Goal: Task Accomplishment & Management: Use online tool/utility

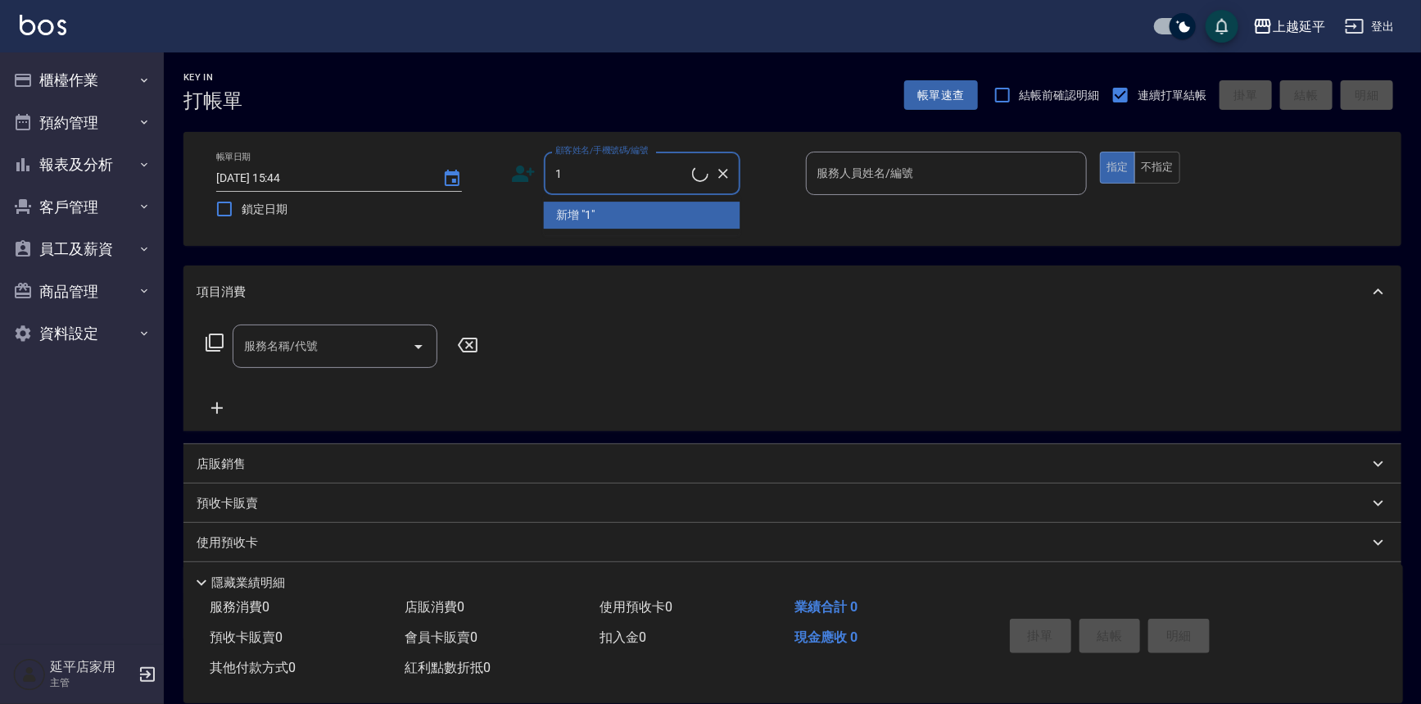
click at [566, 217] on li "新增 "1"" at bounding box center [642, 215] width 197 height 27
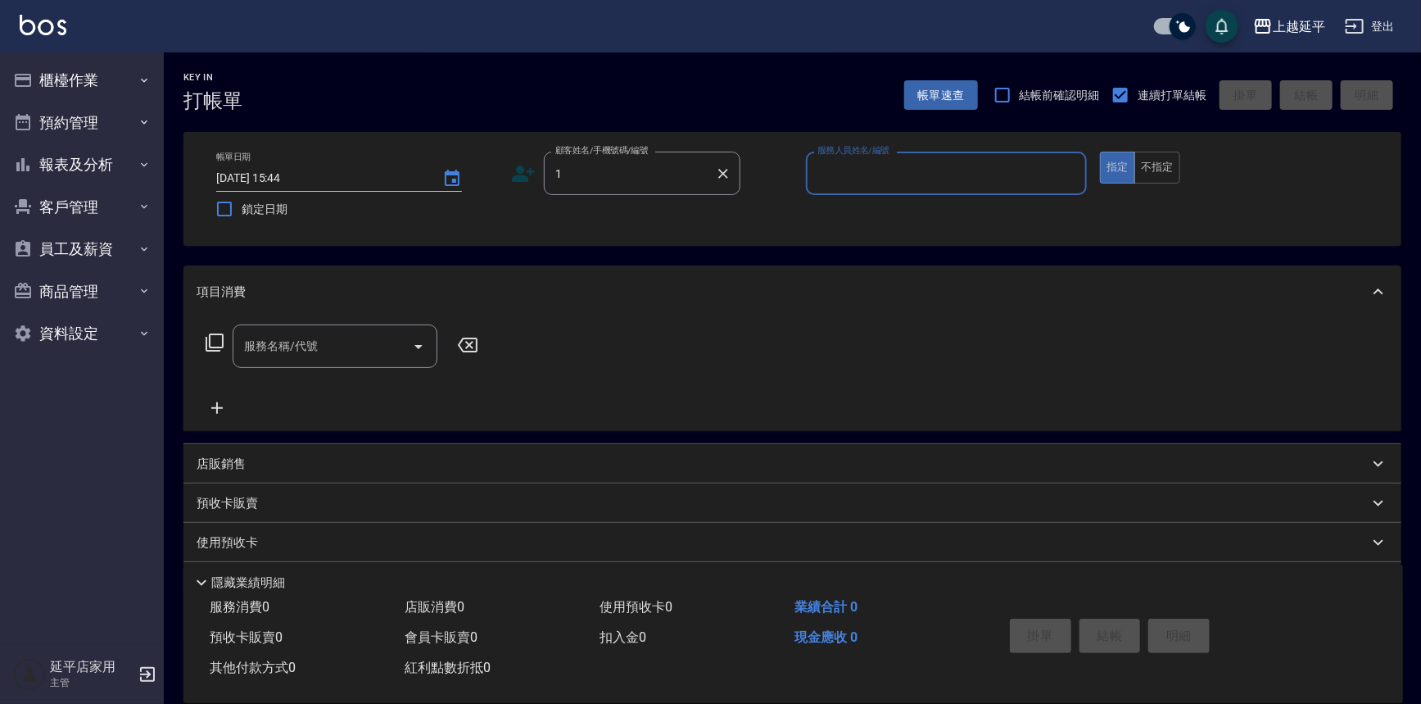
click at [582, 179] on input "1" at bounding box center [629, 173] width 157 height 29
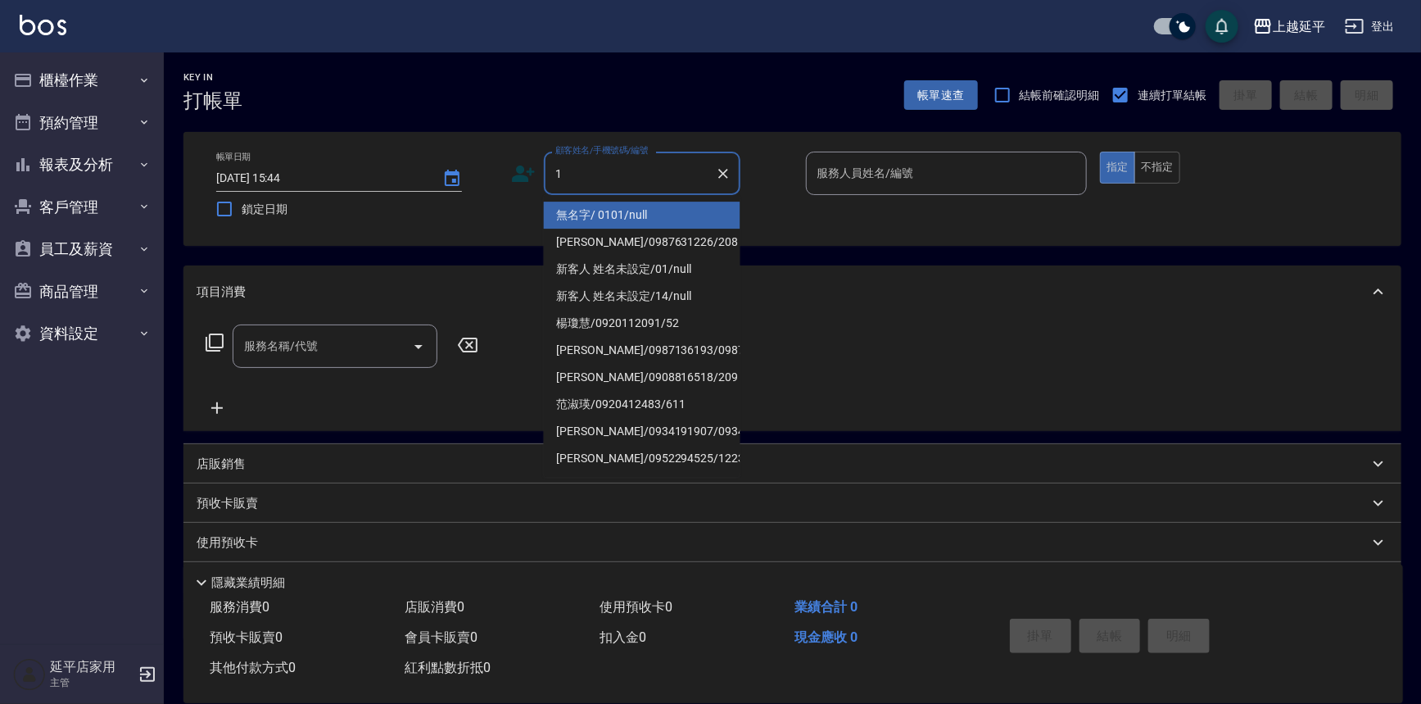
click at [573, 207] on li "無名字/ 0101/null" at bounding box center [642, 215] width 197 height 27
type input "無名字/ 0101/null"
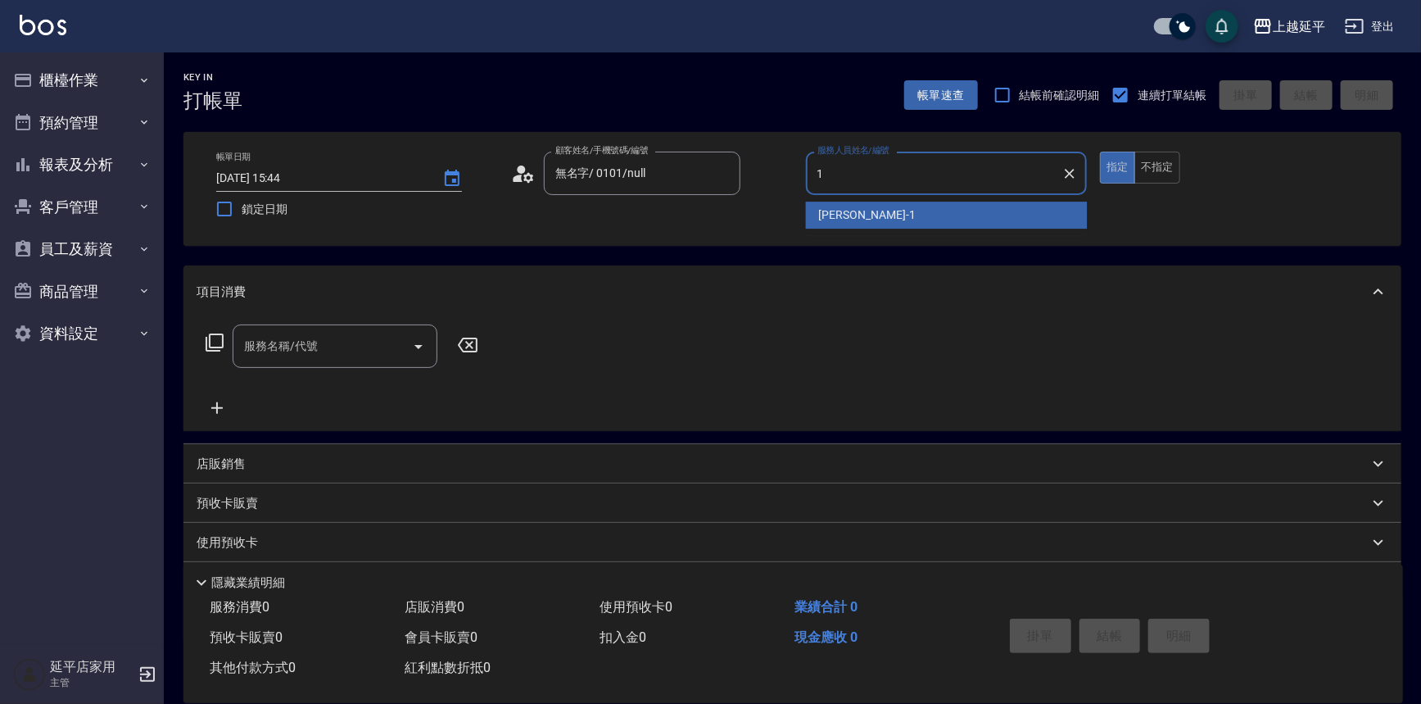
click at [823, 221] on span "[PERSON_NAME]-1" at bounding box center [867, 214] width 97 height 17
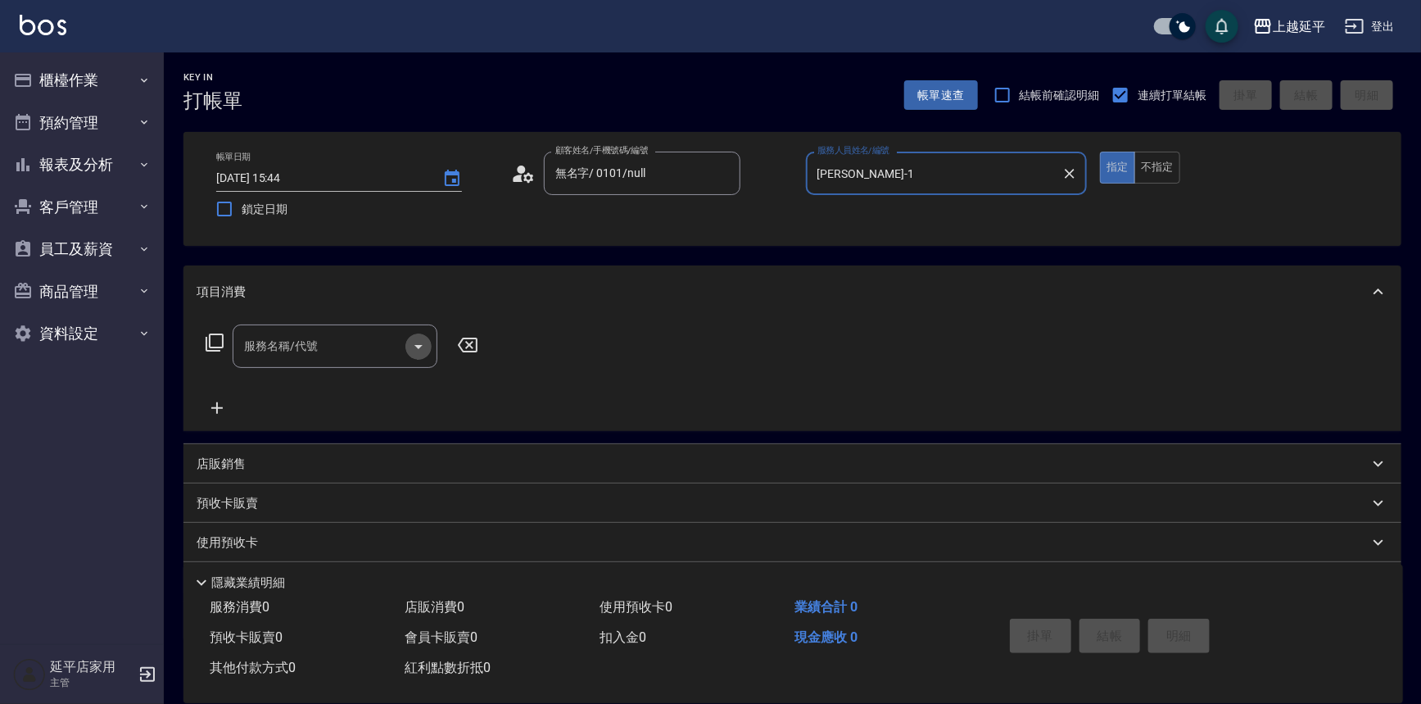
click at [418, 340] on icon "Open" at bounding box center [419, 347] width 20 height 20
type input "[PERSON_NAME]-1"
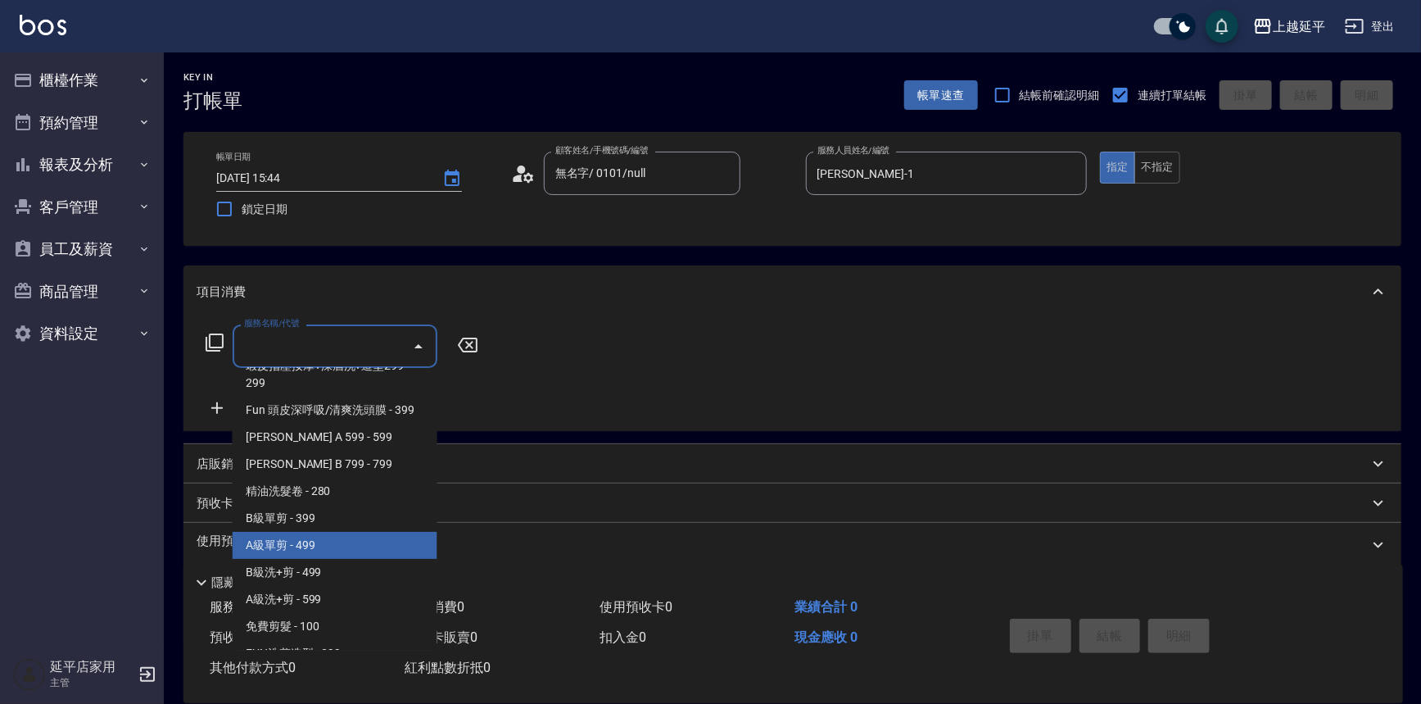
scroll to position [446, 0]
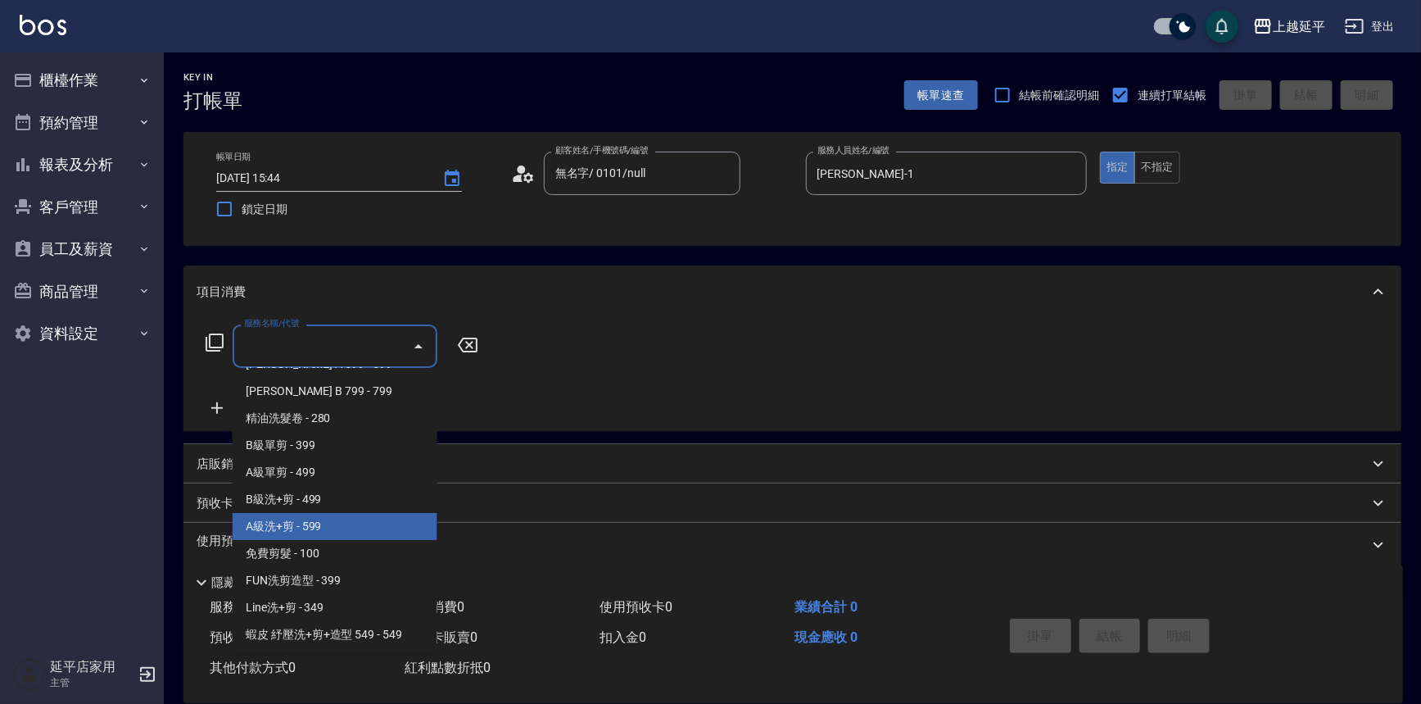
click at [249, 536] on span "A級洗+剪 - 599" at bounding box center [335, 526] width 205 height 27
type input "A級洗+剪(204)"
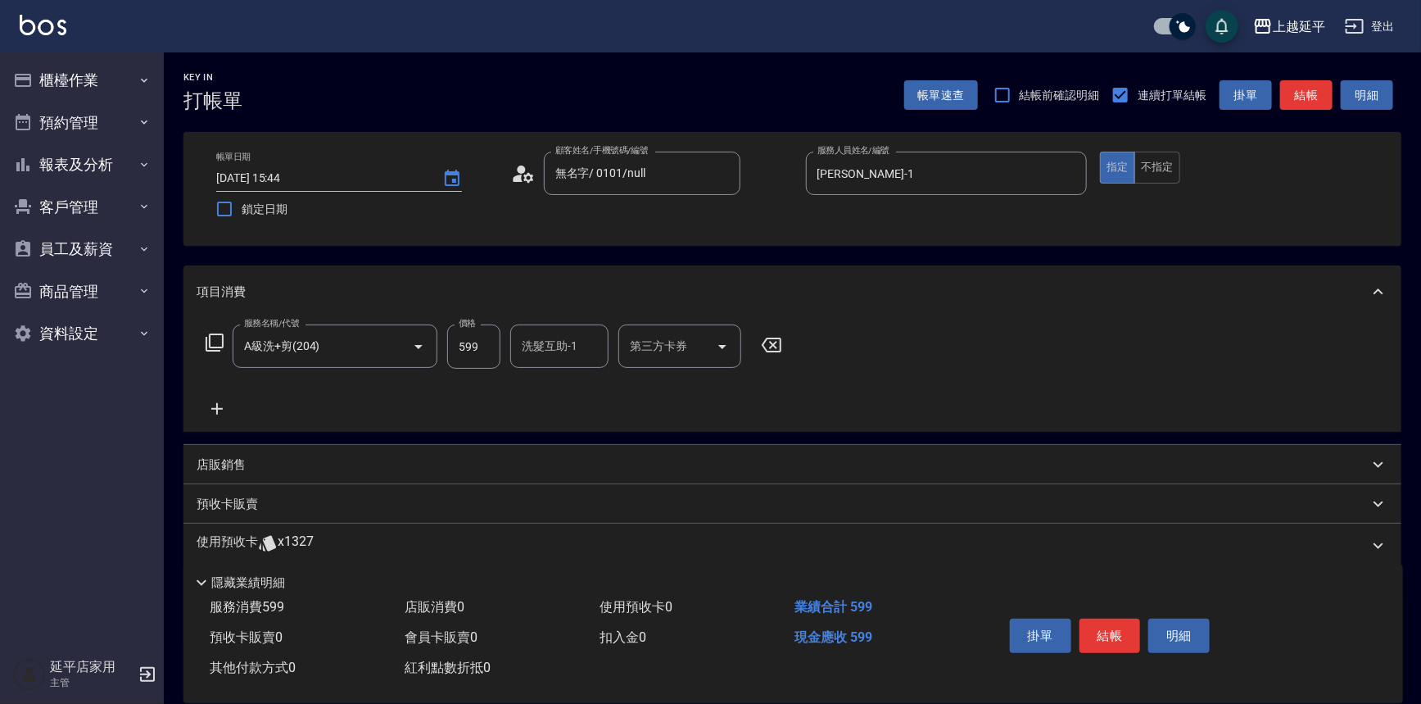
click at [562, 368] on div "洗髮互助-1 洗髮互助-1" at bounding box center [564, 346] width 108 height 44
click at [563, 355] on input "洗髮互助-1" at bounding box center [560, 346] width 84 height 29
click at [569, 388] on span "[PERSON_NAME]-34" at bounding box center [548, 387] width 51 height 17
type input "[PERSON_NAME]-34"
click at [1098, 632] on button "結帳" at bounding box center [1110, 635] width 61 height 34
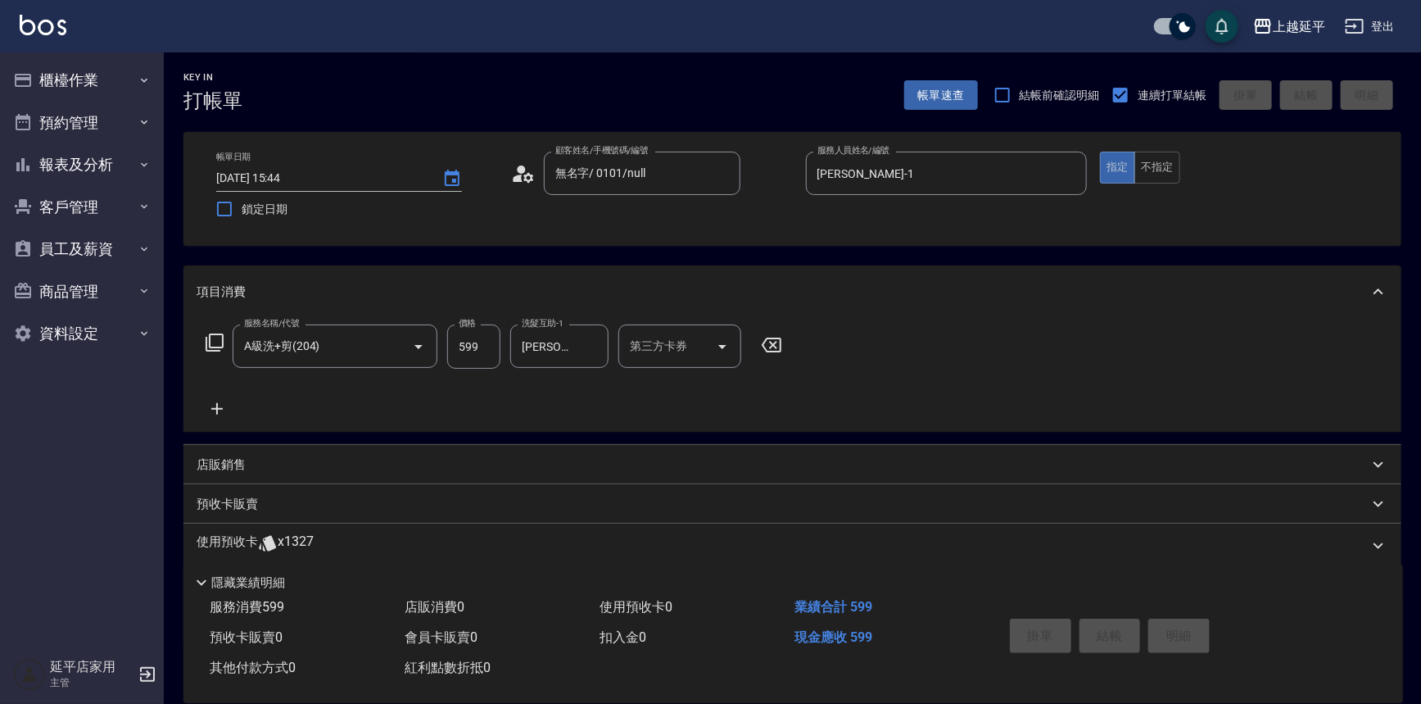
type input "[DATE] 18:17"
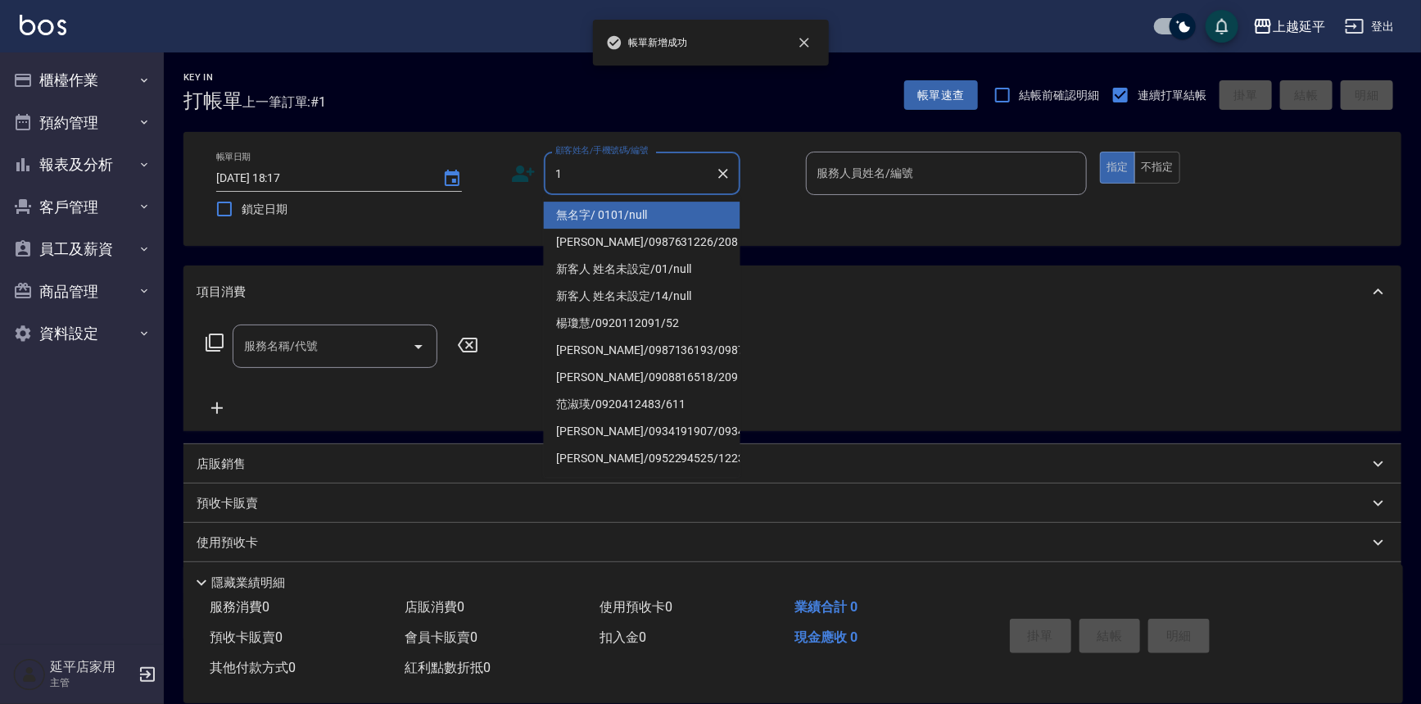
click at [598, 211] on li "無名字/ 0101/null" at bounding box center [642, 215] width 197 height 27
type input "無名字/ 0101/null"
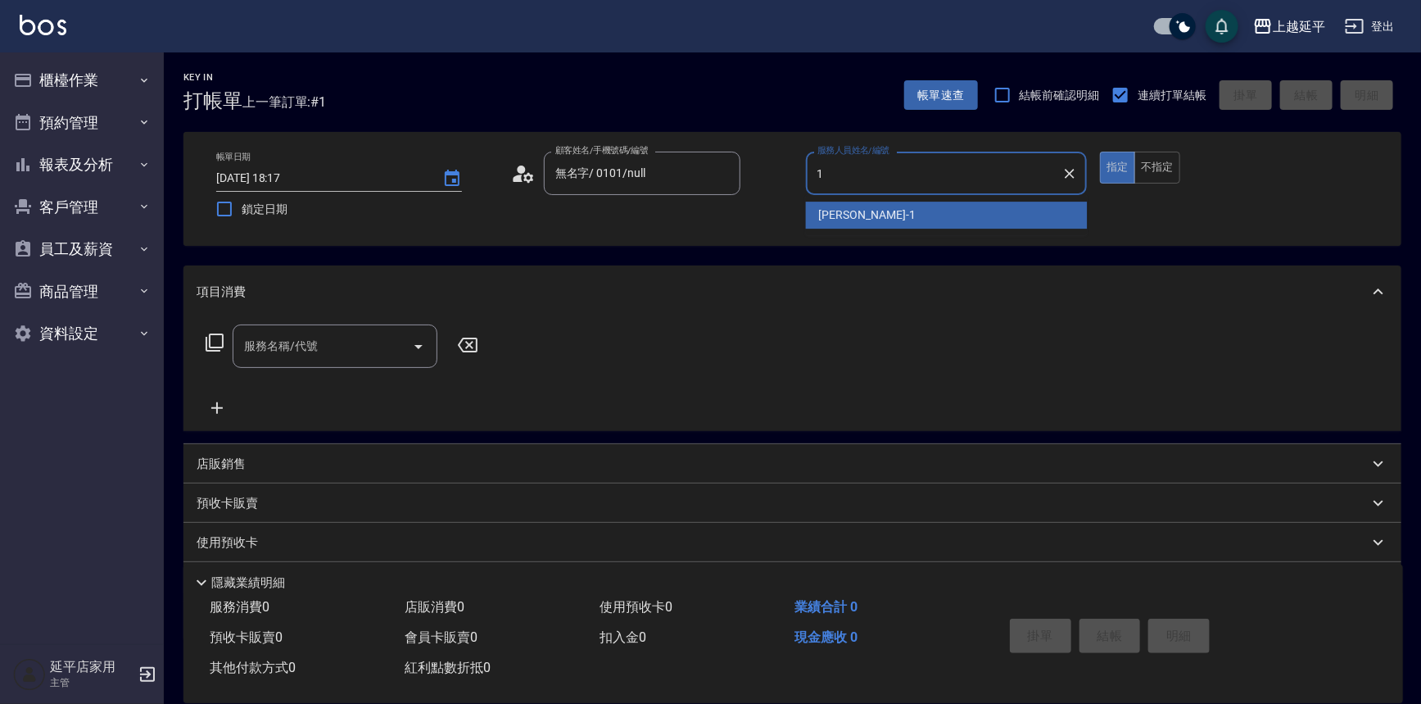
click at [819, 213] on span "[PERSON_NAME]-1" at bounding box center [867, 214] width 97 height 17
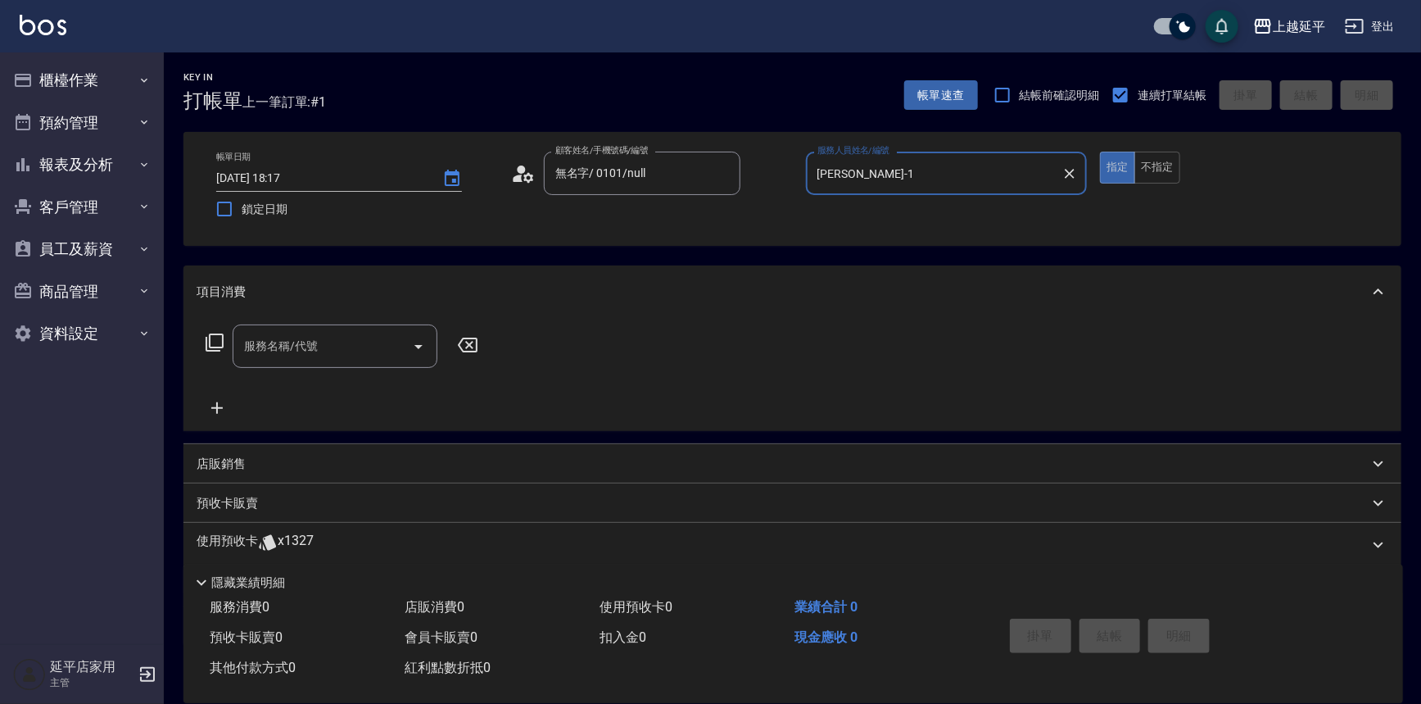
click at [415, 344] on icon "Open" at bounding box center [419, 347] width 20 height 20
type input "[PERSON_NAME]-1"
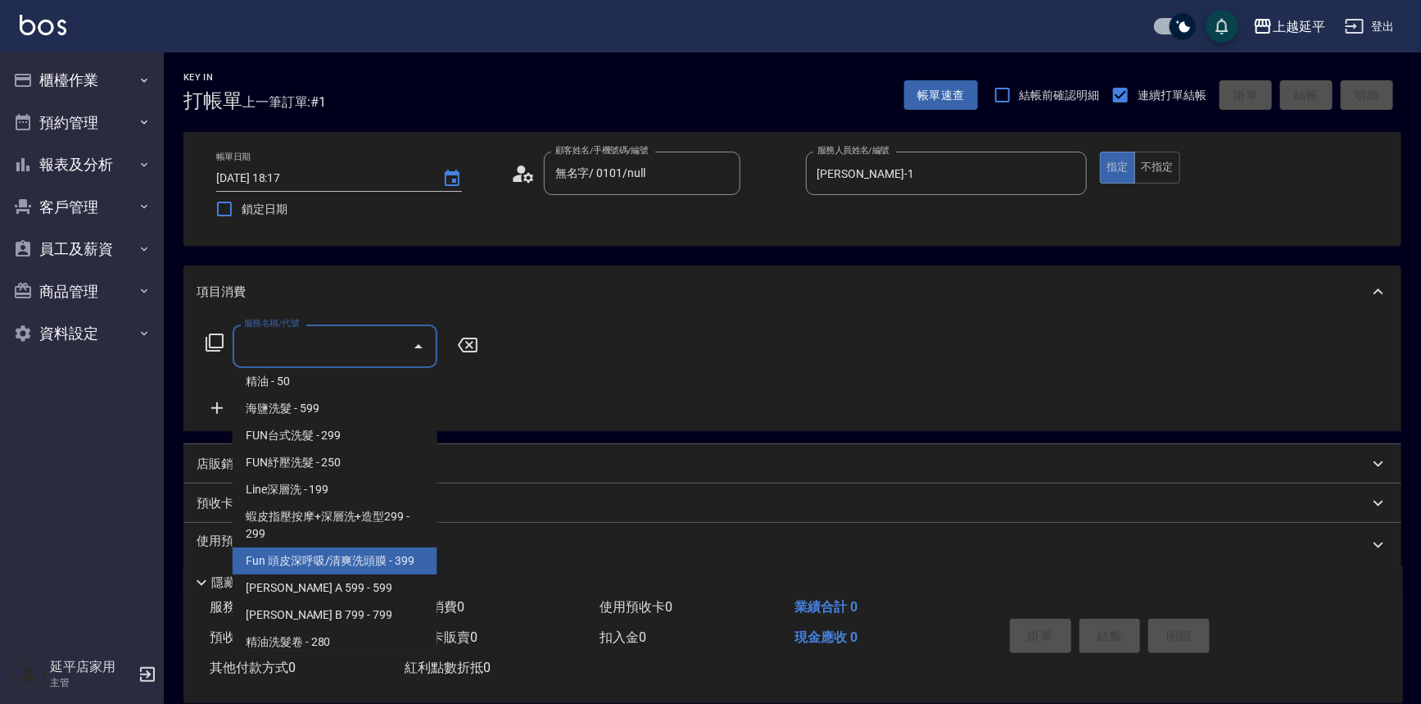
scroll to position [372, 0]
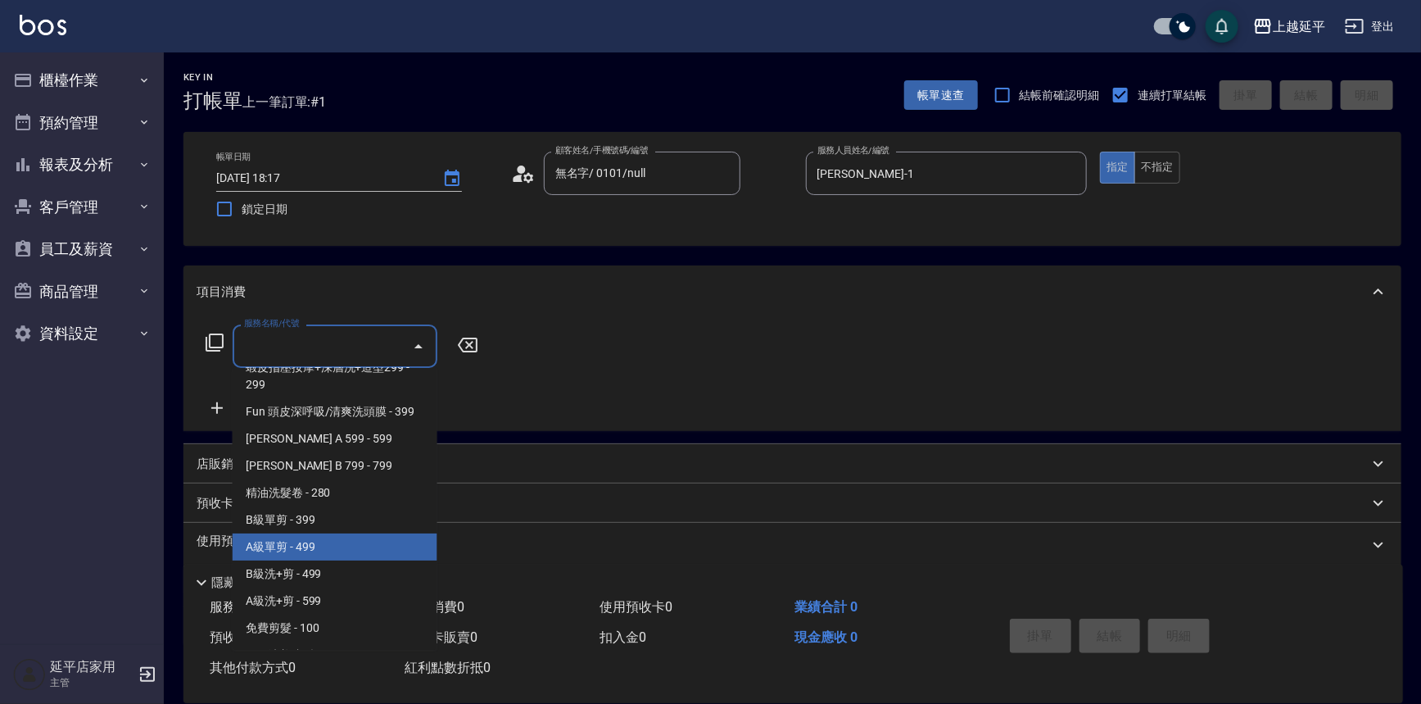
click at [308, 554] on span "A級單剪 - 499" at bounding box center [335, 546] width 205 height 27
type input "A級單剪(202)"
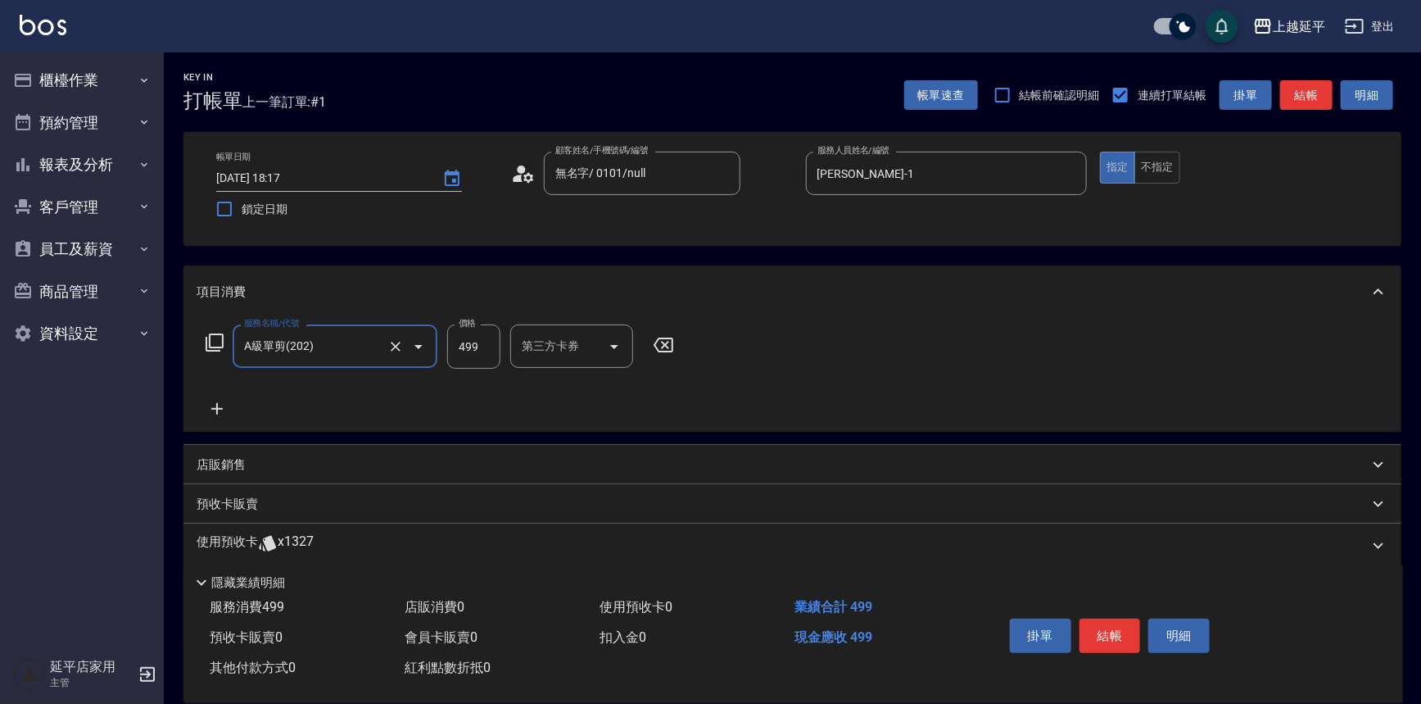
drag, startPoint x: 1108, startPoint y: 631, endPoint x: 1098, endPoint y: 626, distance: 11.0
click at [1108, 631] on button "結帳" at bounding box center [1110, 635] width 61 height 34
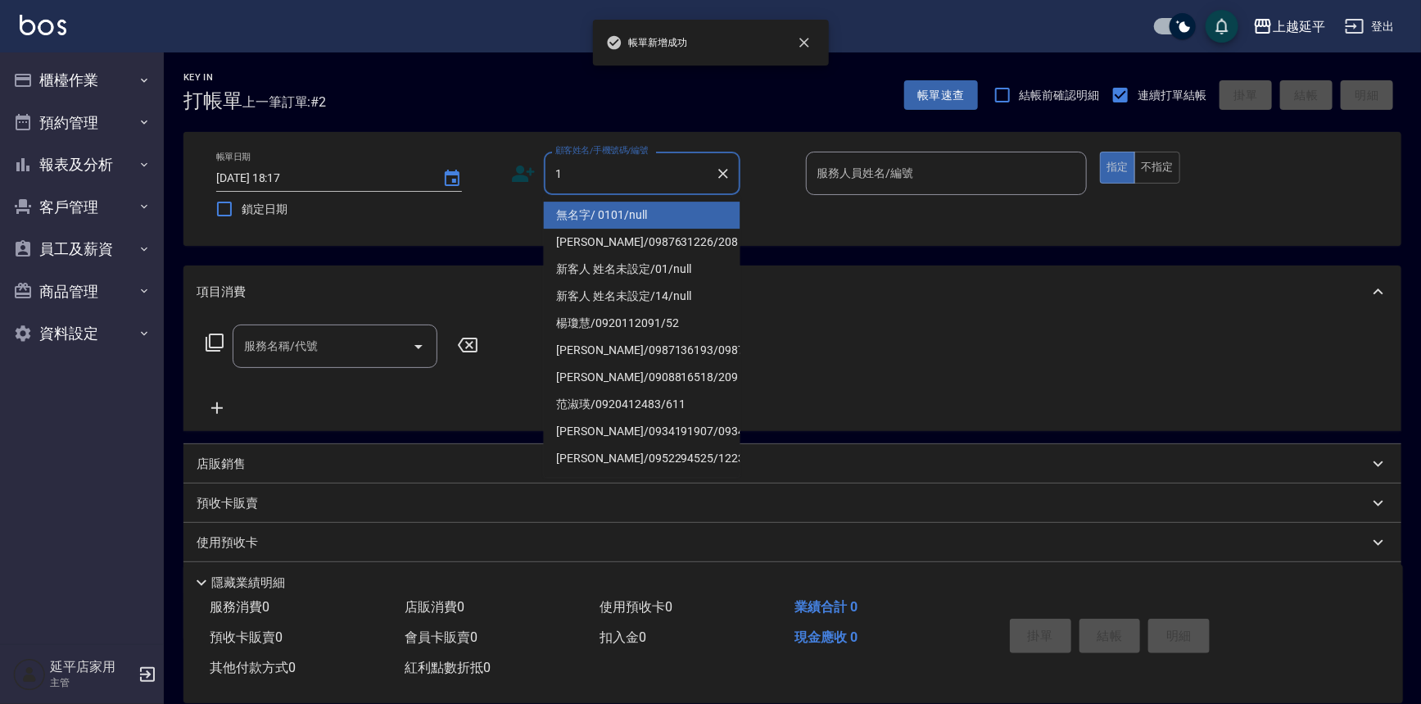
drag, startPoint x: 631, startPoint y: 201, endPoint x: 771, endPoint y: 190, distance: 140.5
click at [631, 202] on li "無名字/ 0101/null" at bounding box center [642, 215] width 197 height 27
type input "無名字/ 0101/null"
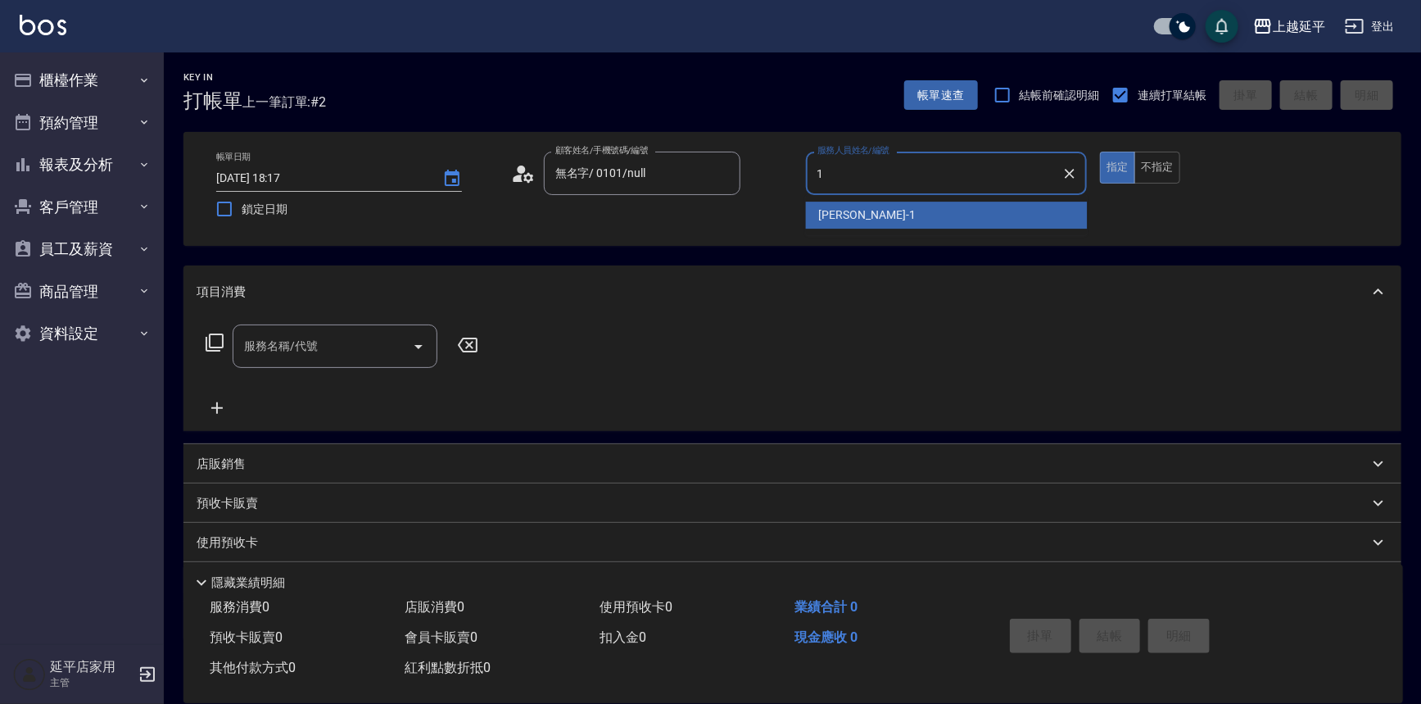
click at [880, 219] on div "[PERSON_NAME]-1" at bounding box center [947, 215] width 282 height 27
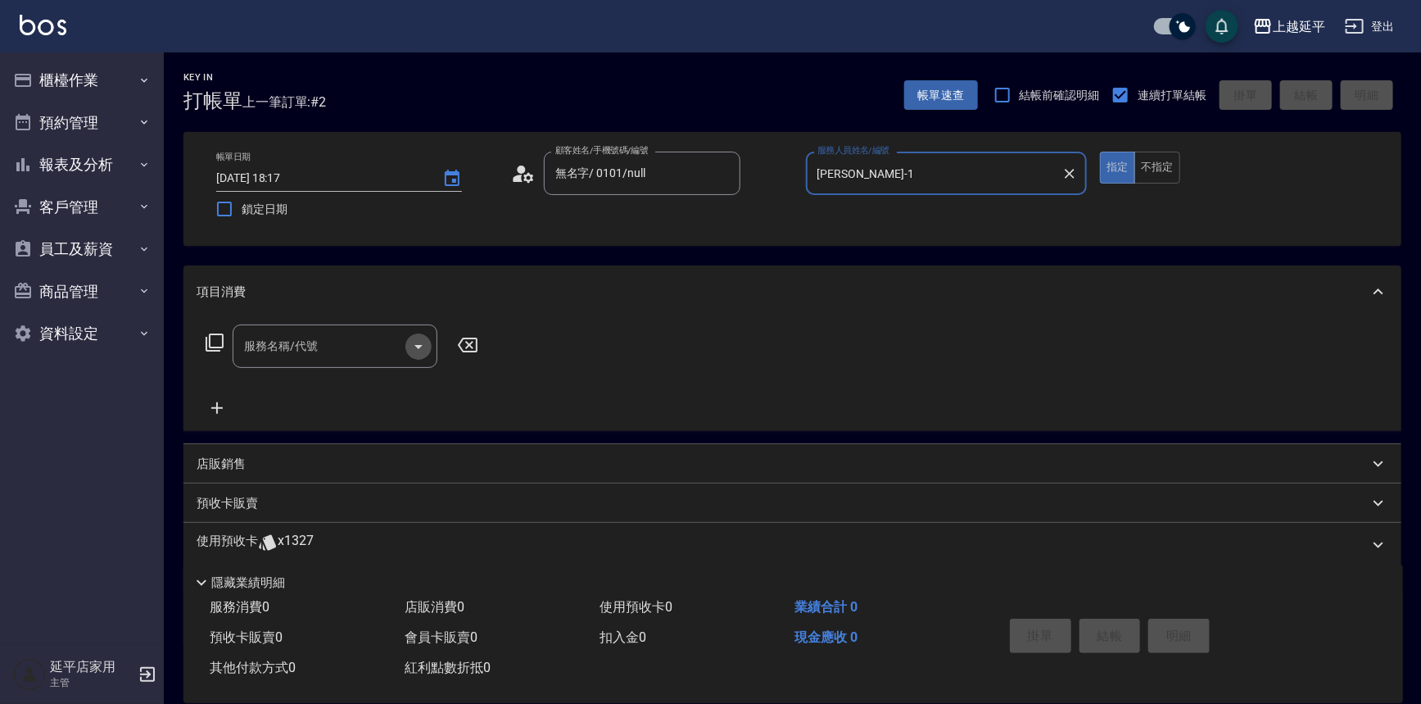
click at [415, 351] on icon "Open" at bounding box center [419, 347] width 20 height 20
type input "[PERSON_NAME]-1"
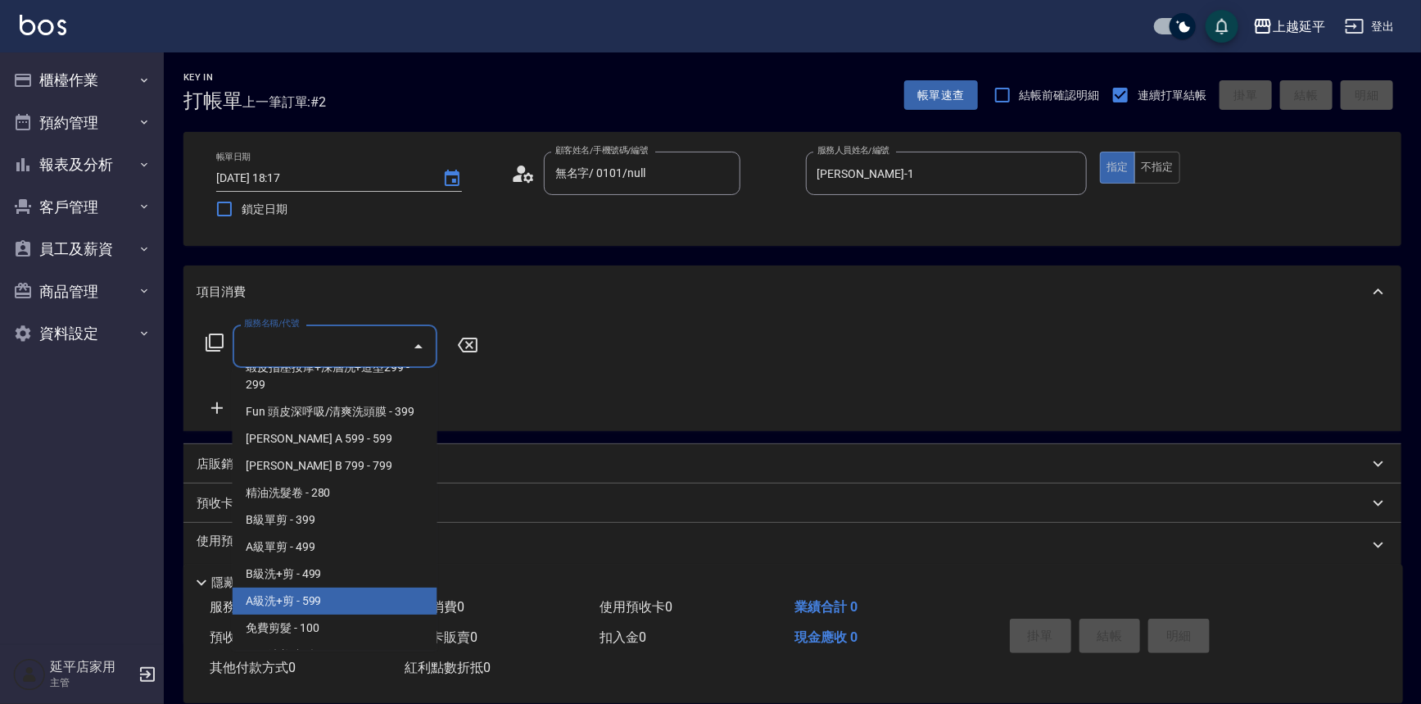
click at [267, 600] on span "A級洗+剪 - 599" at bounding box center [335, 600] width 205 height 27
type input "A級洗+剪(204)"
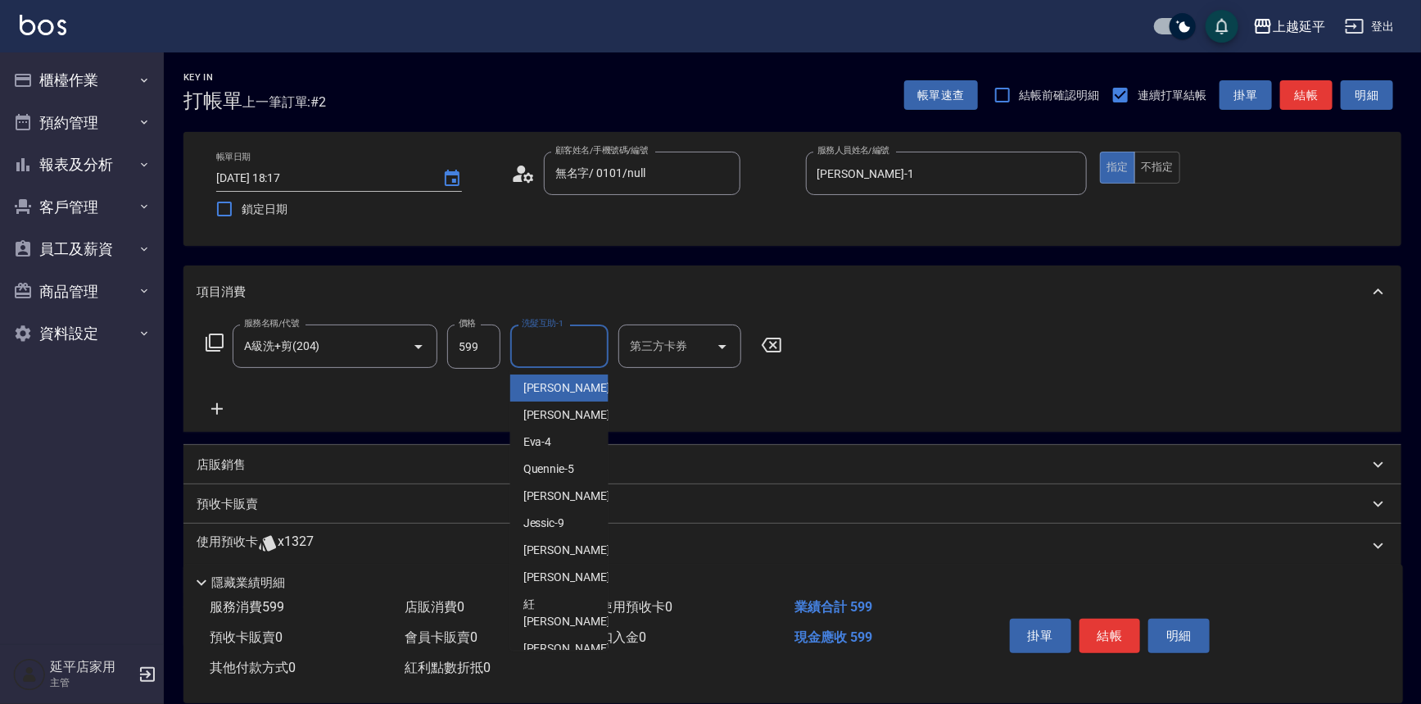
click at [562, 347] on input "洗髮互助-1" at bounding box center [560, 346] width 84 height 29
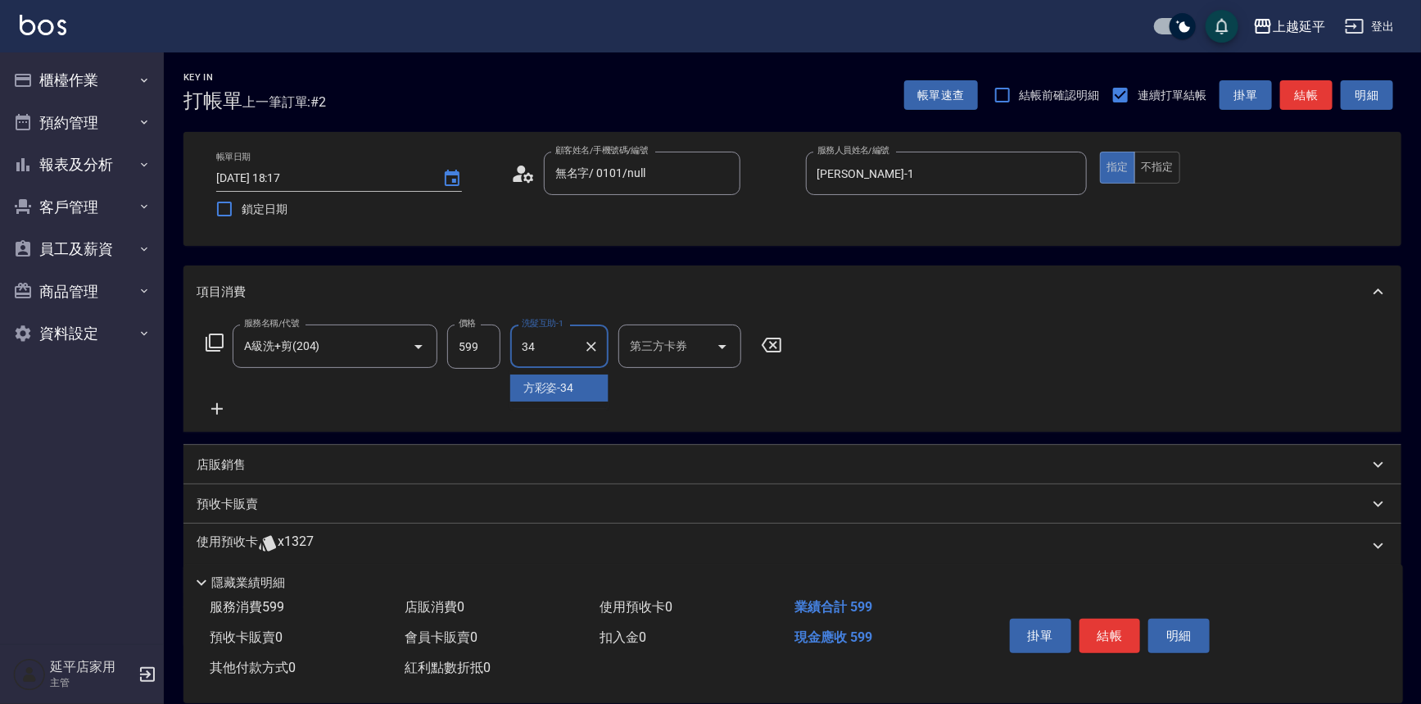
click at [575, 389] on div "[PERSON_NAME]-34" at bounding box center [559, 387] width 98 height 27
type input "[PERSON_NAME]-34"
click at [1107, 639] on button "結帳" at bounding box center [1110, 635] width 61 height 34
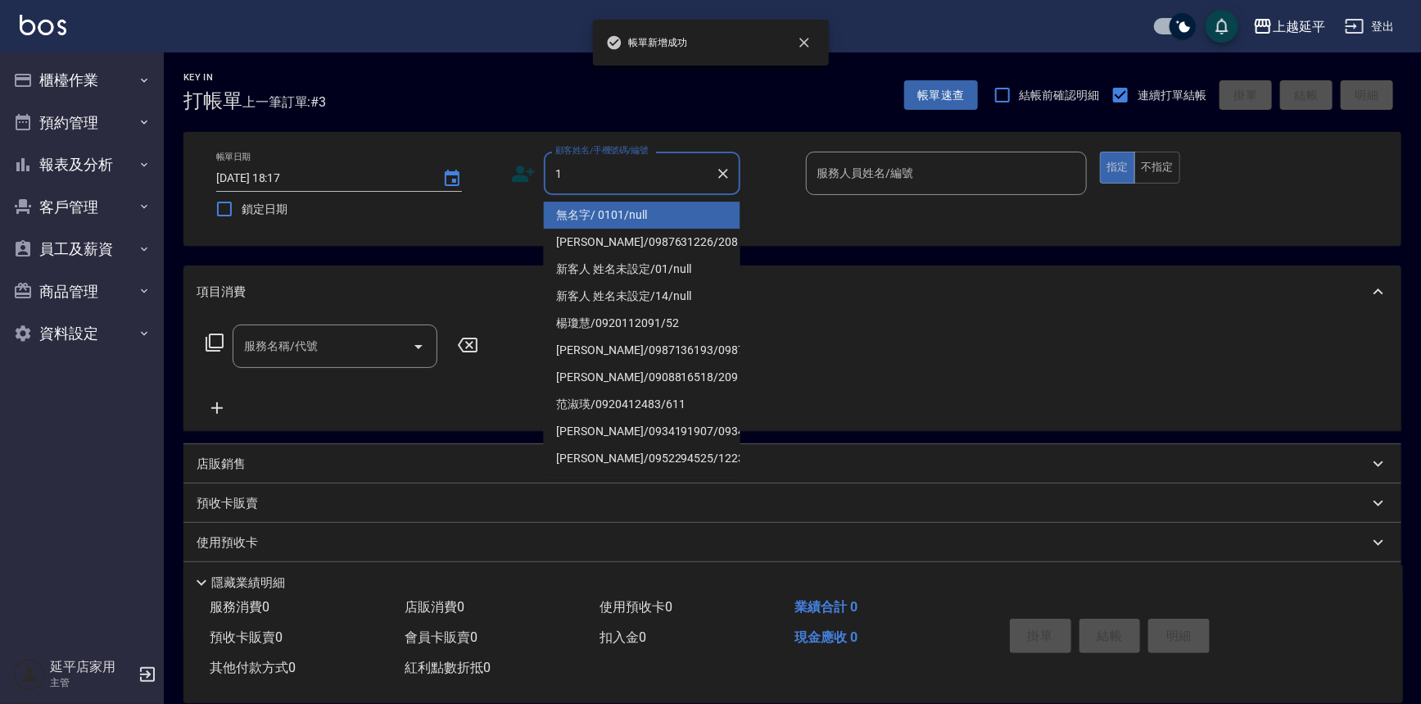
click at [591, 204] on li "無名字/ 0101/null" at bounding box center [642, 215] width 197 height 27
type input "無名字/ 0101/null"
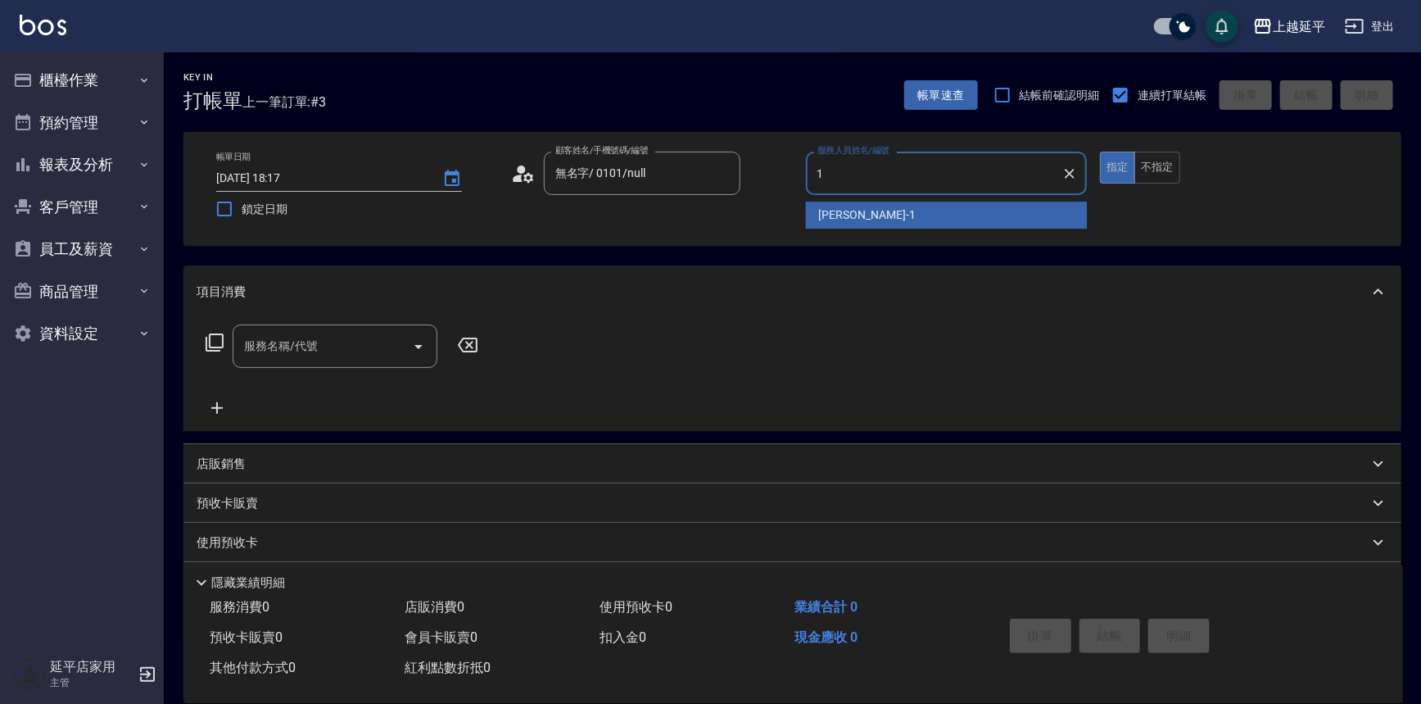
click at [819, 217] on span "[PERSON_NAME]-1" at bounding box center [867, 214] width 97 height 17
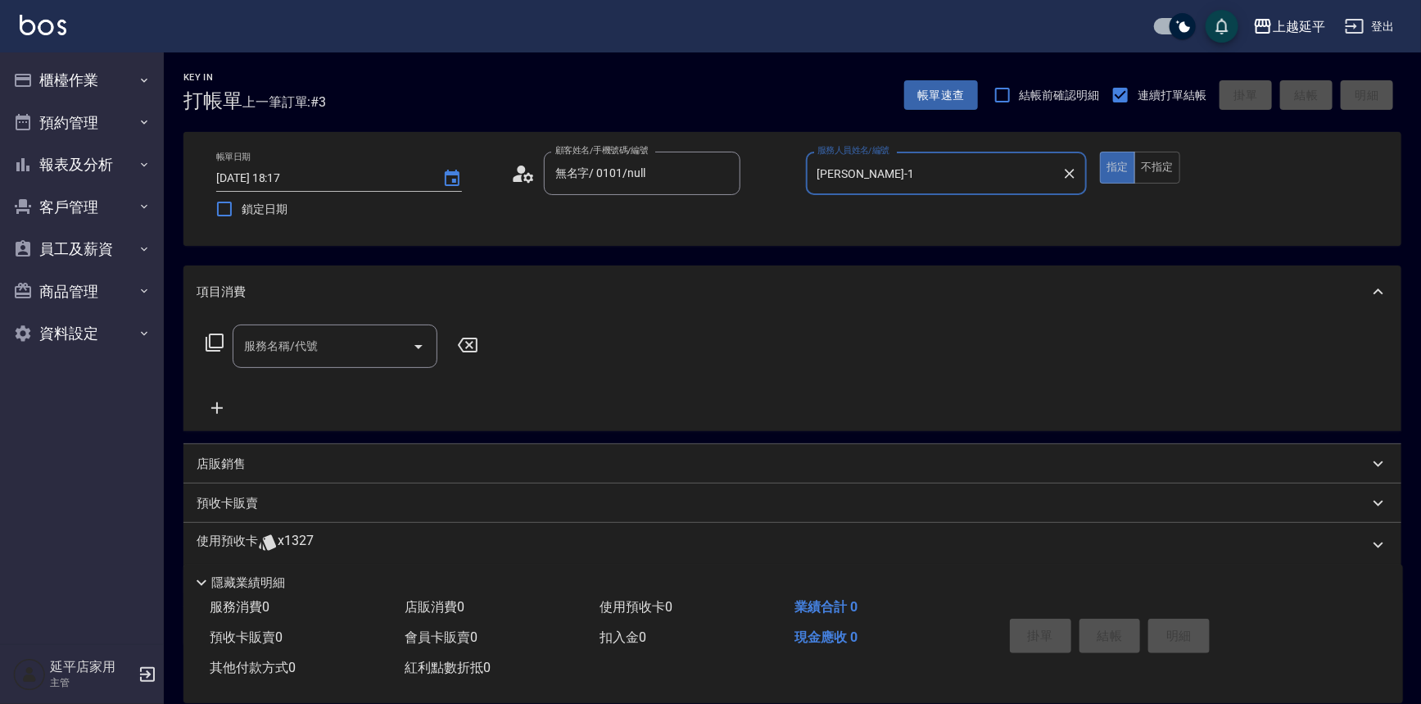
click at [417, 347] on icon "Open" at bounding box center [419, 347] width 20 height 20
type input "[PERSON_NAME]-1"
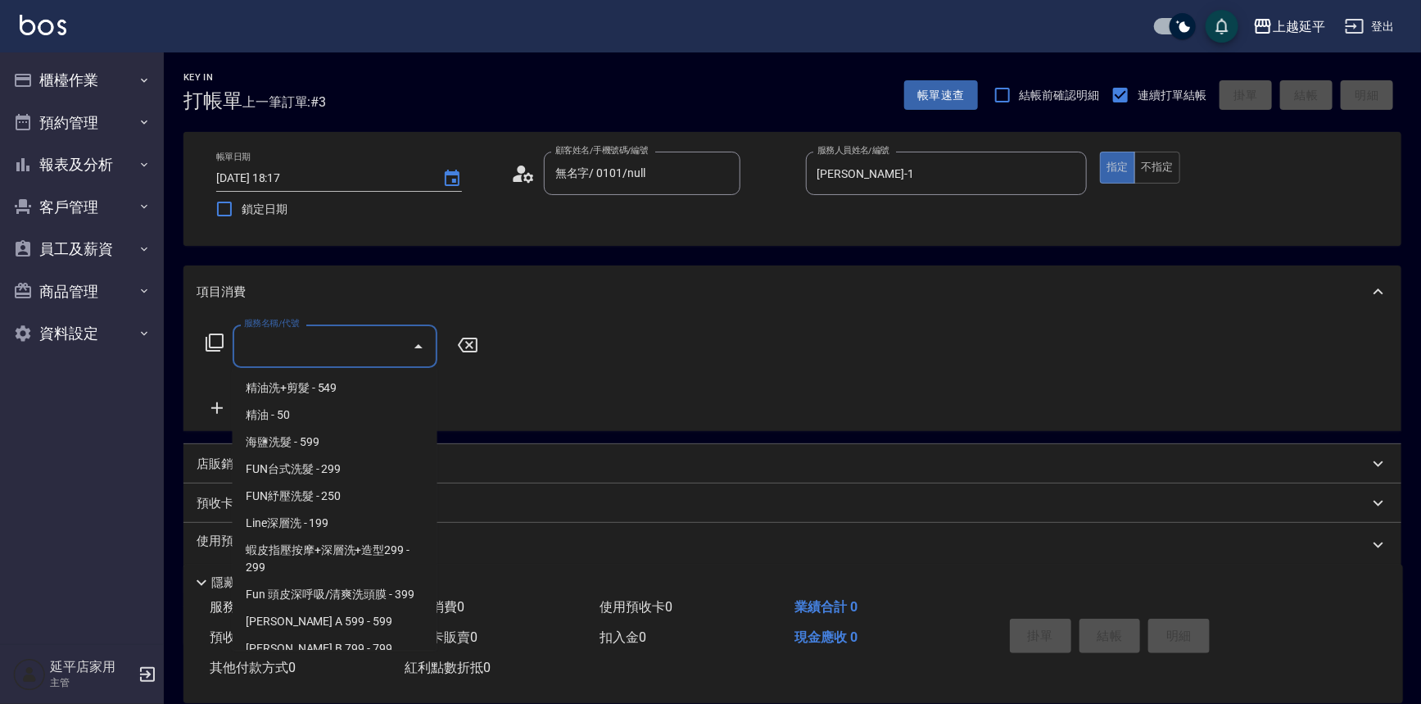
scroll to position [446, 0]
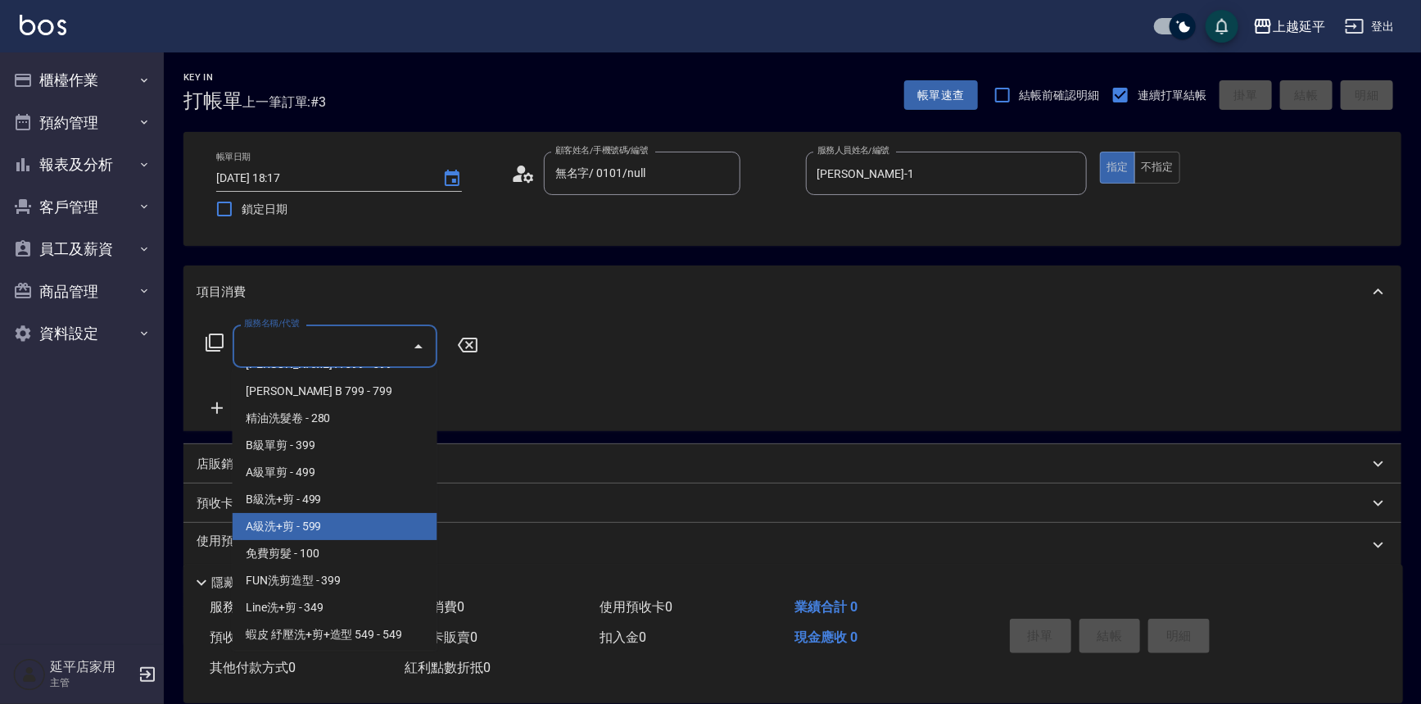
click at [300, 532] on span "A級洗+剪 - 599" at bounding box center [335, 526] width 205 height 27
type input "A級洗+剪(204)"
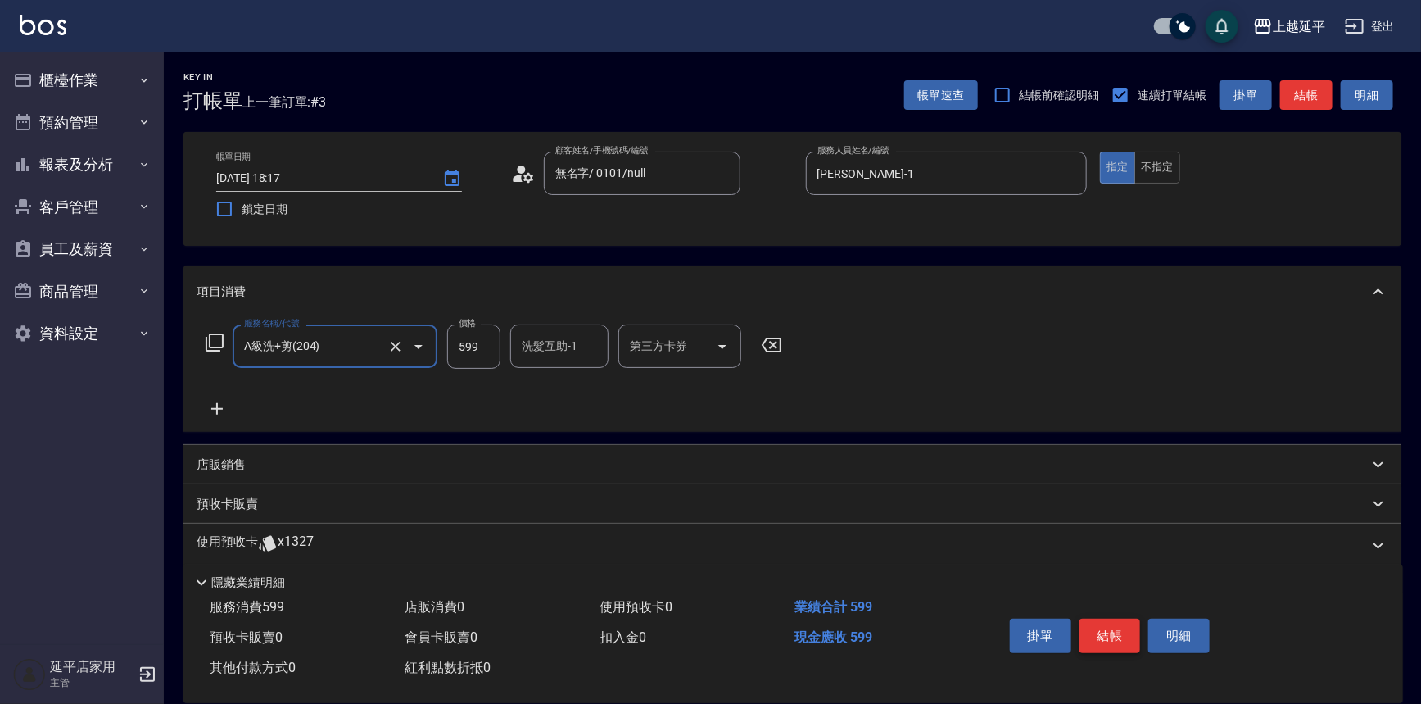
click at [1083, 631] on button "結帳" at bounding box center [1110, 635] width 61 height 34
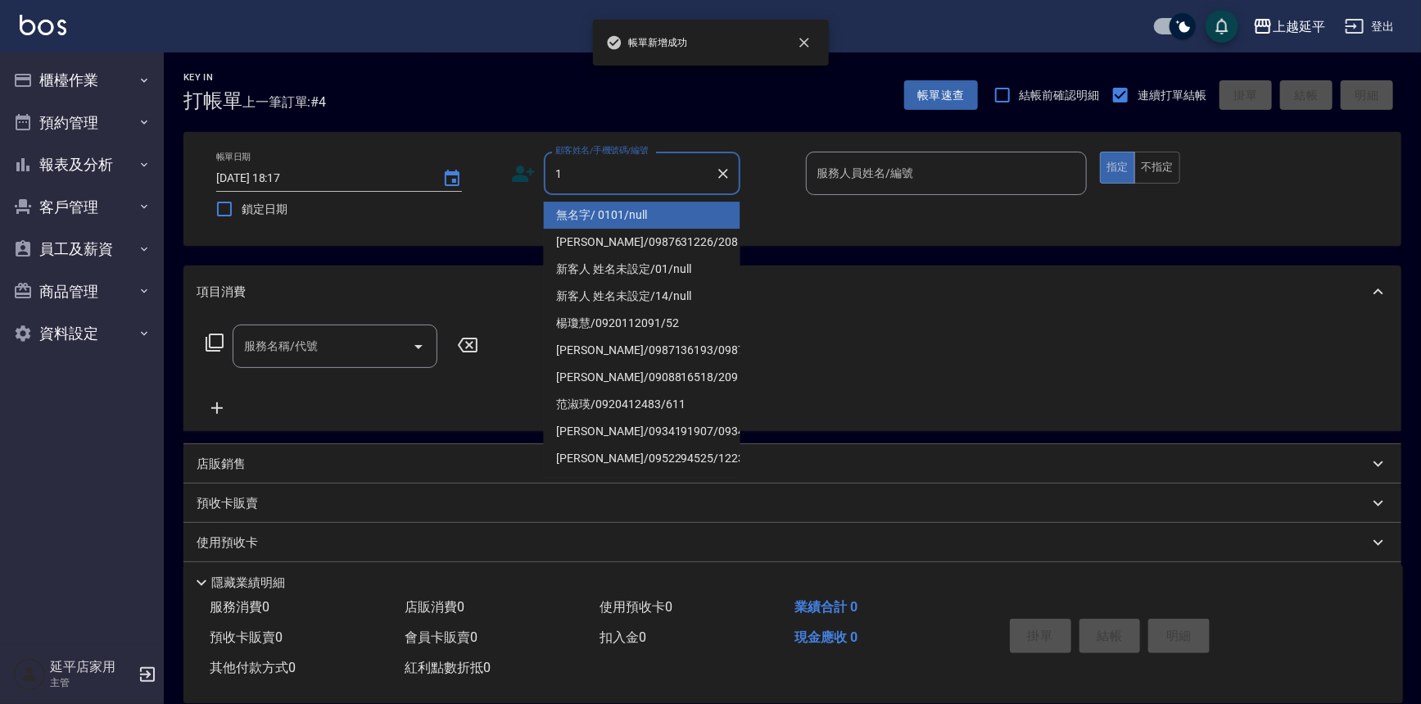
click at [603, 211] on li "無名字/ 0101/null" at bounding box center [642, 215] width 197 height 27
type input "無名字/ 0101/null"
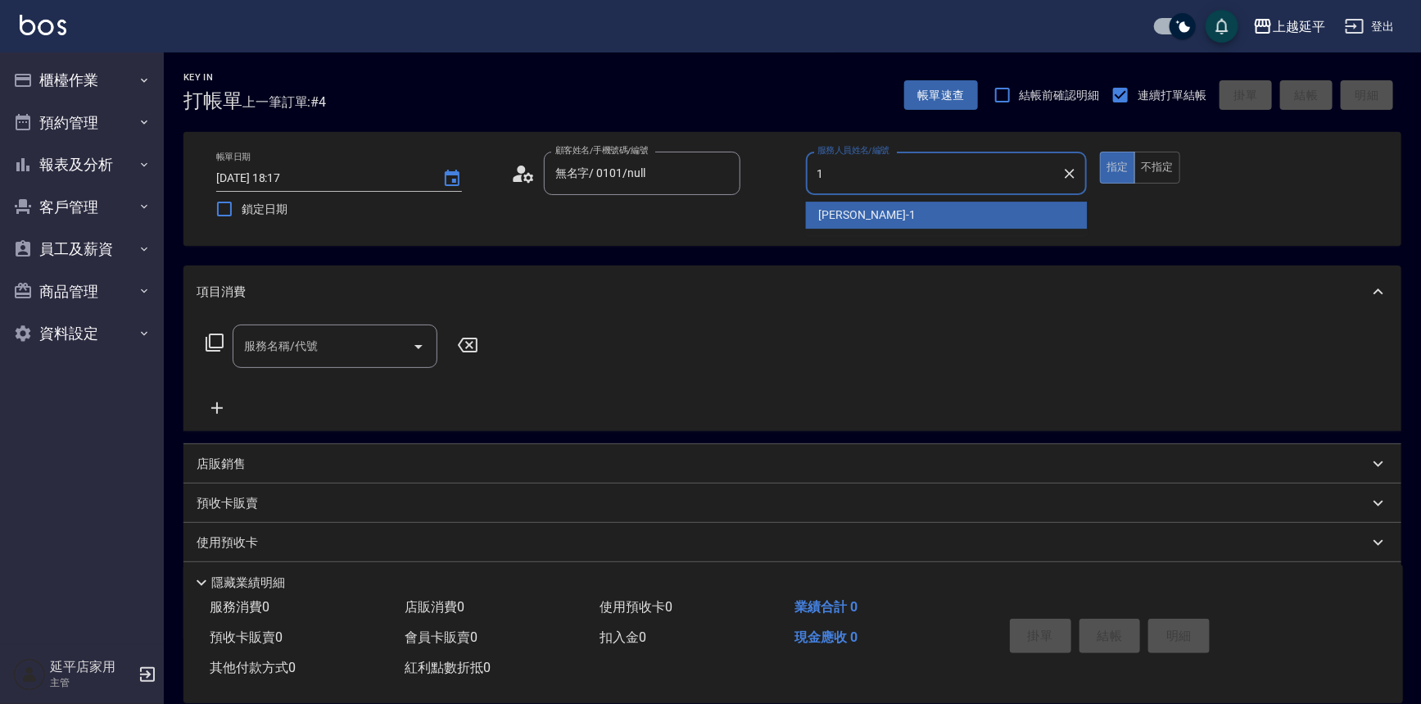
click at [829, 216] on span "[PERSON_NAME]-1" at bounding box center [867, 214] width 97 height 17
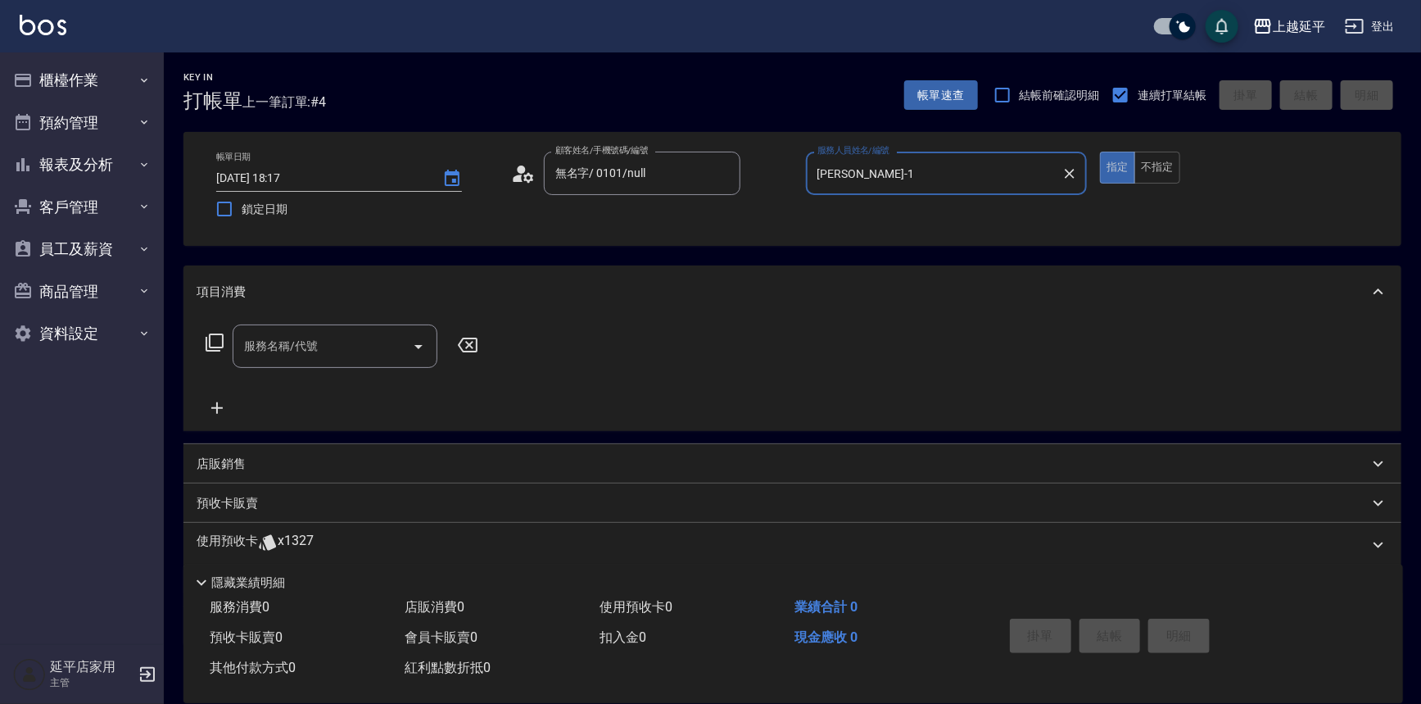
click at [416, 342] on icon "Open" at bounding box center [419, 347] width 20 height 20
type input "[PERSON_NAME]-1"
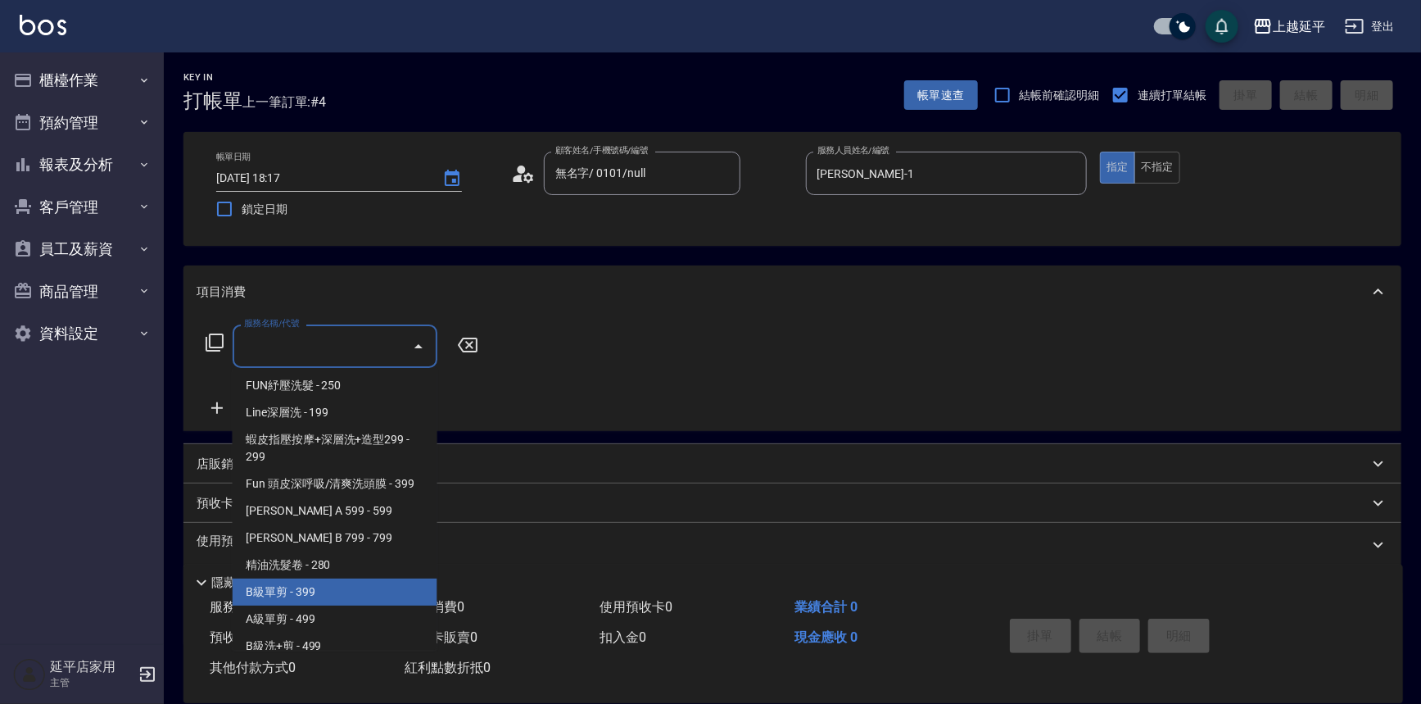
scroll to position [372, 0]
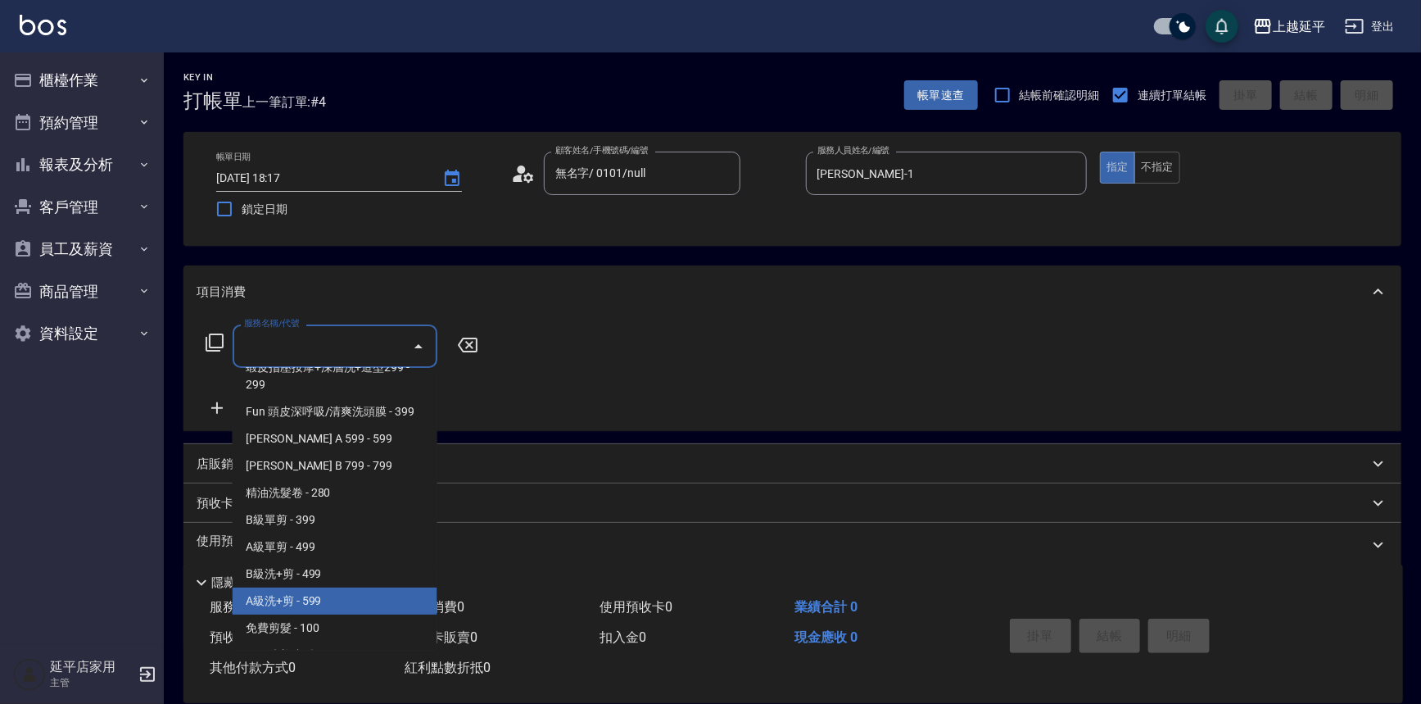
click at [322, 595] on span "A級洗+剪 - 599" at bounding box center [335, 600] width 205 height 27
type input "A級洗+剪(204)"
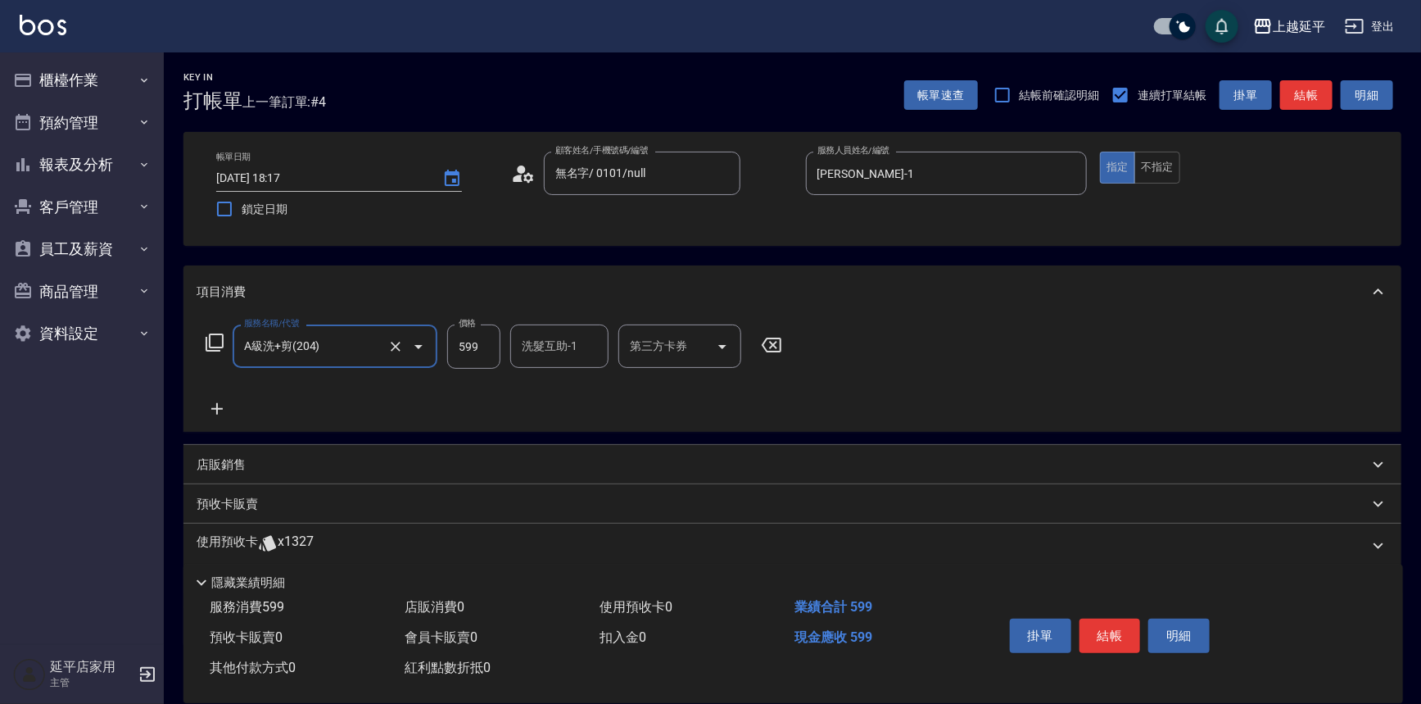
click at [558, 347] on input "洗髮互助-1" at bounding box center [560, 346] width 84 height 29
click at [565, 384] on div "[PERSON_NAME] -4" at bounding box center [559, 387] width 98 height 27
type input "[PERSON_NAME]-4"
click at [1124, 627] on button "結帳" at bounding box center [1110, 635] width 61 height 34
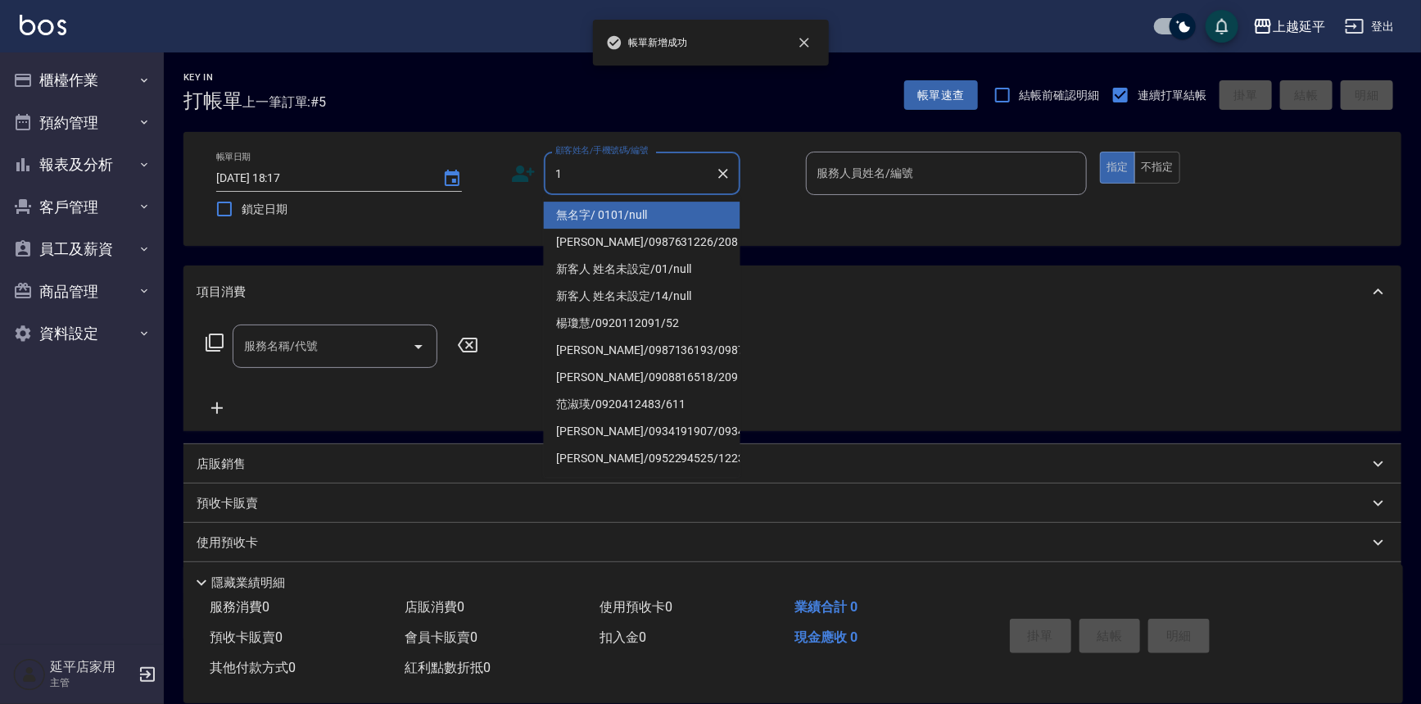
click at [605, 214] on li "無名字/ 0101/null" at bounding box center [642, 215] width 197 height 27
type input "無名字/ 0101/null"
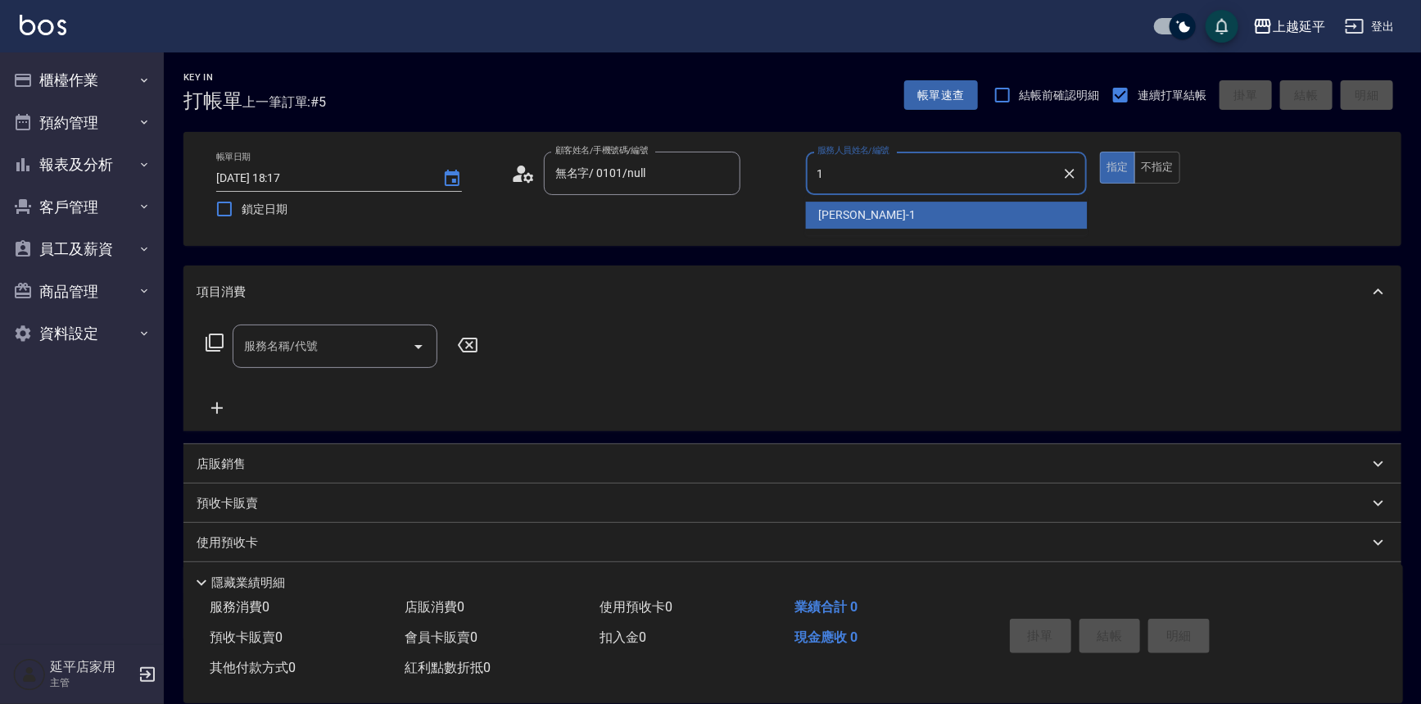
click at [854, 215] on span "[PERSON_NAME]-1" at bounding box center [867, 214] width 97 height 17
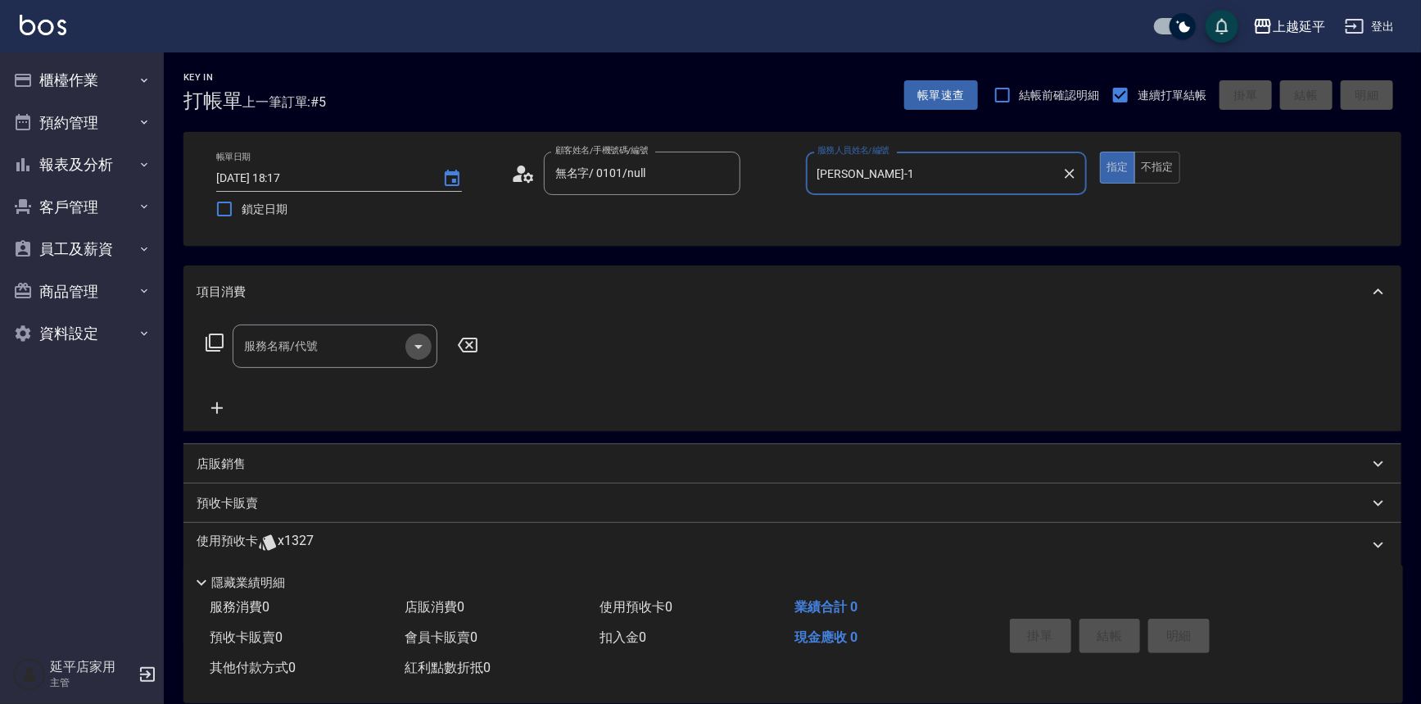
drag, startPoint x: 417, startPoint y: 339, endPoint x: 401, endPoint y: 351, distance: 20.5
click at [417, 338] on icon "Open" at bounding box center [419, 347] width 20 height 20
type input "[PERSON_NAME]-1"
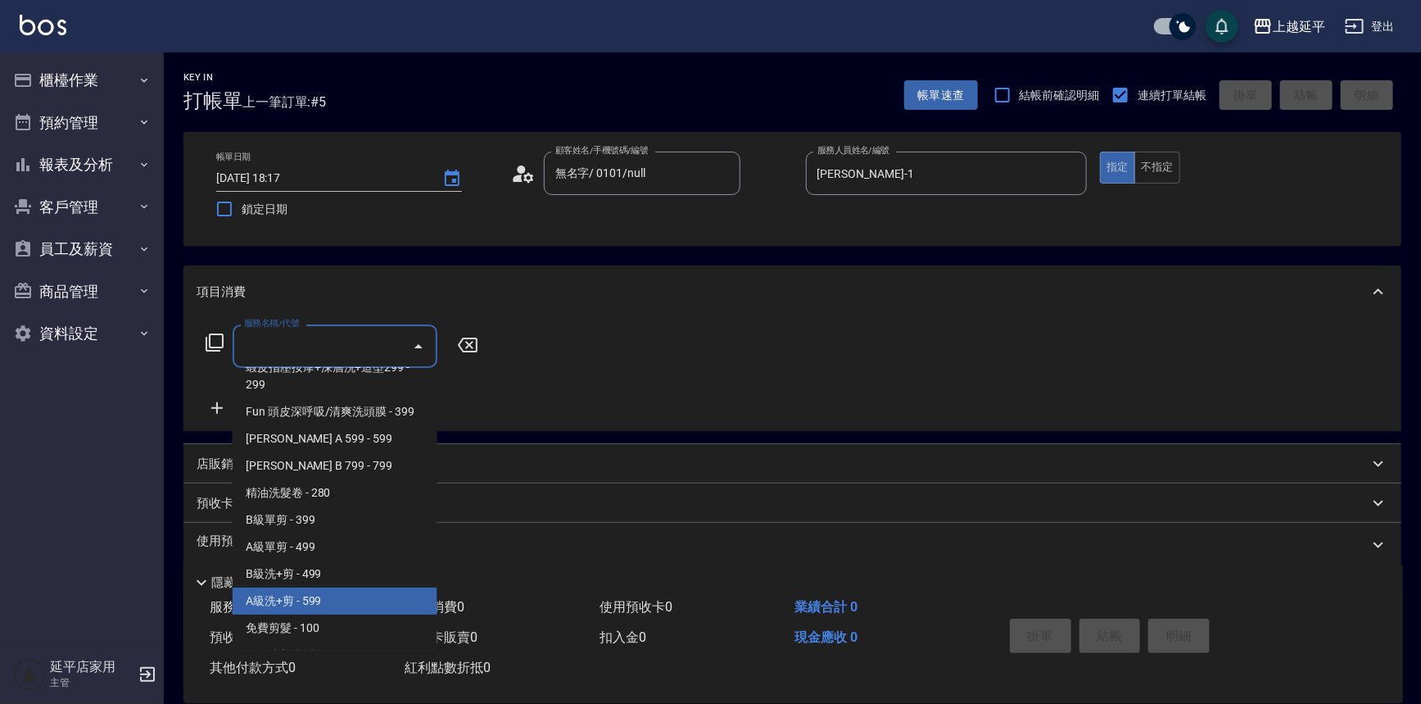
click at [323, 593] on span "A級洗+剪 - 599" at bounding box center [335, 600] width 205 height 27
type input "A級洗+剪(204)"
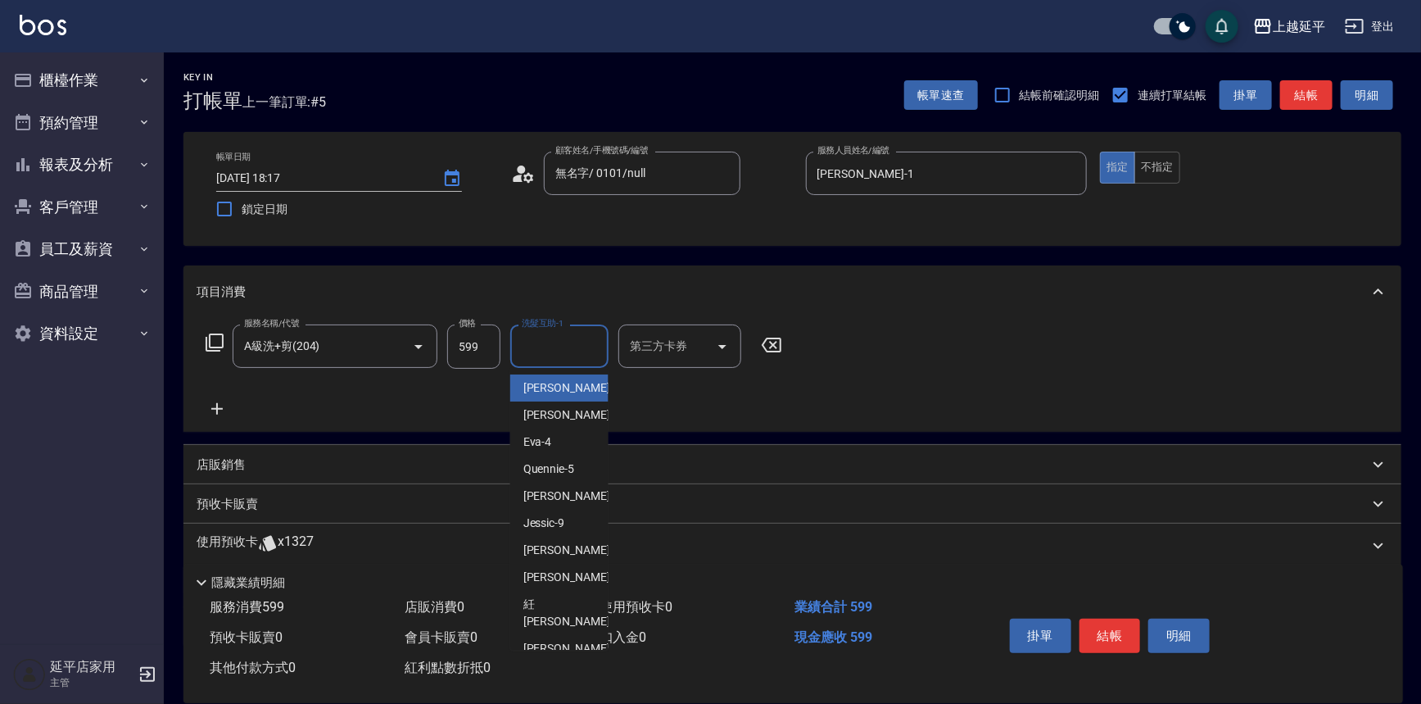
click at [582, 339] on input "洗髮互助-1" at bounding box center [560, 346] width 84 height 29
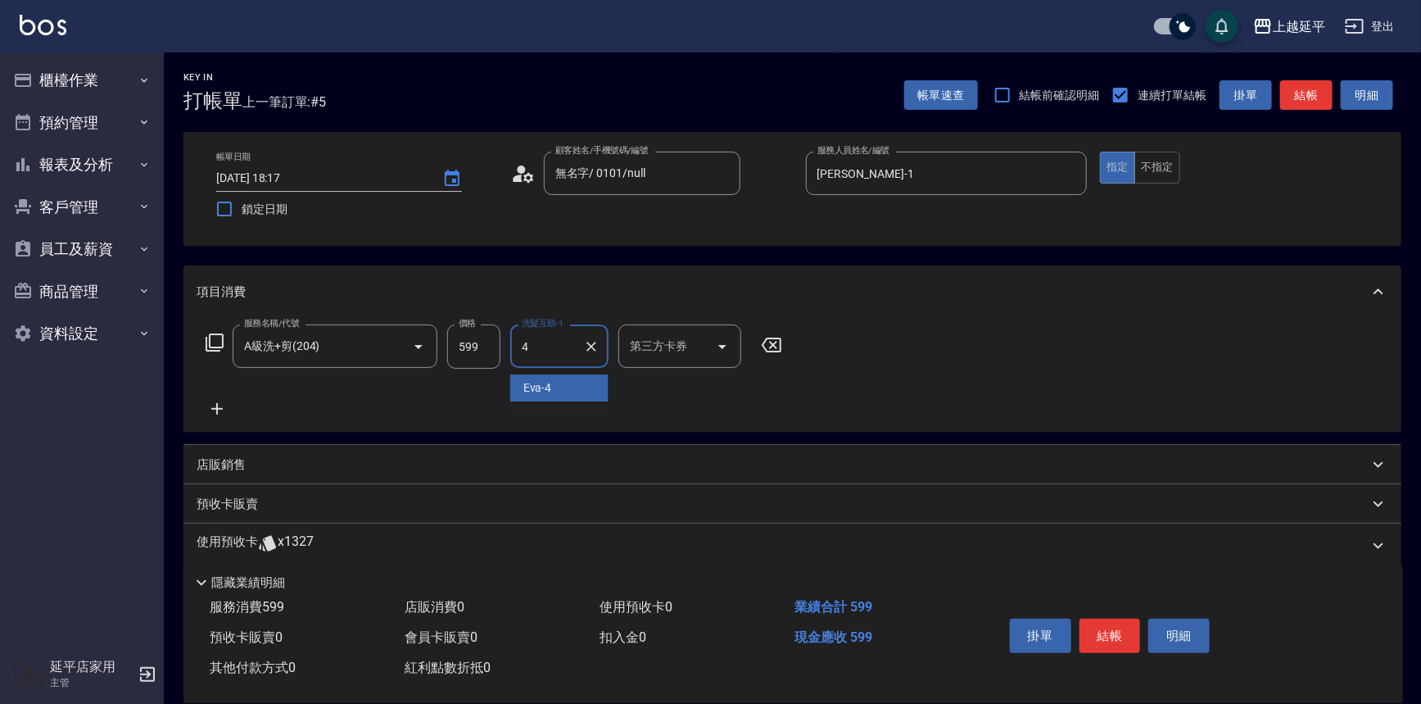
click at [562, 392] on div "[PERSON_NAME] -4" at bounding box center [559, 387] width 98 height 27
type input "[PERSON_NAME]-4"
click at [1110, 639] on button "結帳" at bounding box center [1110, 635] width 61 height 34
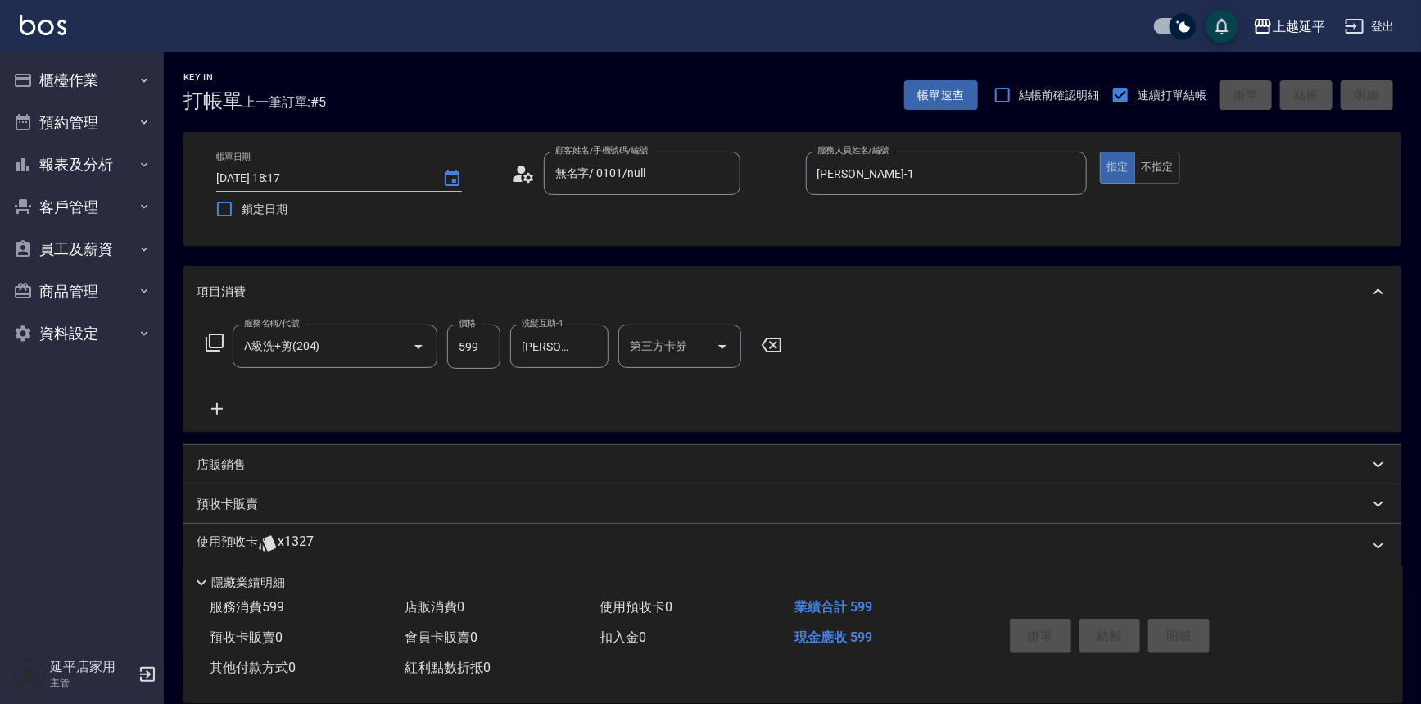
type input "[DATE] 18:18"
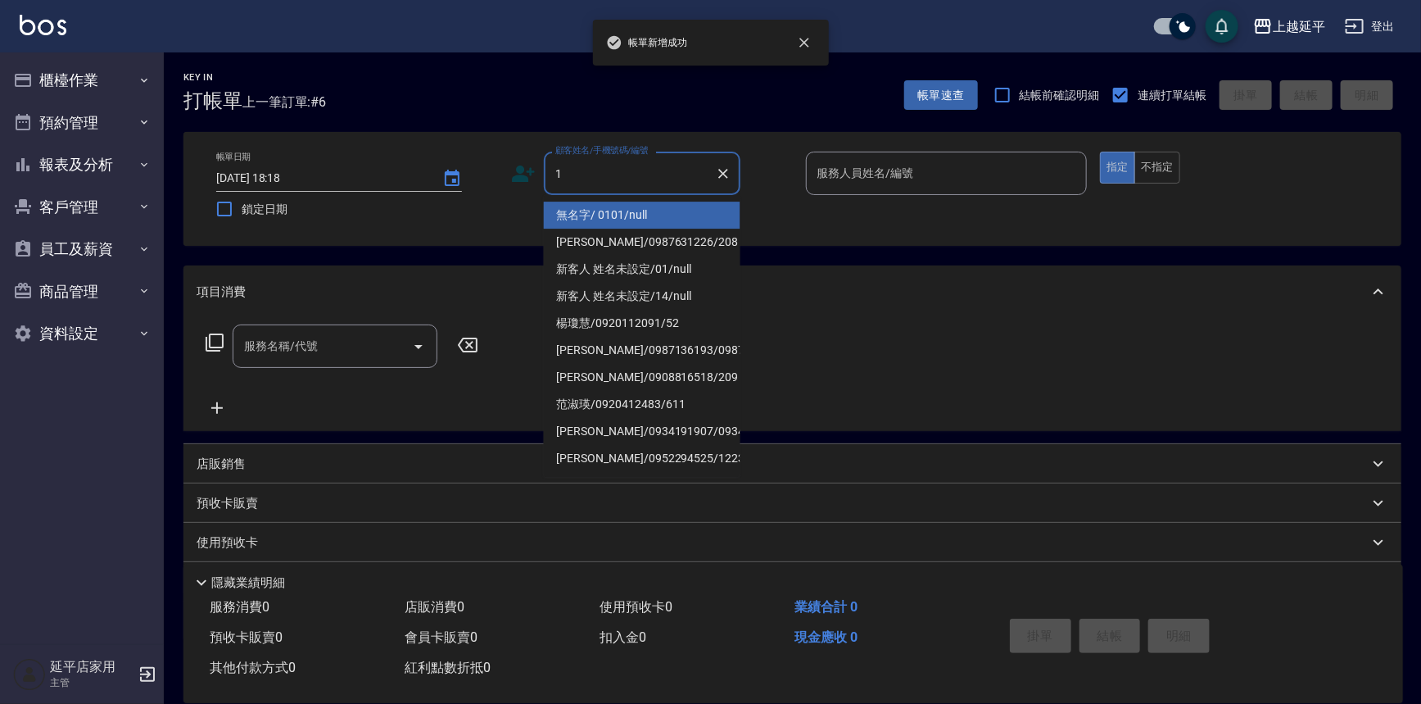
click at [590, 211] on li "無名字/ 0101/null" at bounding box center [642, 215] width 197 height 27
type input "無名字/ 0101/null"
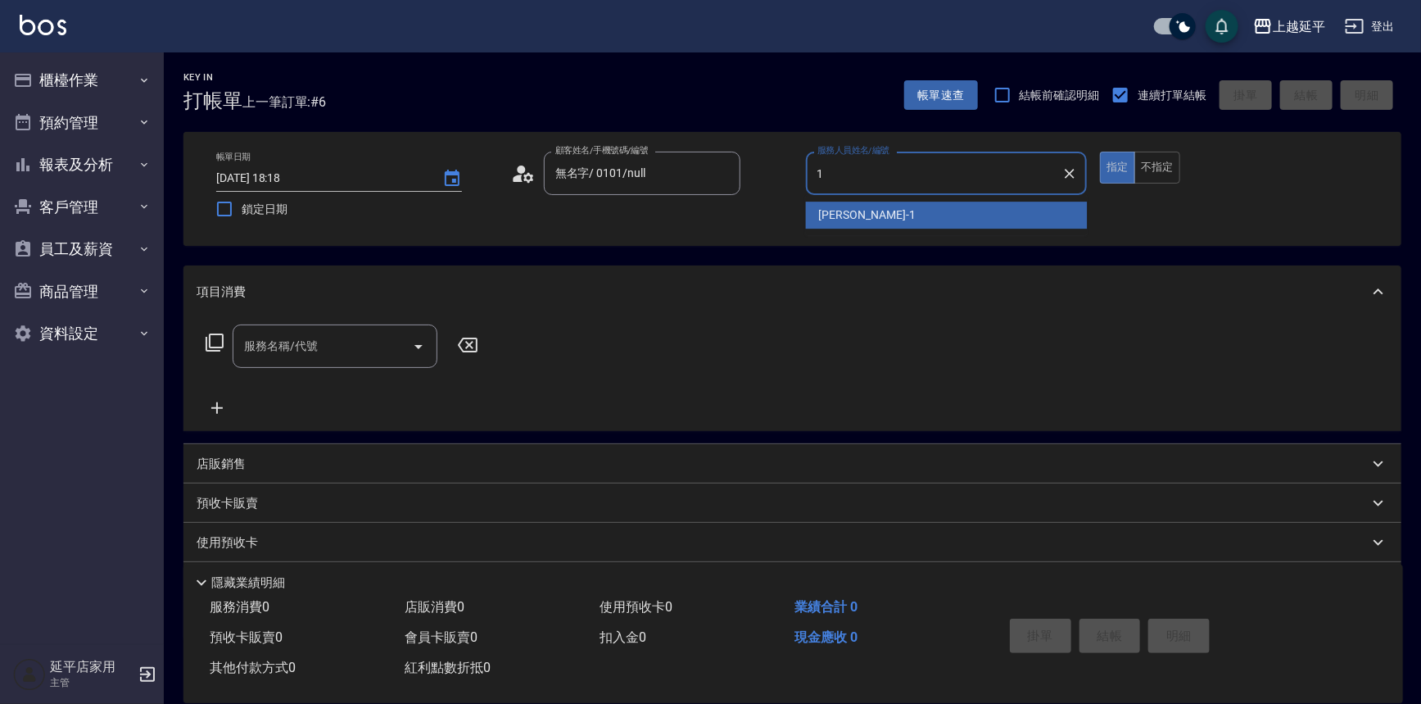
click at [814, 206] on div "[PERSON_NAME]-1" at bounding box center [947, 215] width 282 height 27
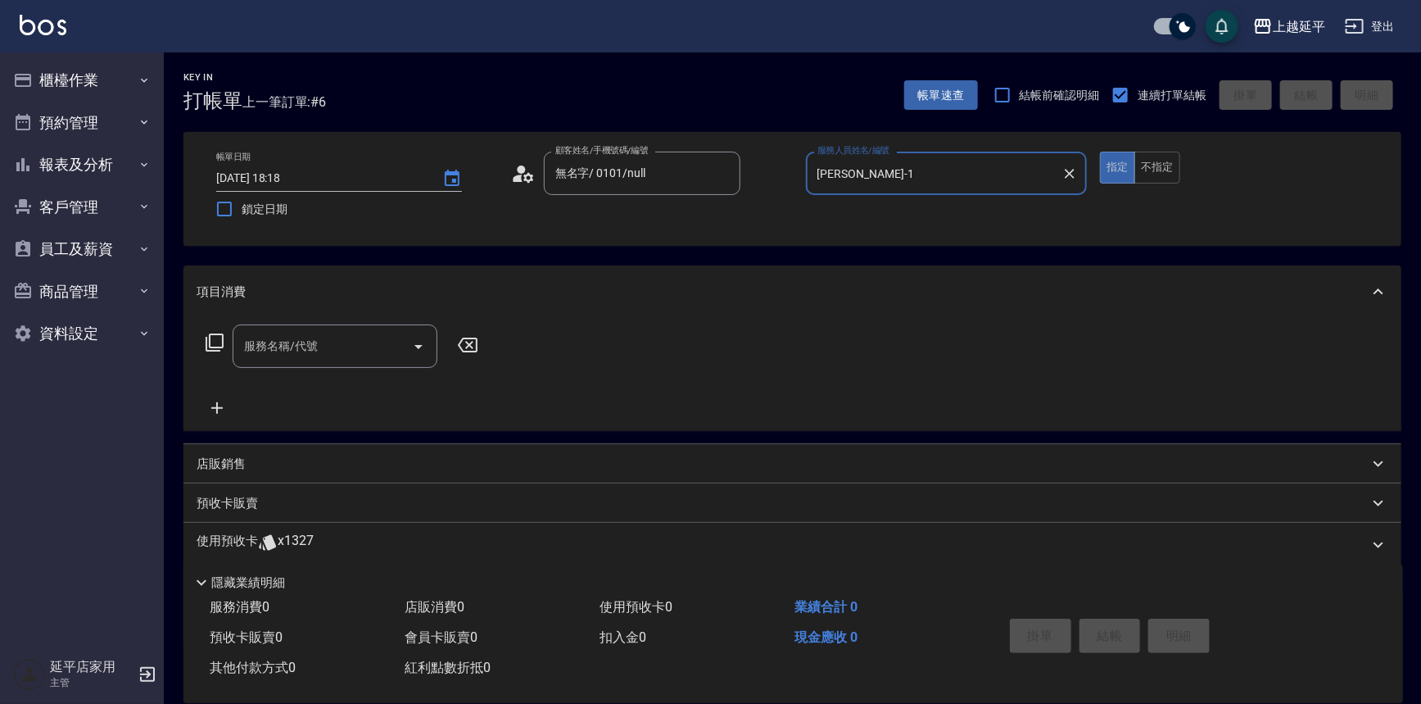
type input "[PERSON_NAME]-1"
click at [220, 343] on icon at bounding box center [215, 343] width 20 height 20
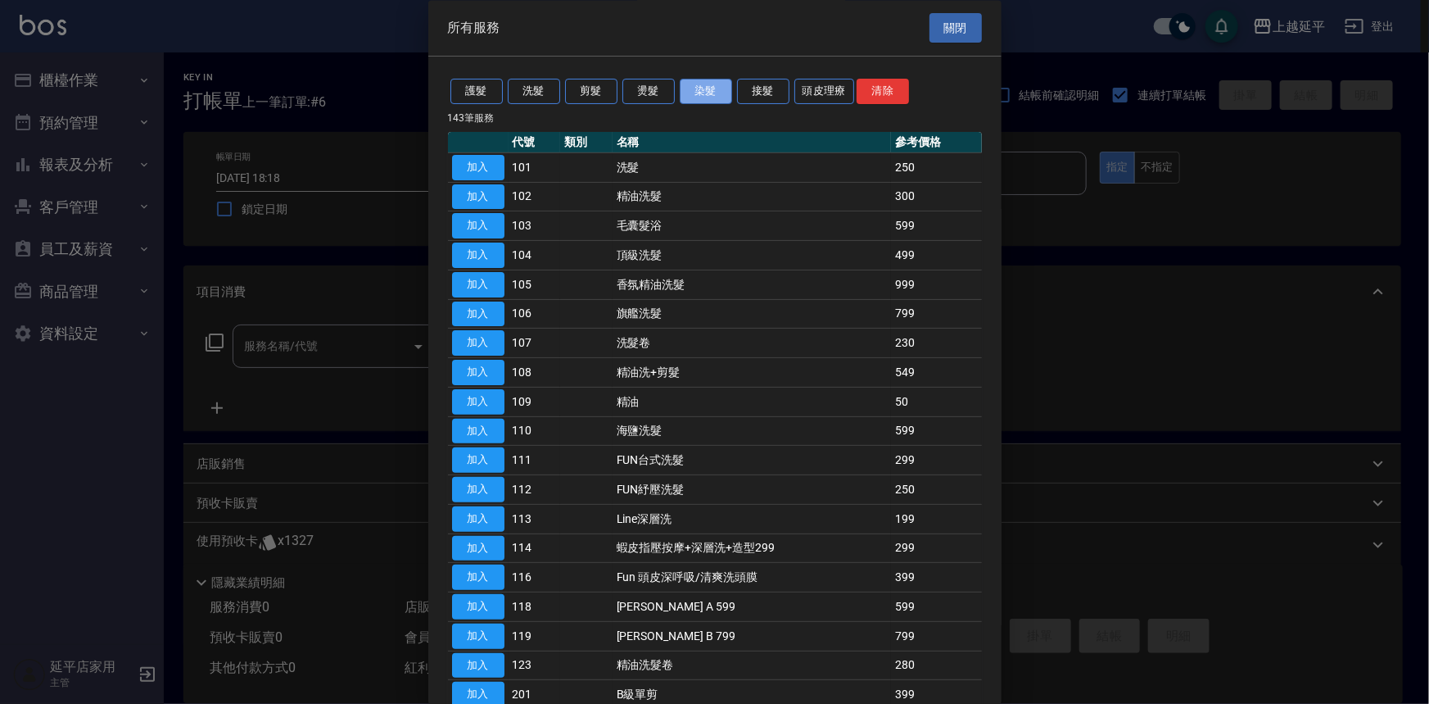
click at [704, 97] on button "染髮" at bounding box center [706, 91] width 52 height 25
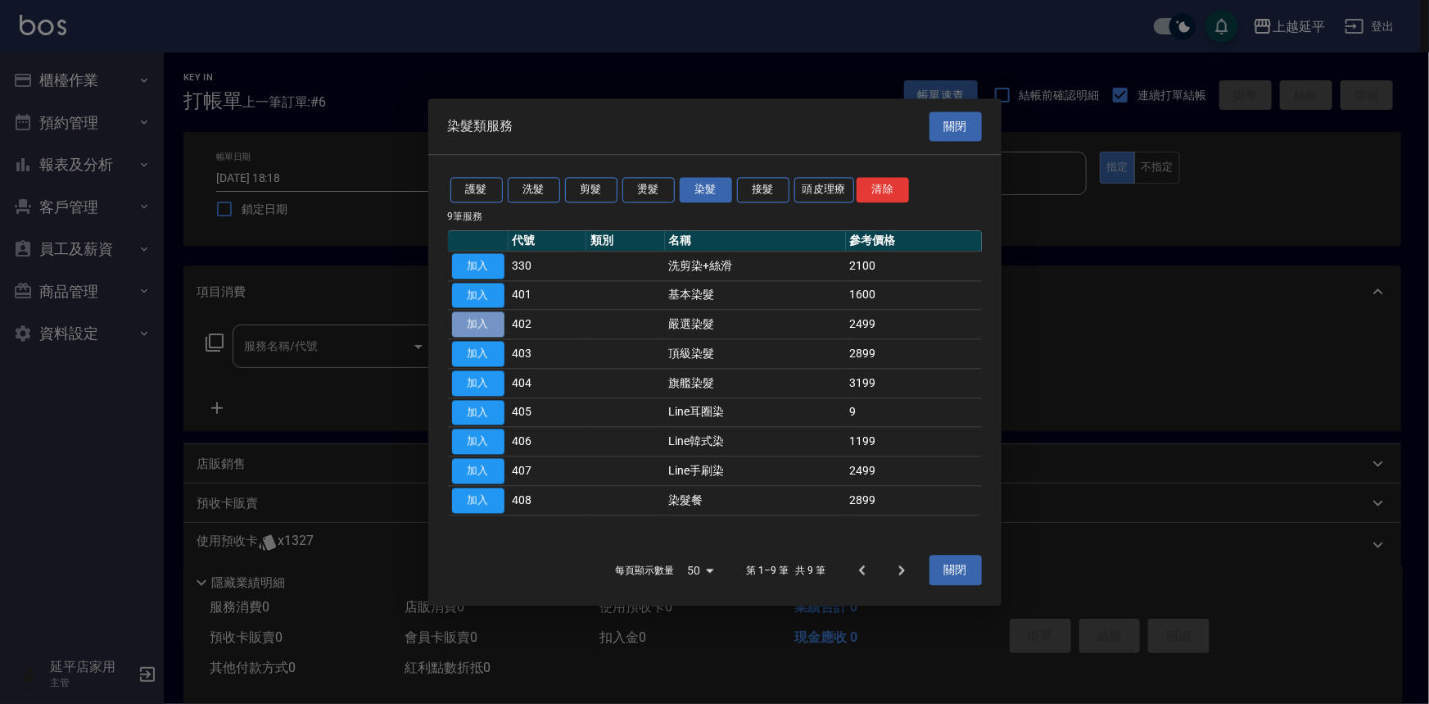
click at [469, 326] on button "加入" at bounding box center [478, 324] width 52 height 25
type input "嚴選染髮(402)"
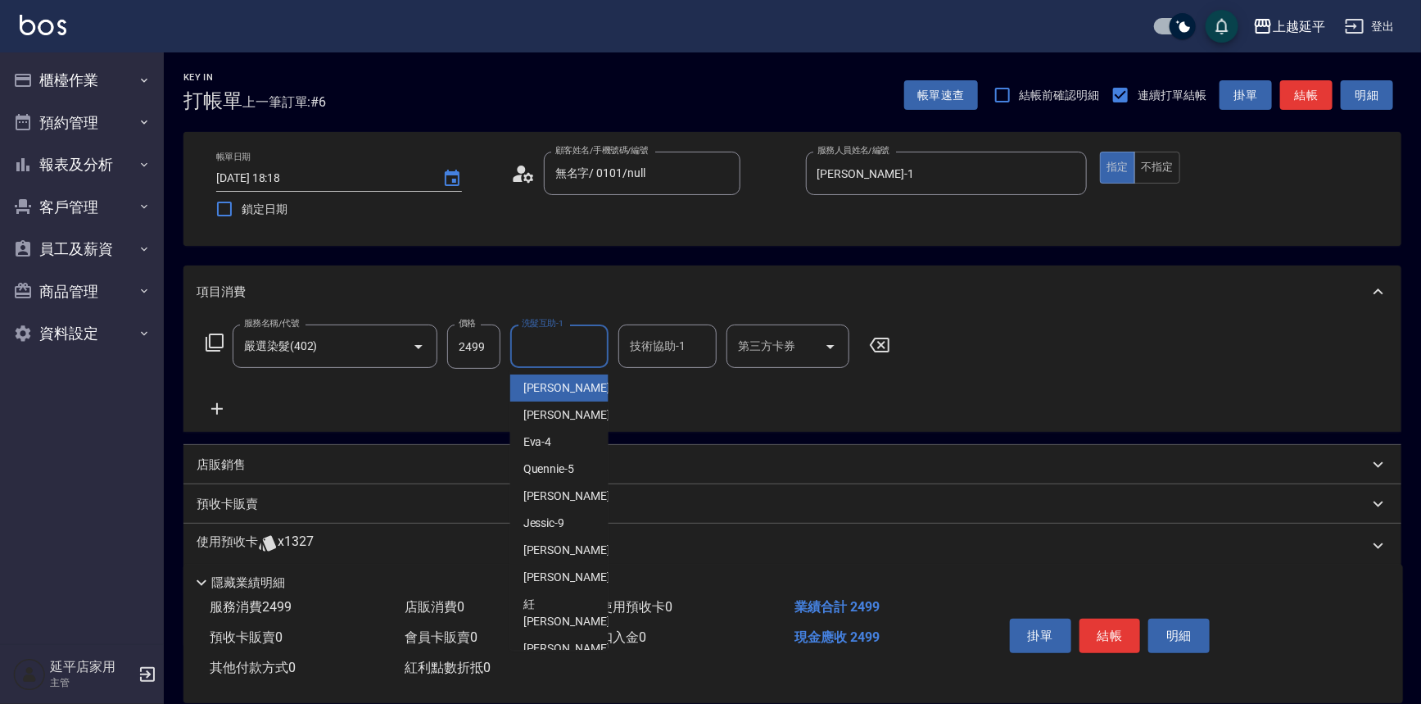
click at [532, 344] on input "洗髮互助-1" at bounding box center [560, 346] width 84 height 29
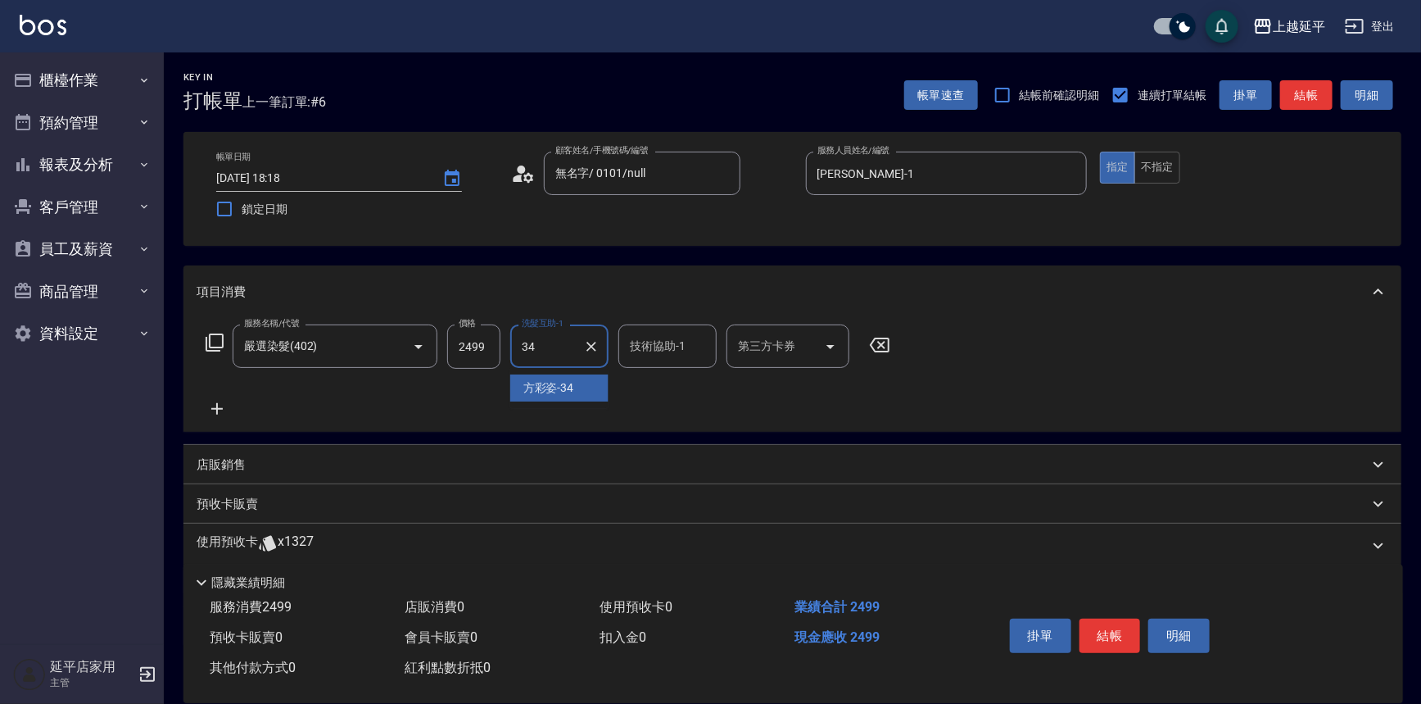
click at [547, 387] on span "[PERSON_NAME]-34" at bounding box center [548, 387] width 51 height 17
type input "[PERSON_NAME]-34"
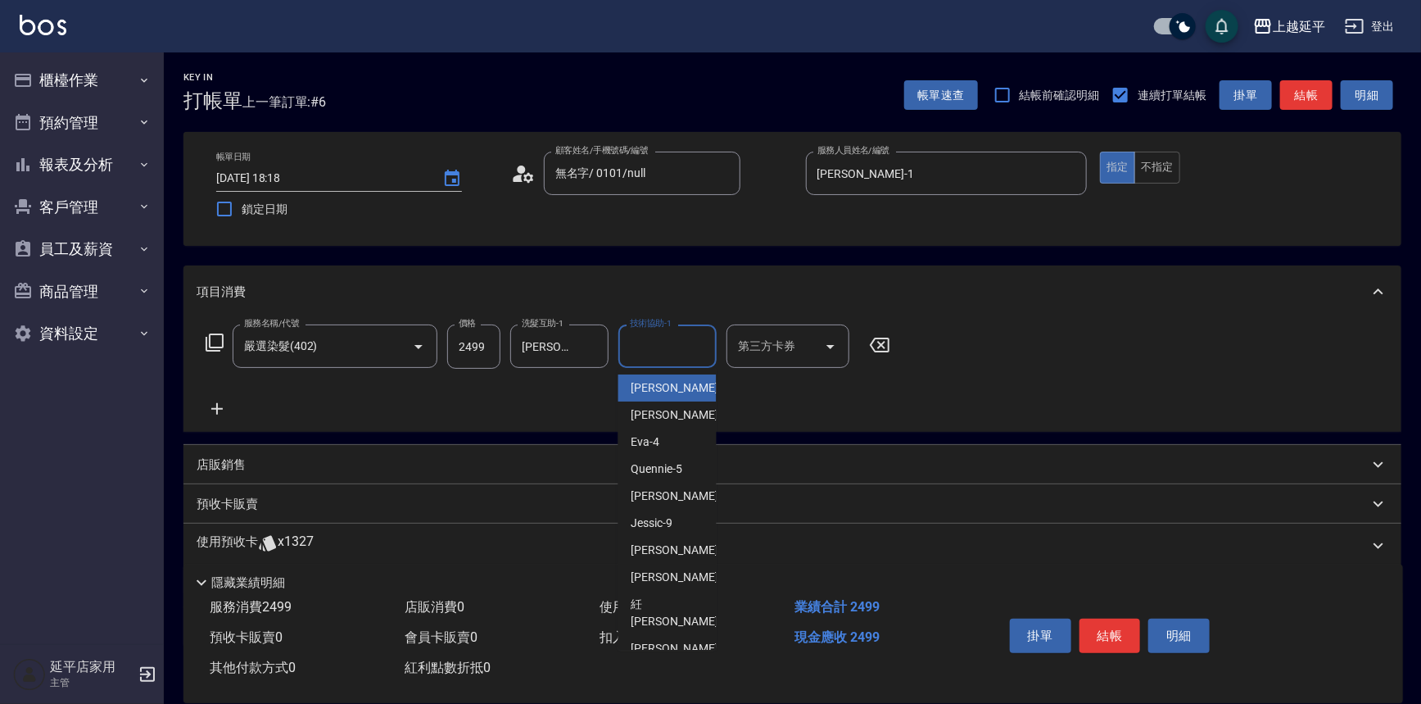
click at [641, 353] on input "技術協助-1" at bounding box center [668, 346] width 84 height 29
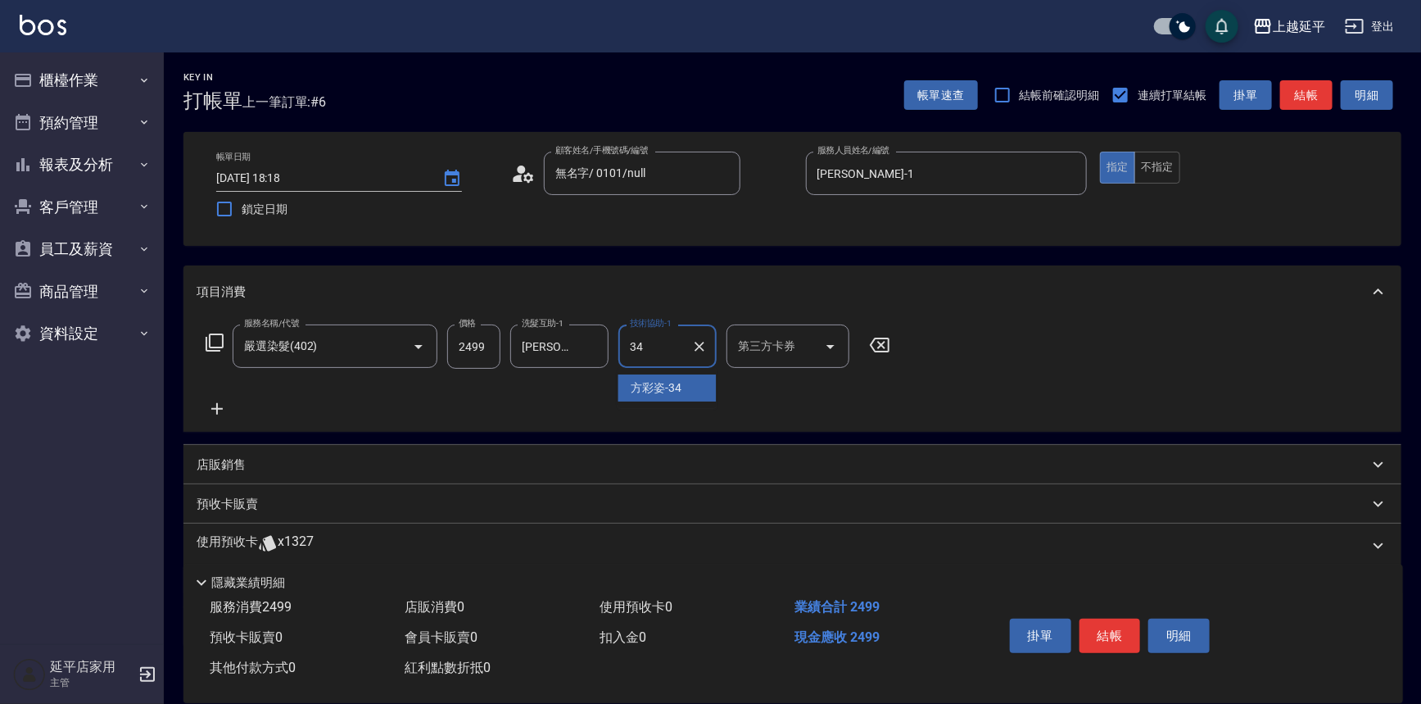
click at [651, 394] on span "[PERSON_NAME]-34" at bounding box center [657, 387] width 51 height 17
type input "[PERSON_NAME]-34"
click at [1107, 629] on button "結帳" at bounding box center [1110, 635] width 61 height 34
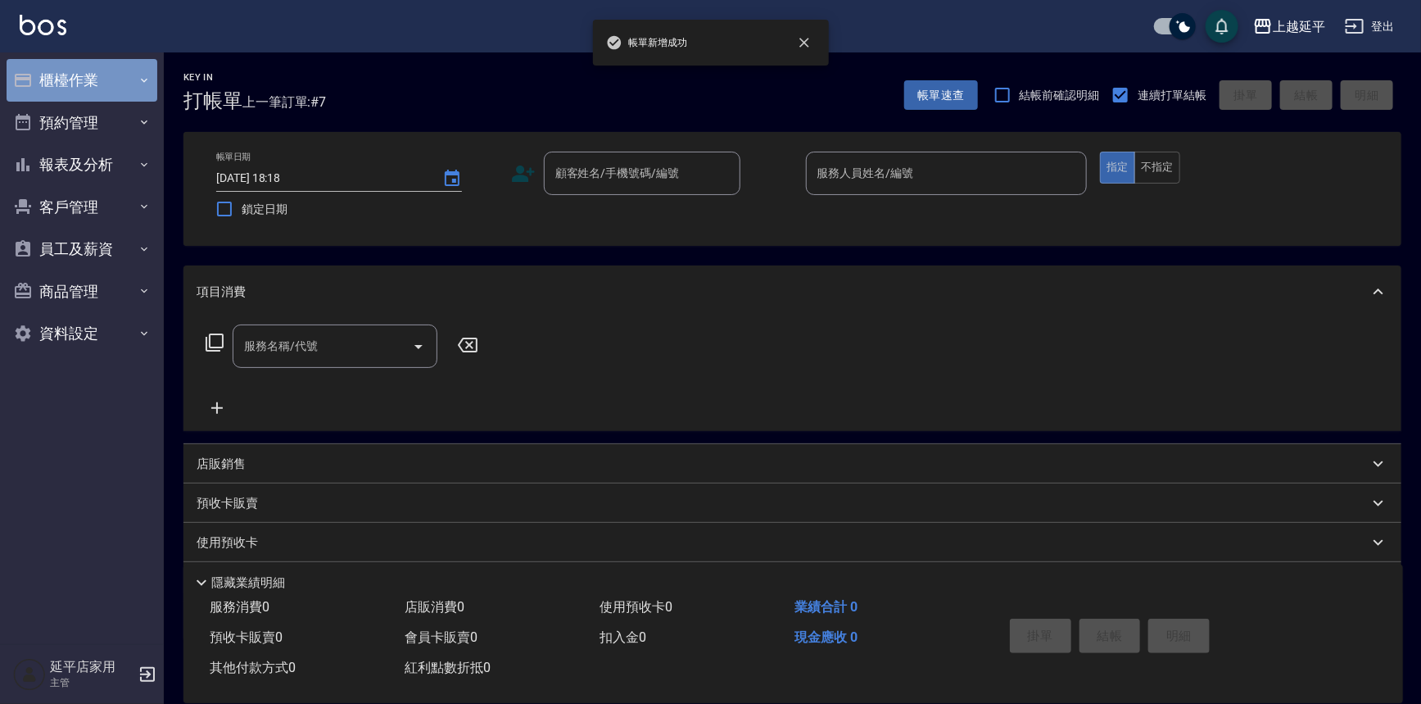
click at [60, 74] on button "櫃檯作業" at bounding box center [82, 80] width 151 height 43
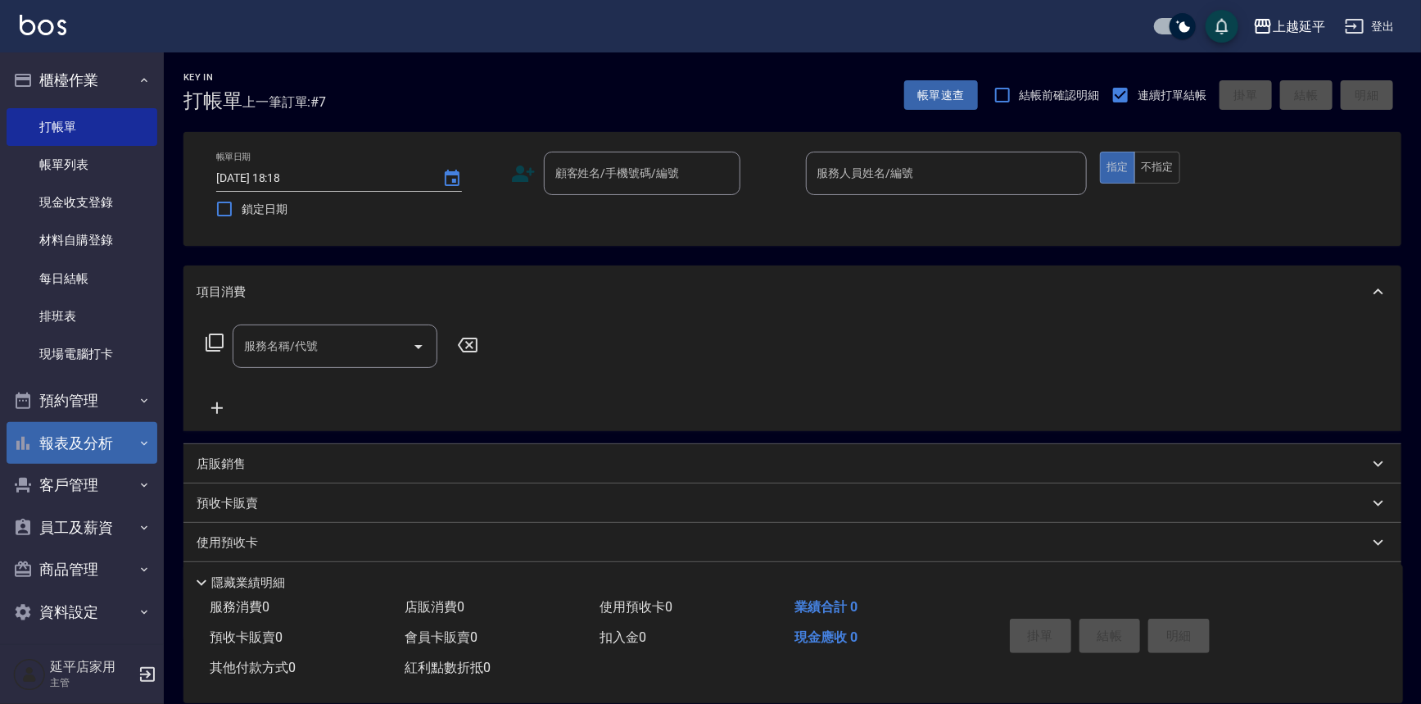
scroll to position [8, 0]
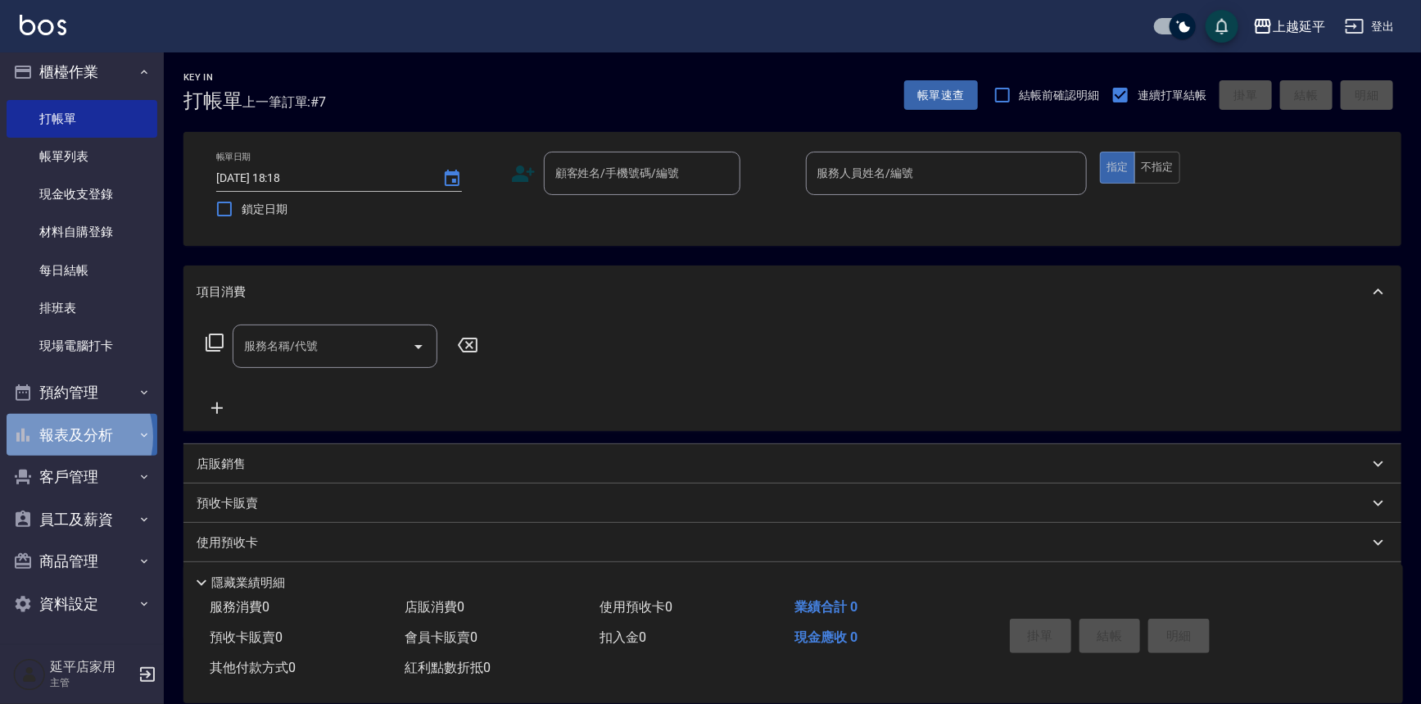
click at [66, 437] on button "報表及分析" at bounding box center [82, 435] width 151 height 43
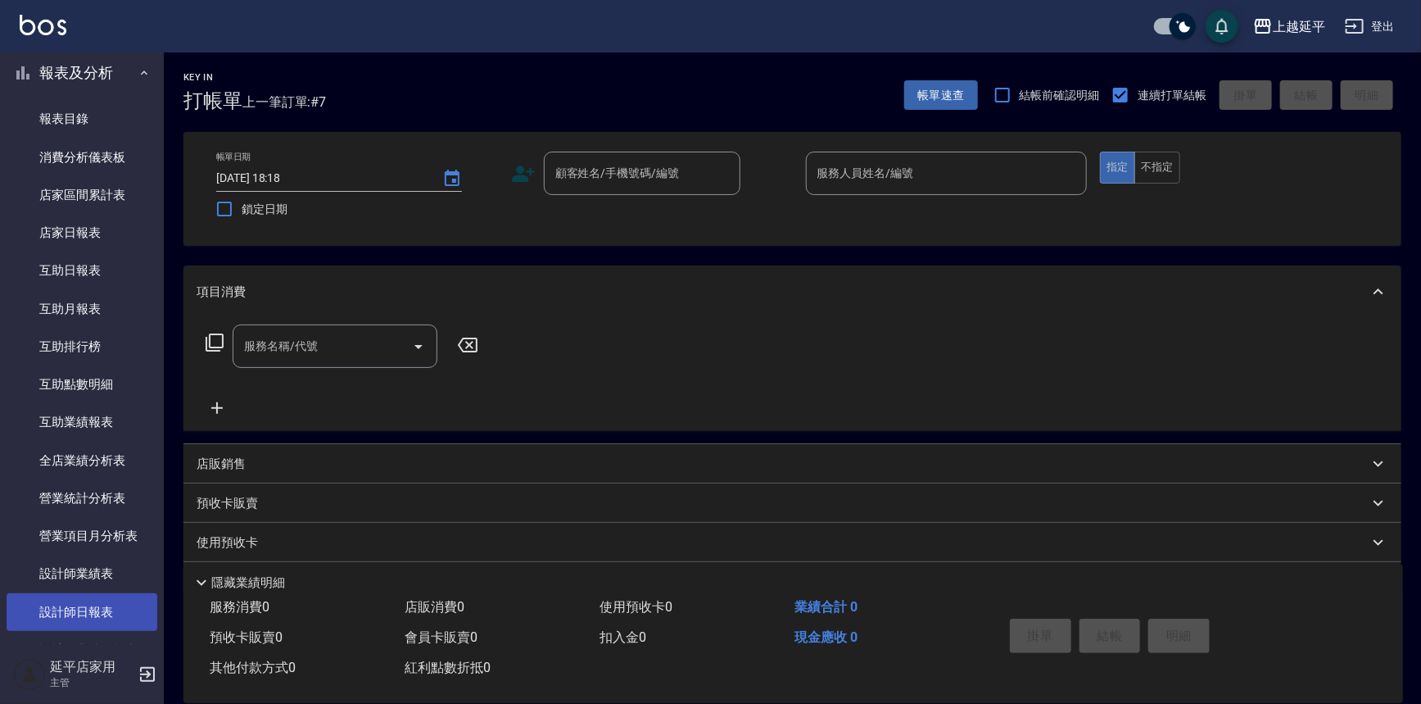
scroll to position [455, 0]
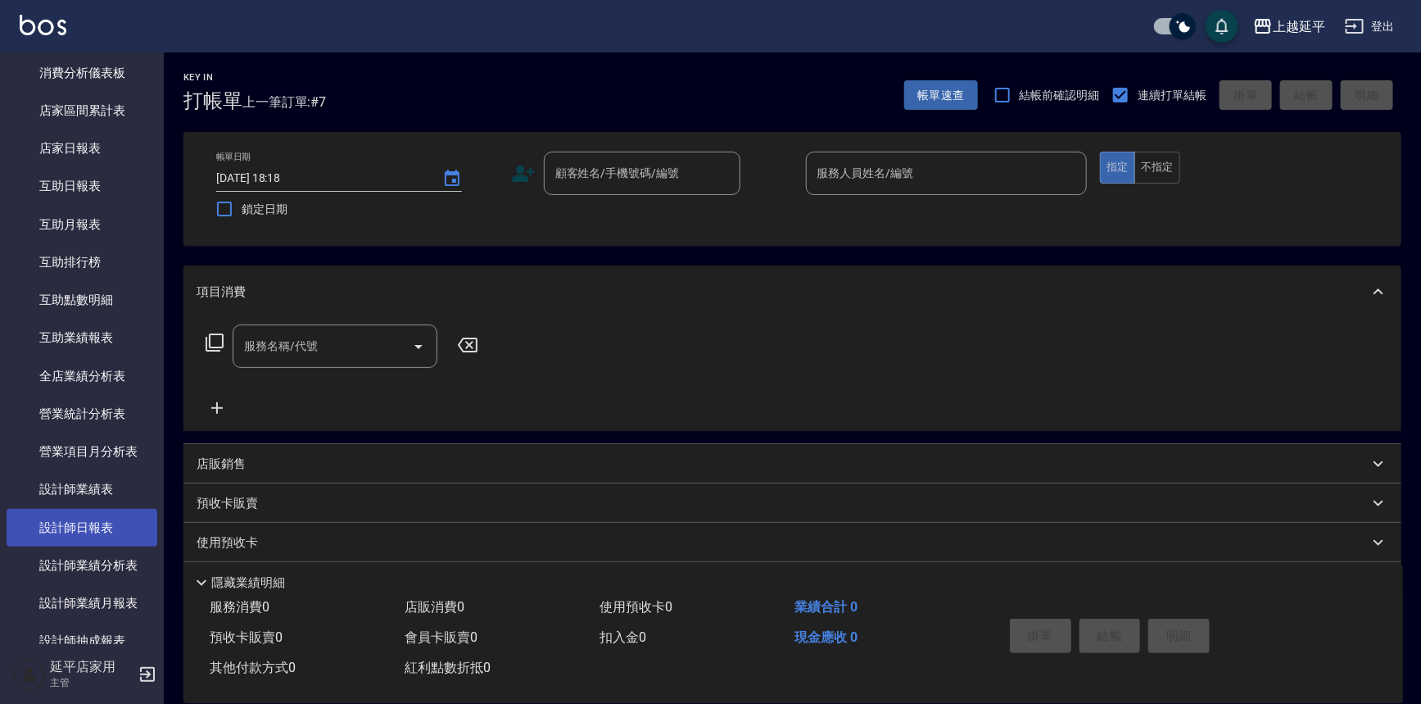
click at [66, 519] on link "設計師日報表" at bounding box center [82, 528] width 151 height 38
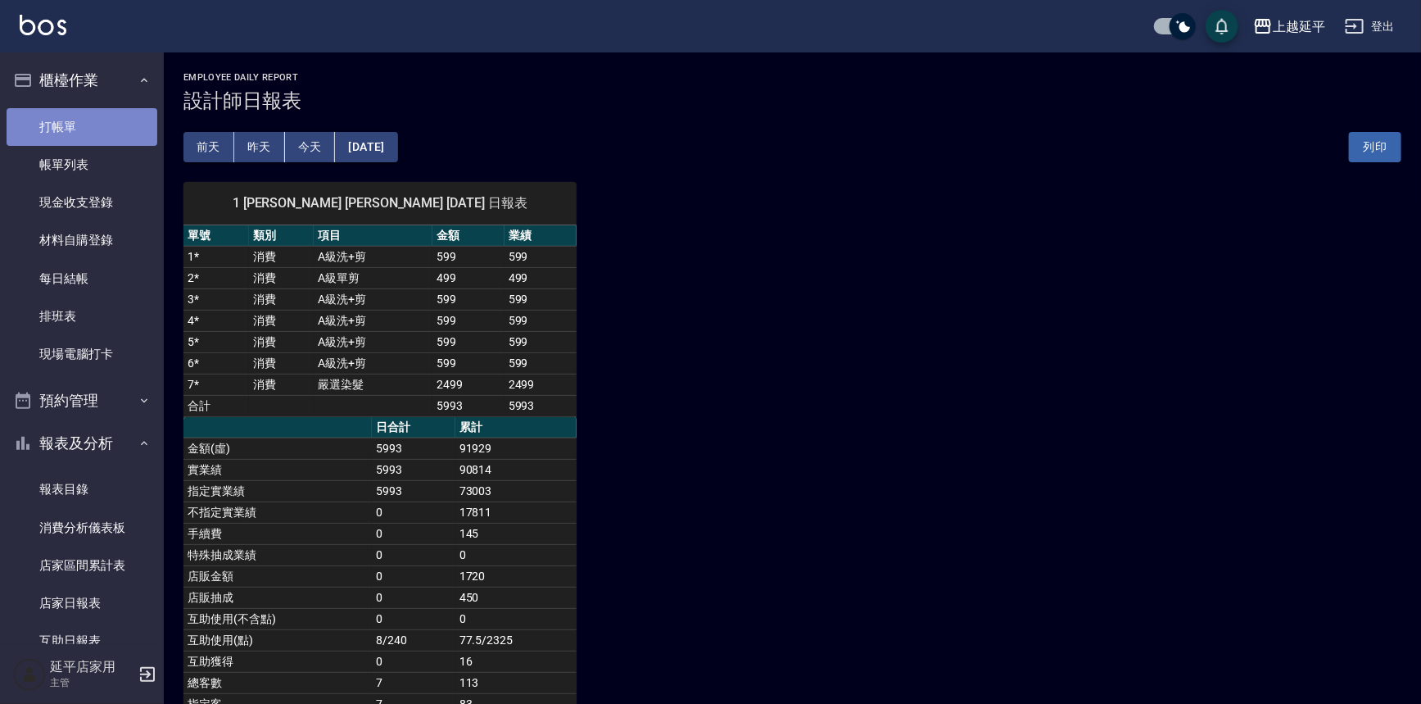
click at [90, 124] on link "打帳單" at bounding box center [82, 127] width 151 height 38
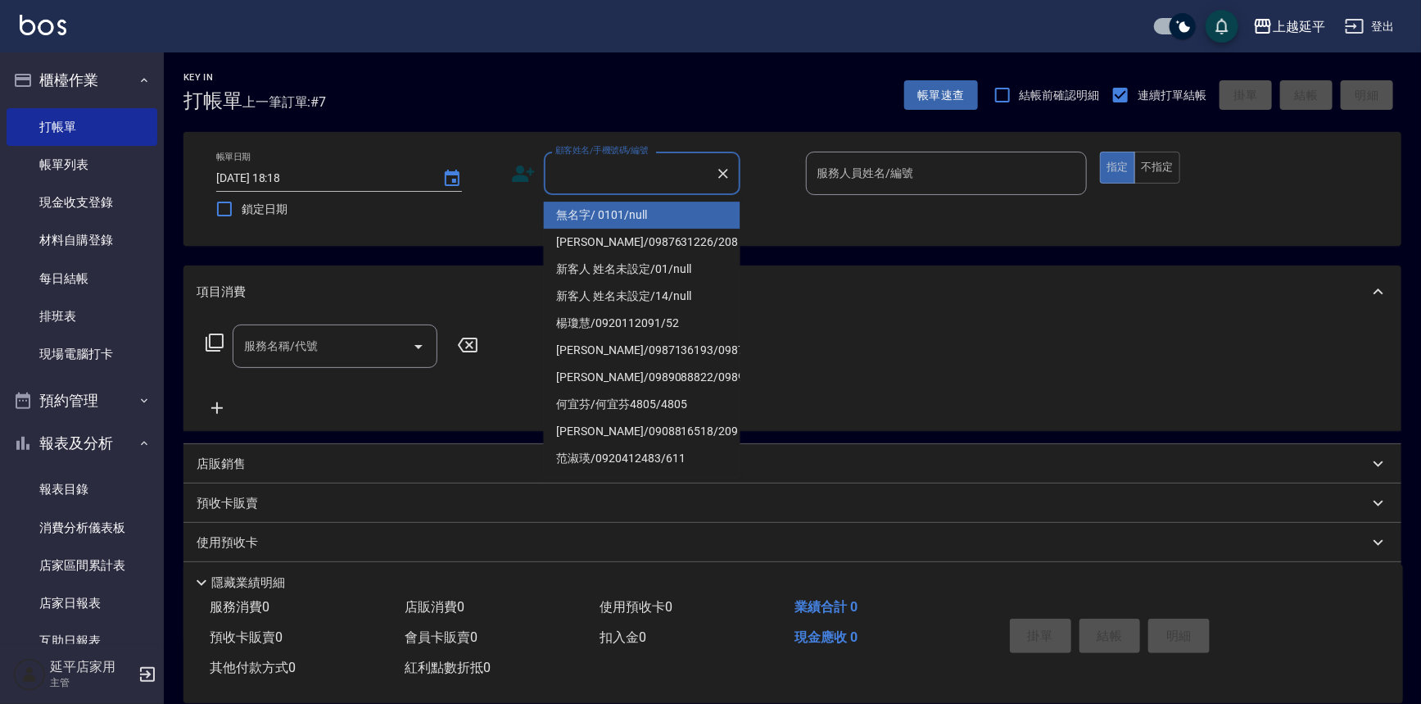
drag, startPoint x: 595, startPoint y: 174, endPoint x: 595, endPoint y: 198, distance: 24.6
click at [596, 174] on input "顧客姓名/手機號碼/編號" at bounding box center [629, 173] width 157 height 29
click at [612, 221] on li "無名字/ 0101/null" at bounding box center [642, 215] width 197 height 27
type input "無名字/ 0101/null"
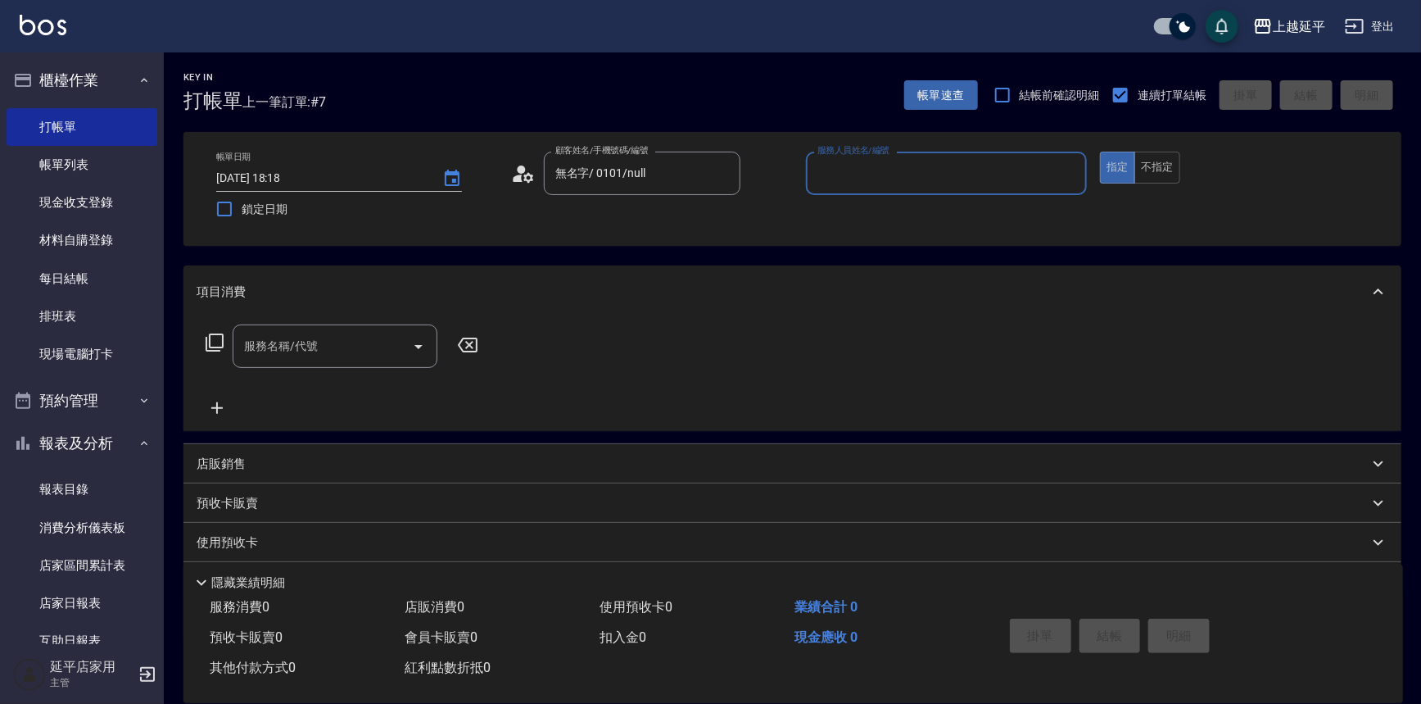
click at [876, 191] on div "服務人員姓名/編號" at bounding box center [947, 173] width 282 height 43
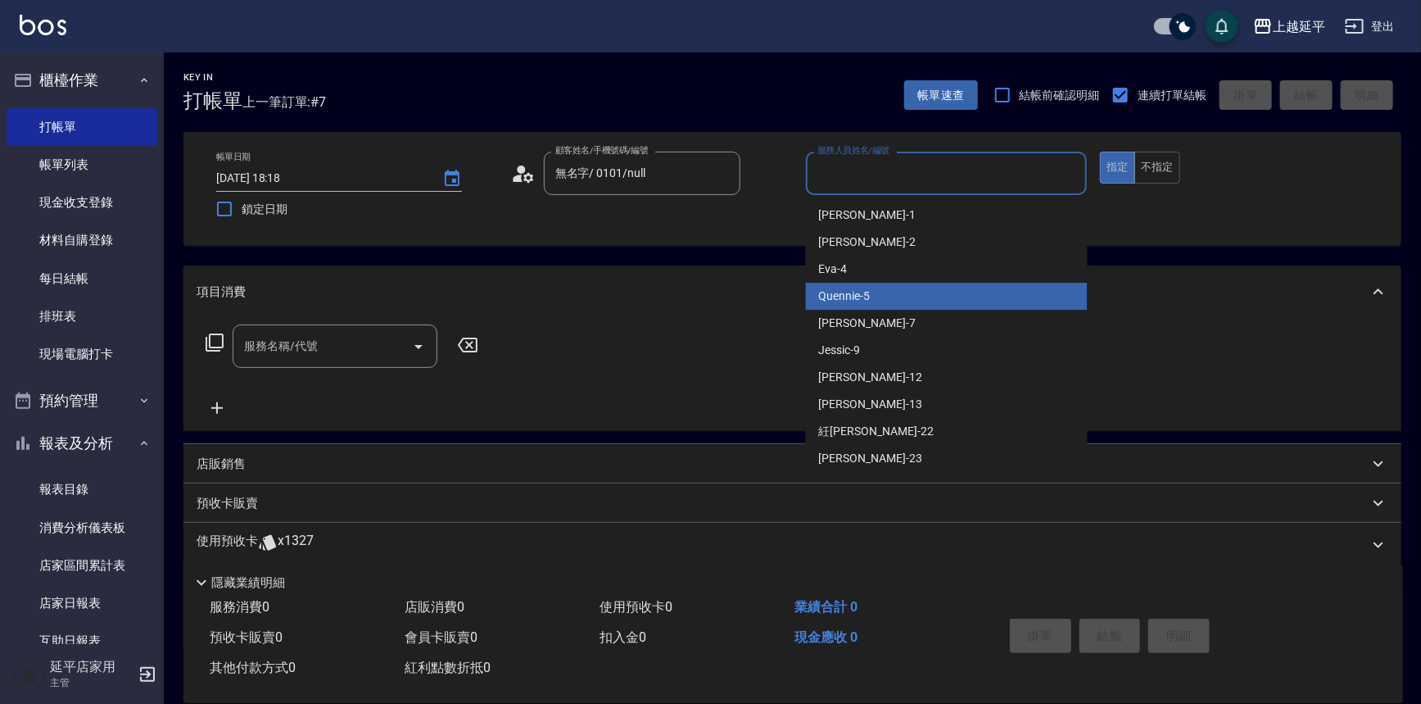
click at [893, 295] on div "Quennie -5" at bounding box center [947, 296] width 282 height 27
type input "Quennie-5"
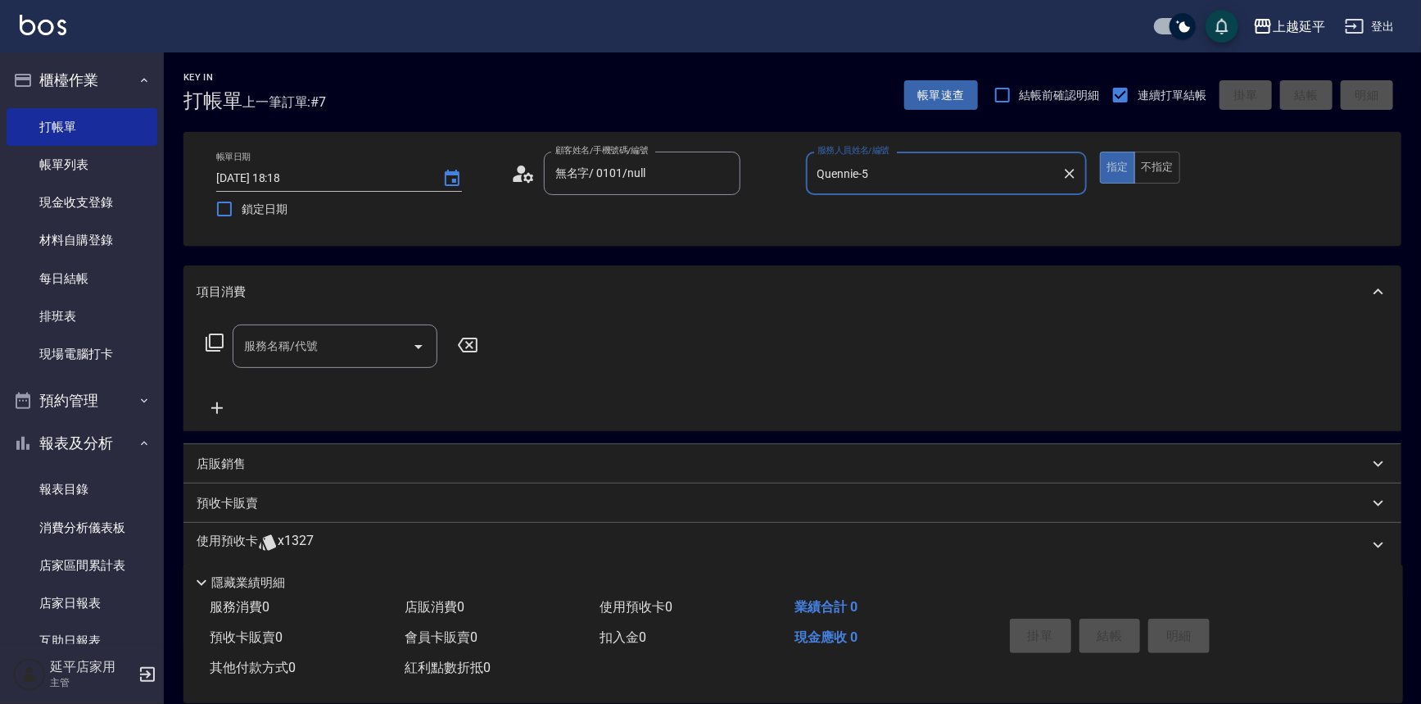
click at [219, 338] on icon at bounding box center [215, 343] width 20 height 20
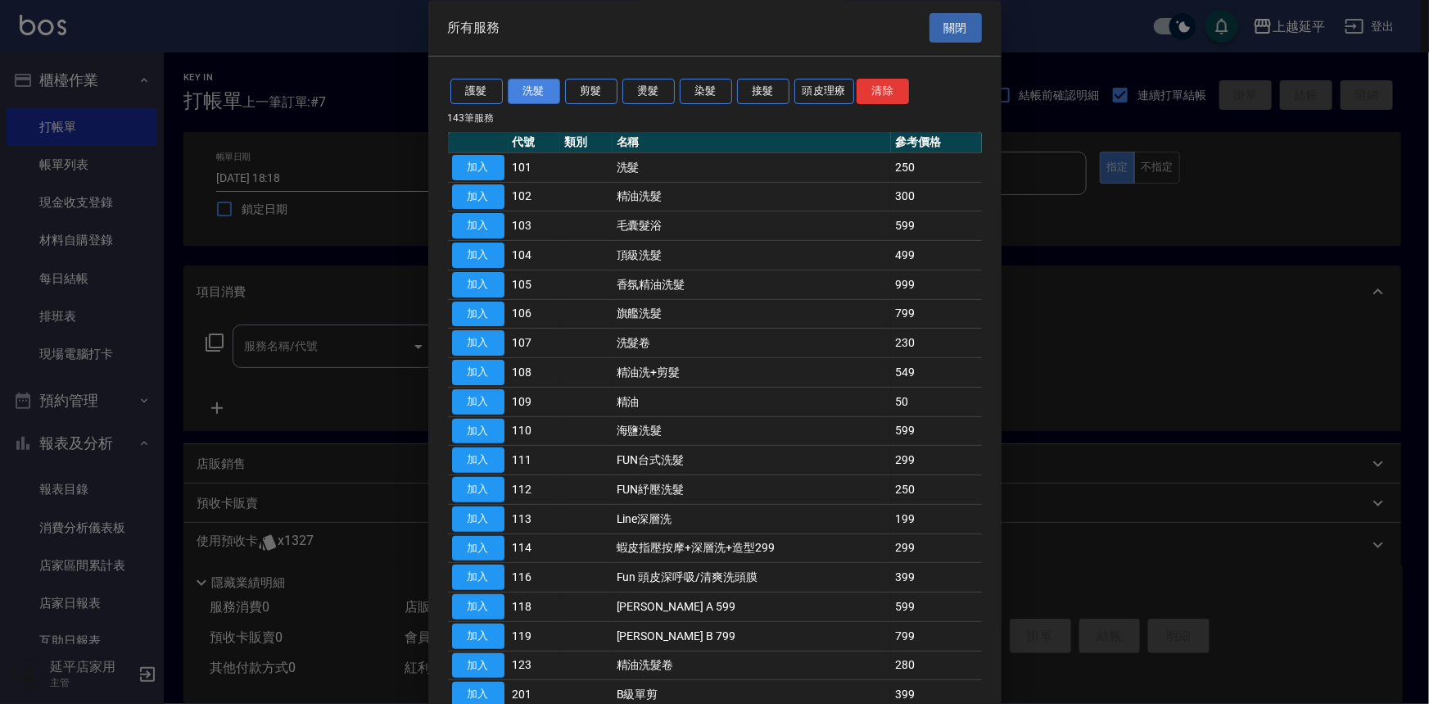
click at [546, 90] on button "洗髮" at bounding box center [534, 91] width 52 height 25
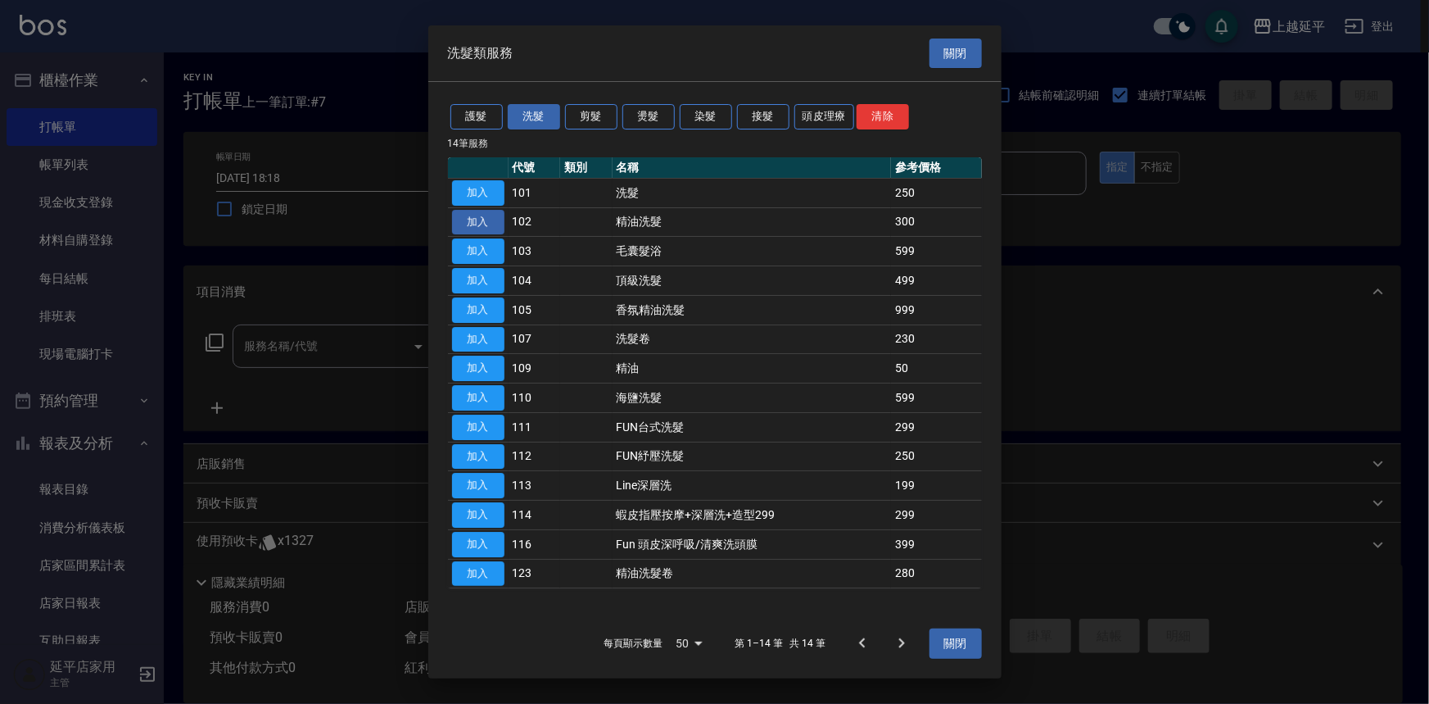
click at [475, 219] on button "加入" at bounding box center [478, 222] width 52 height 25
type input "精油洗髮(102)"
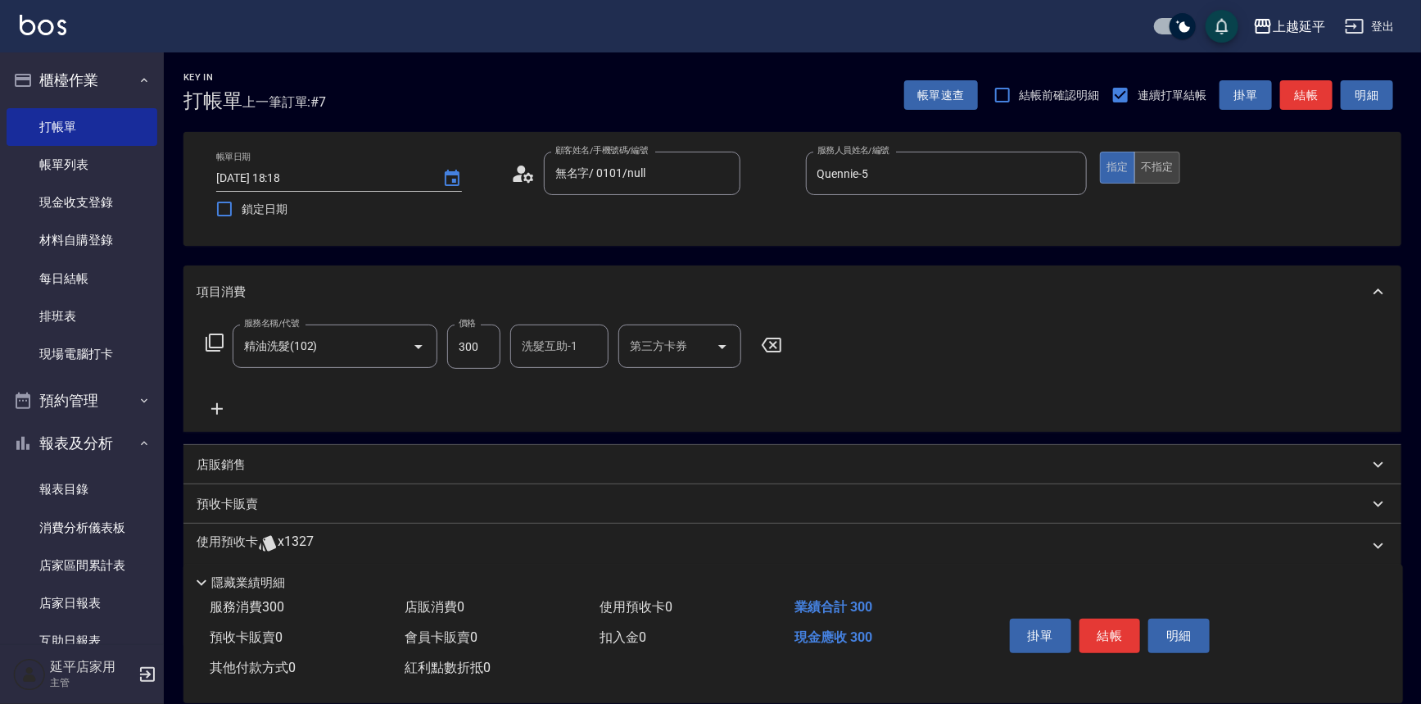
click at [1153, 172] on button "不指定" at bounding box center [1157, 168] width 46 height 32
click at [535, 342] on div "洗髮互助-1 洗髮互助-1" at bounding box center [559, 345] width 98 height 43
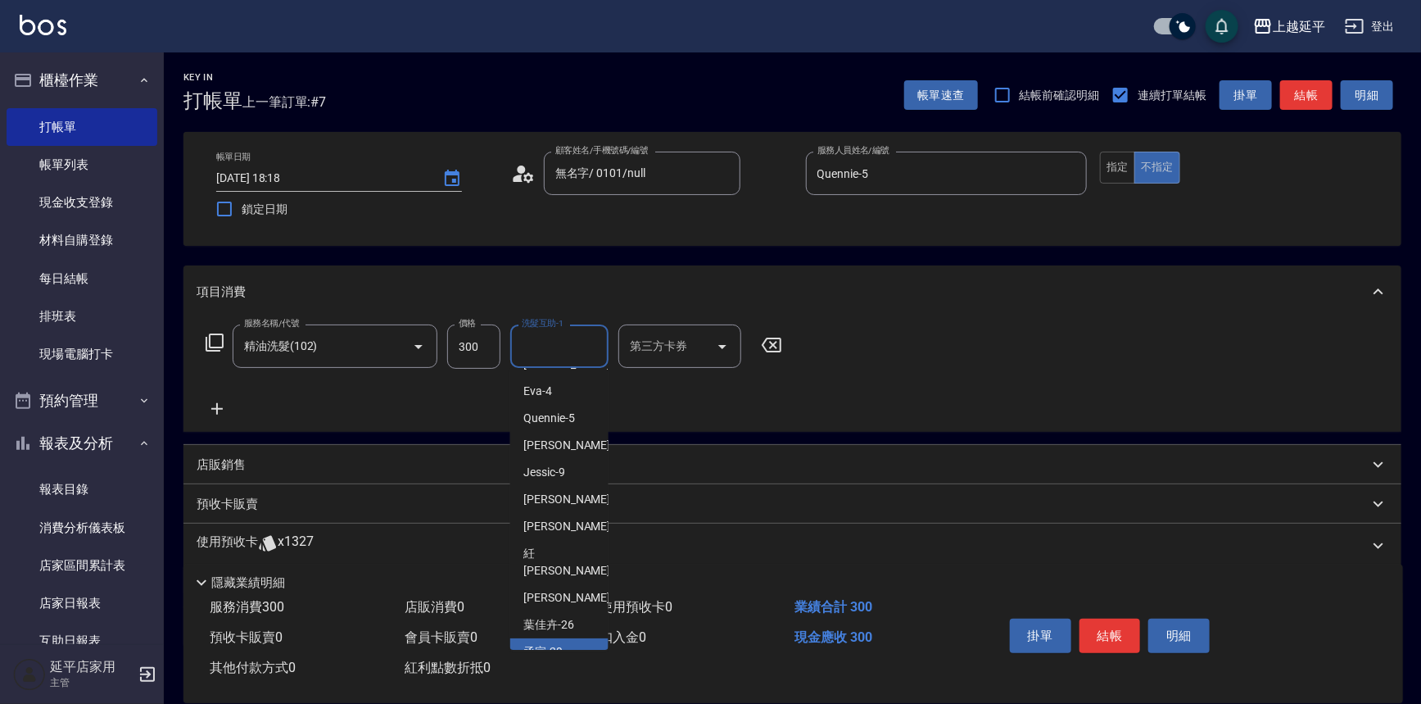
scroll to position [74, 0]
click at [568, 647] on span "[PERSON_NAME]-34" at bounding box center [548, 655] width 51 height 17
type input "[PERSON_NAME]-34"
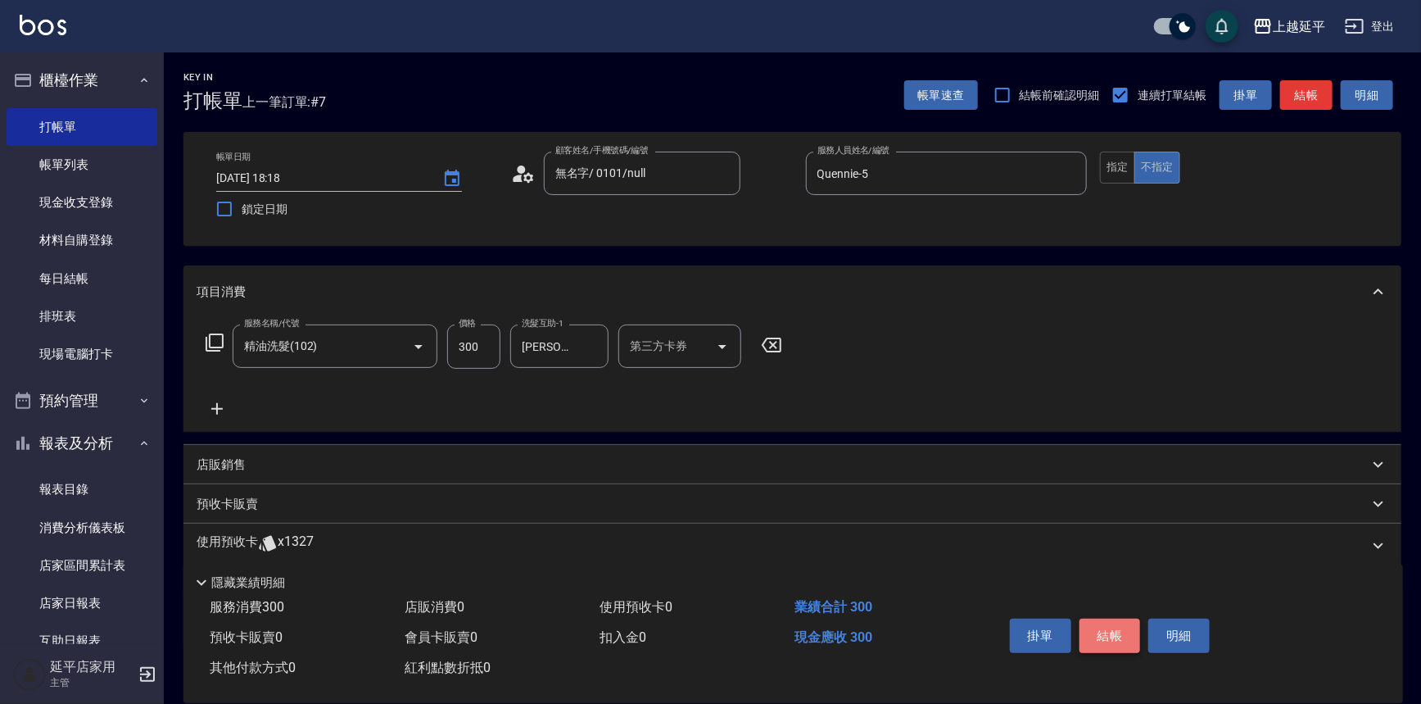
click at [1101, 639] on button "結帳" at bounding box center [1110, 635] width 61 height 34
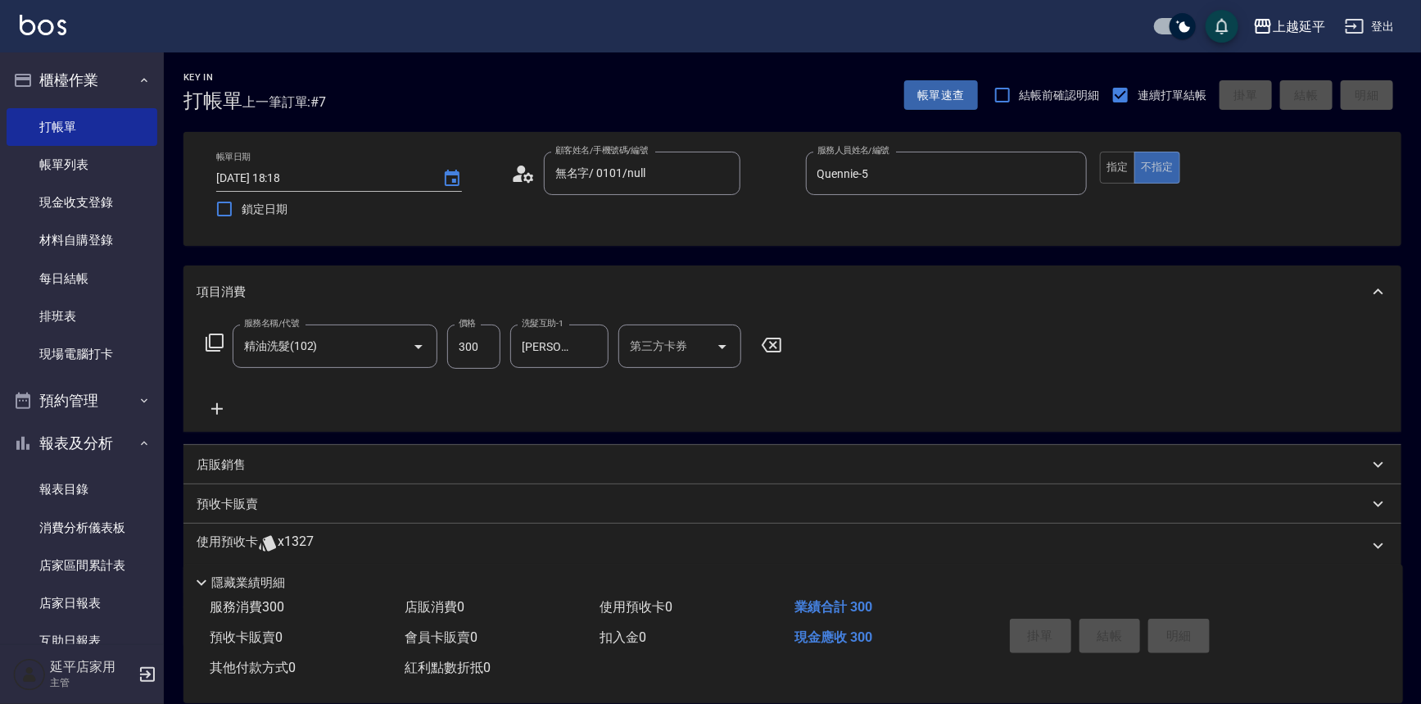
type input "[DATE] 18:20"
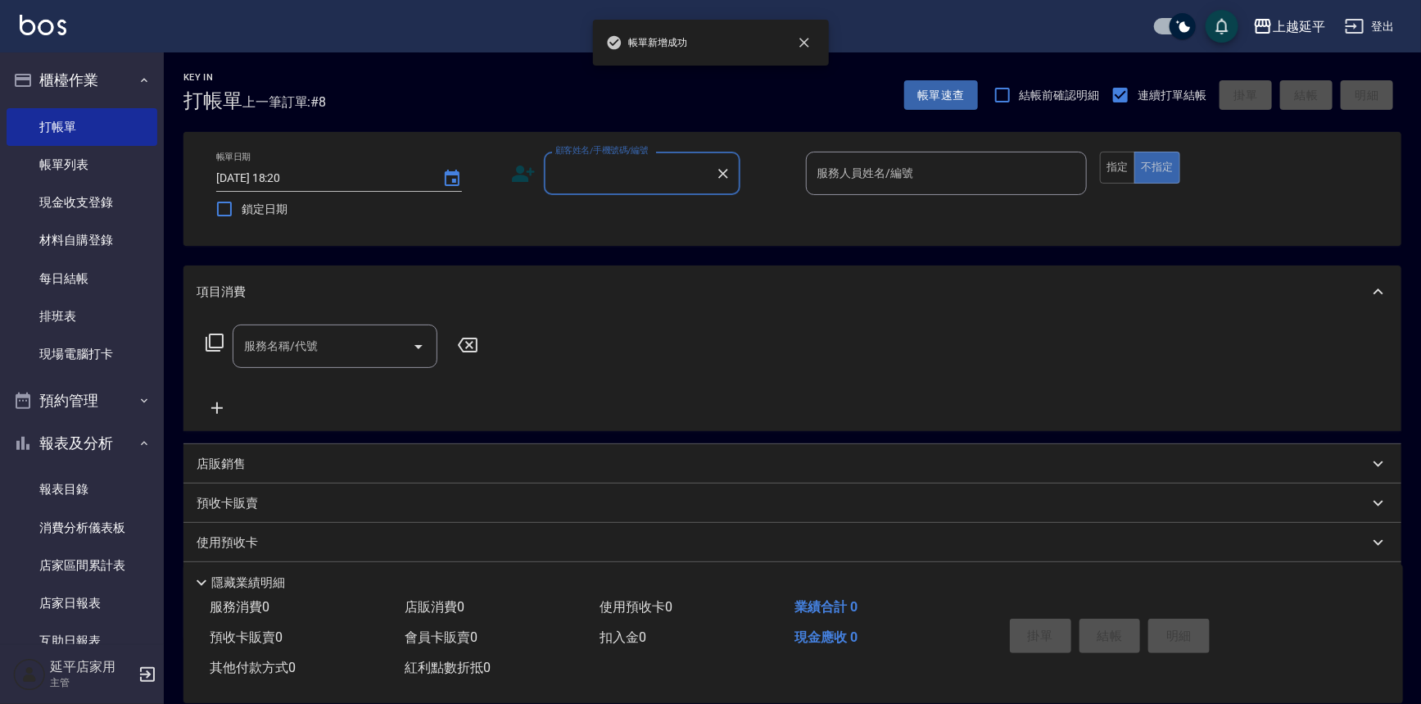
click at [620, 189] on div "顧客姓名/手機號碼/編號" at bounding box center [642, 173] width 197 height 43
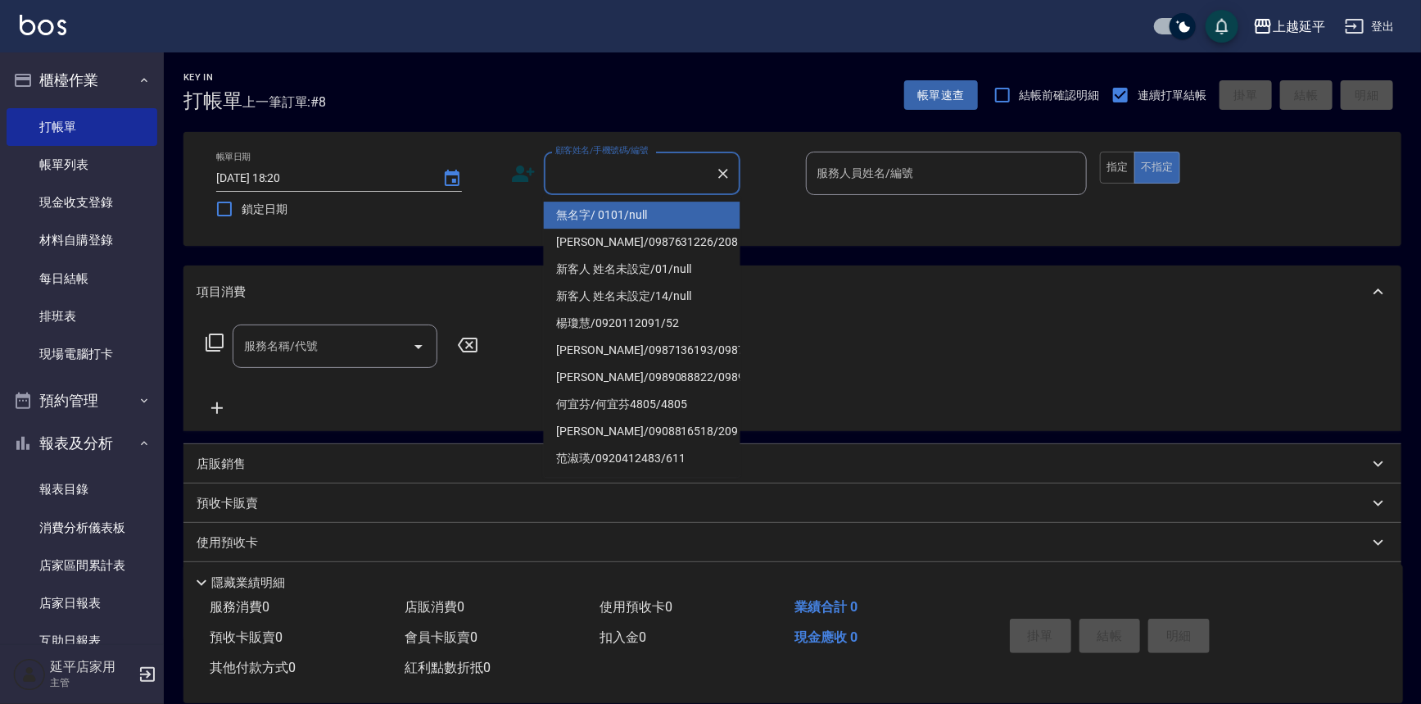
click at [629, 212] on li "無名字/ 0101/null" at bounding box center [642, 215] width 197 height 27
type input "無名字/ 0101/null"
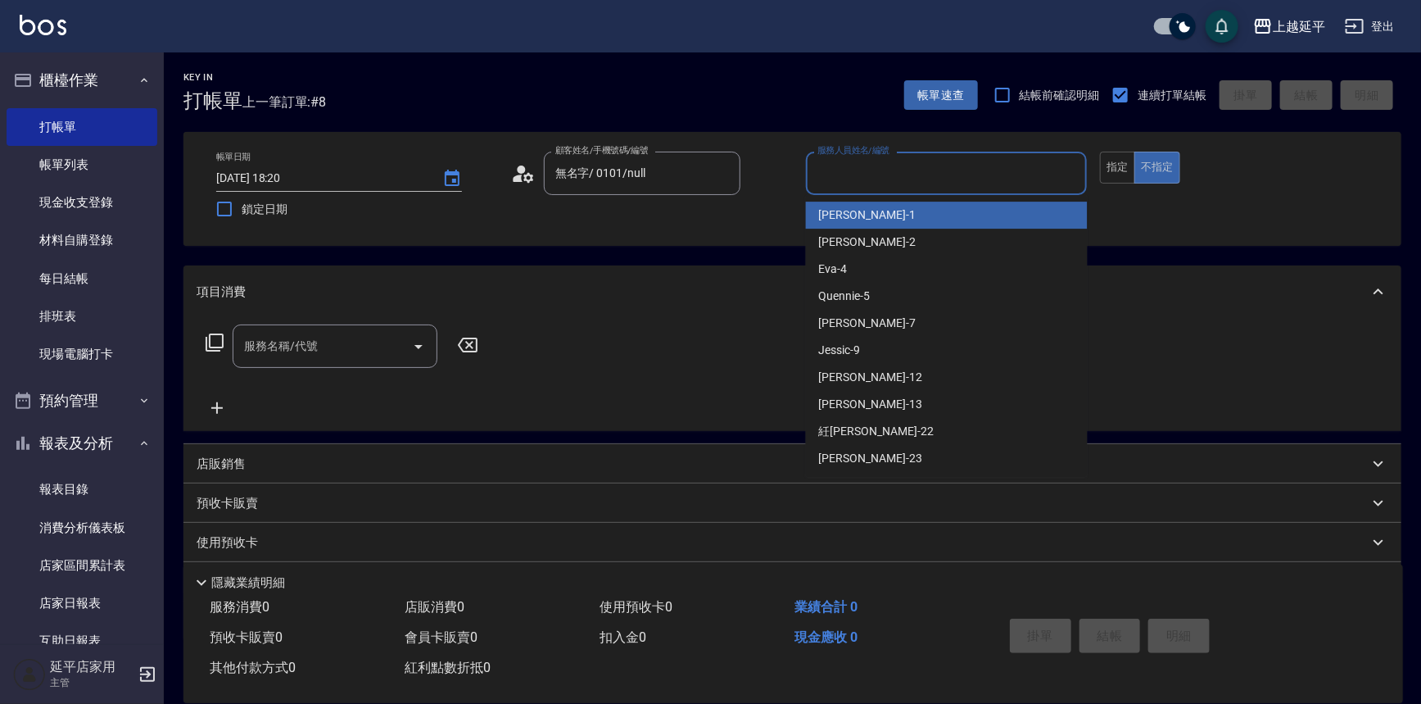
click at [845, 168] on input "服務人員姓名/編號" at bounding box center [946, 173] width 267 height 29
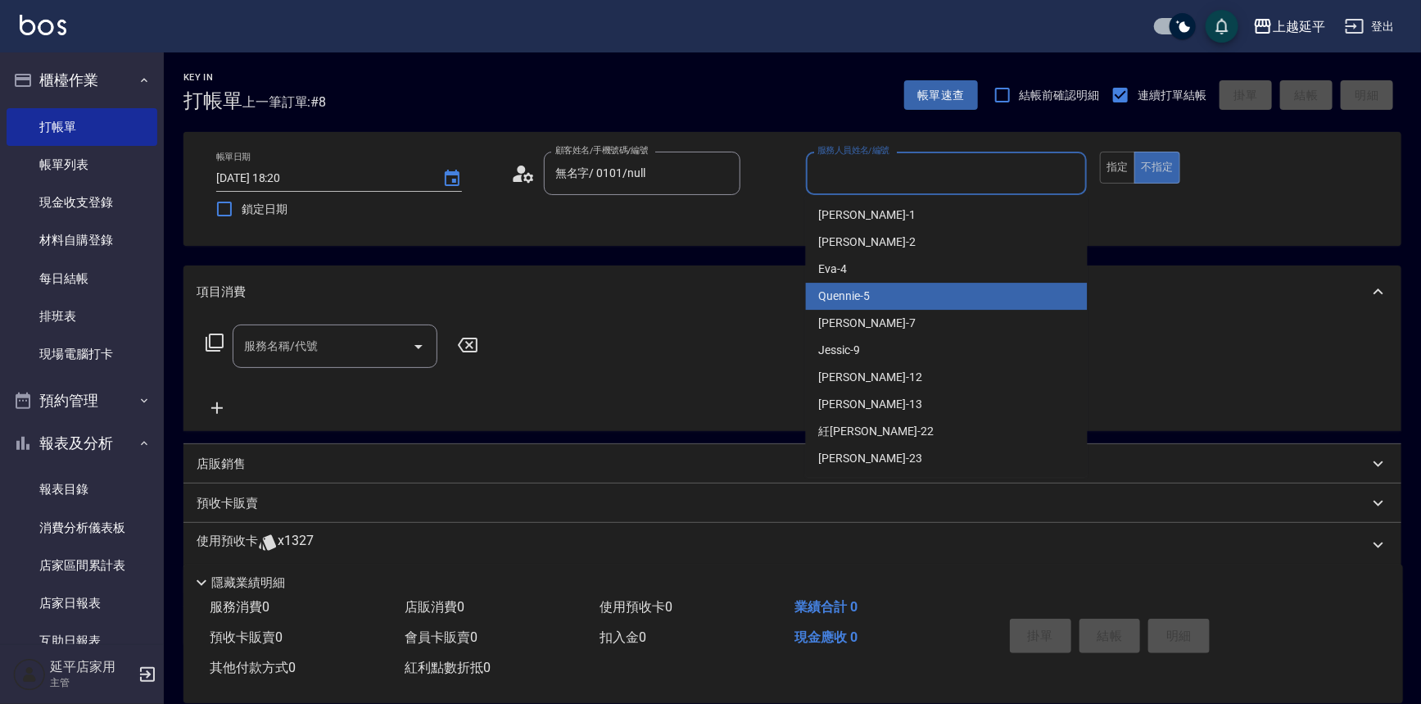
click at [891, 298] on div "Quennie -5" at bounding box center [947, 296] width 282 height 27
type input "Quennie-5"
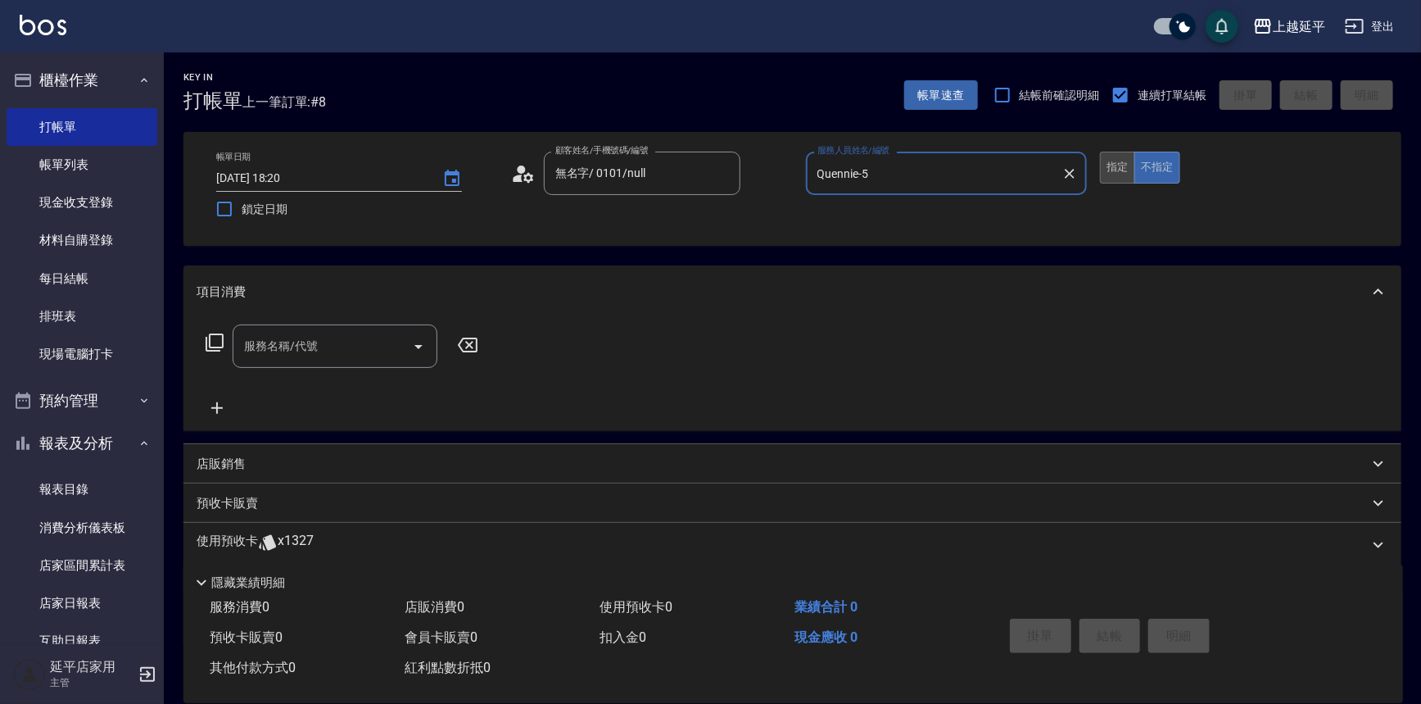
click at [1115, 165] on button "指定" at bounding box center [1117, 168] width 35 height 32
click at [208, 341] on icon at bounding box center [215, 343] width 20 height 20
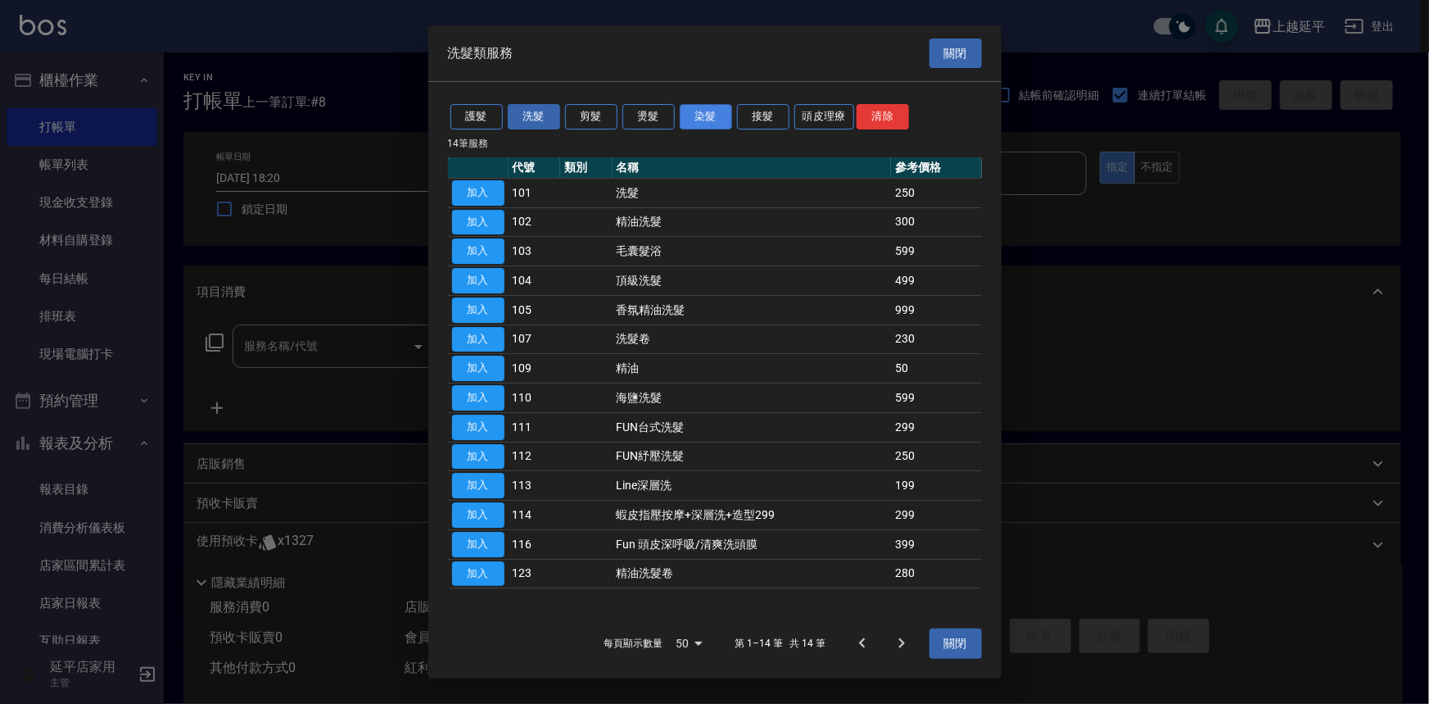
click at [693, 115] on button "染髮" at bounding box center [706, 116] width 52 height 25
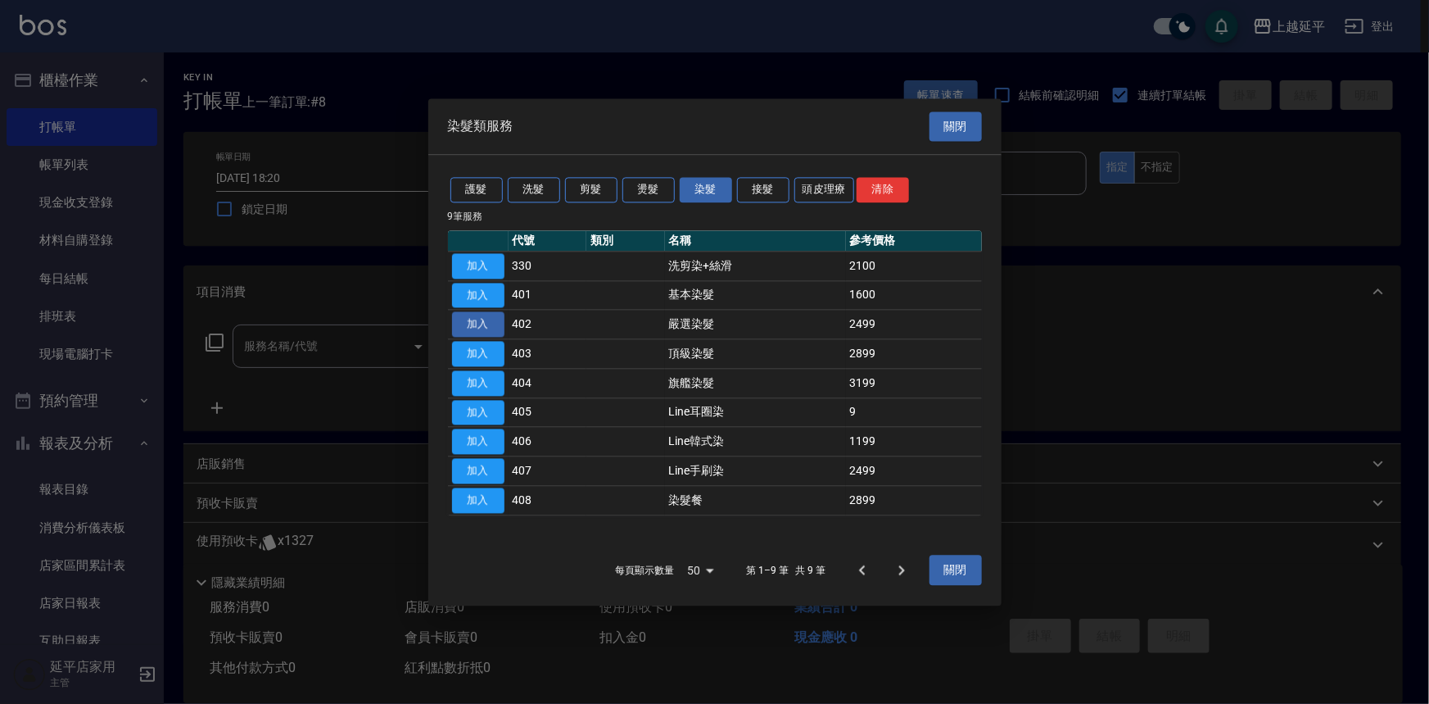
click at [464, 315] on button "加入" at bounding box center [478, 324] width 52 height 25
type input "嚴選染髮(402)"
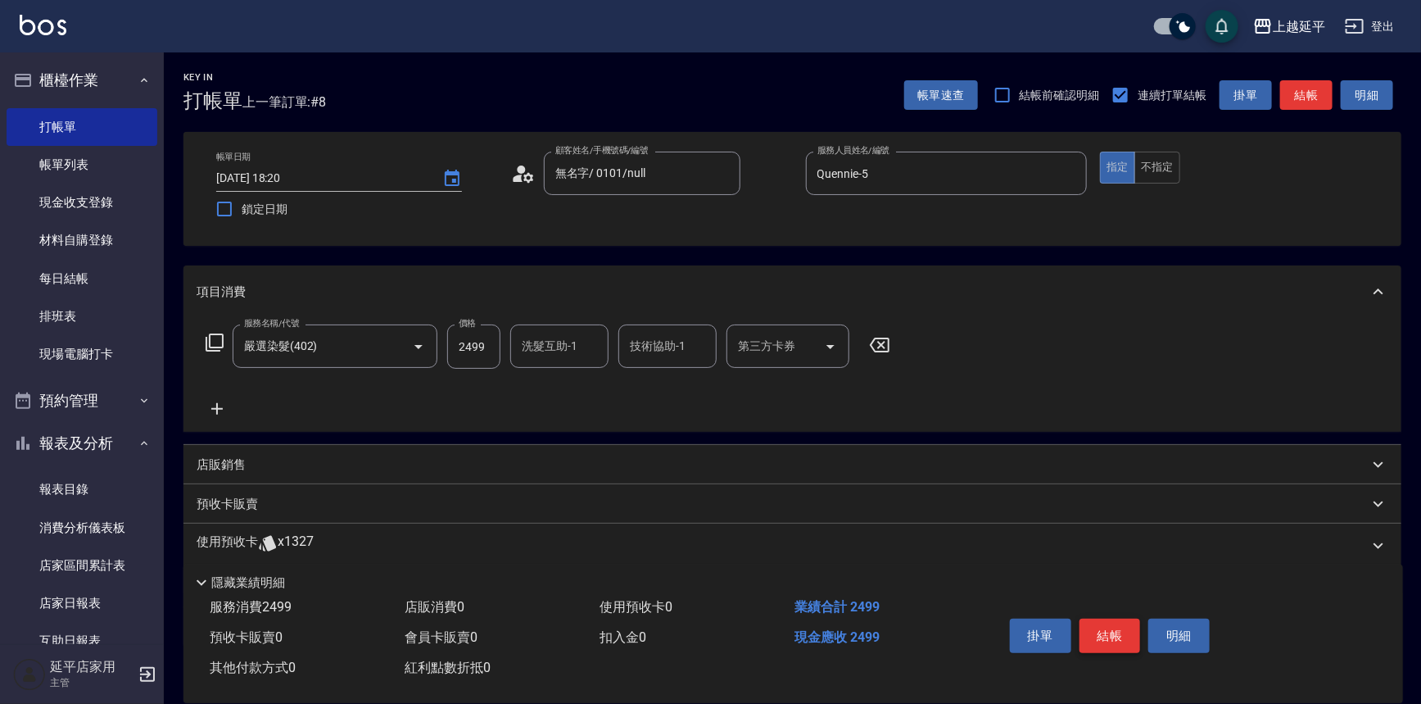
click at [1110, 628] on button "結帳" at bounding box center [1110, 635] width 61 height 34
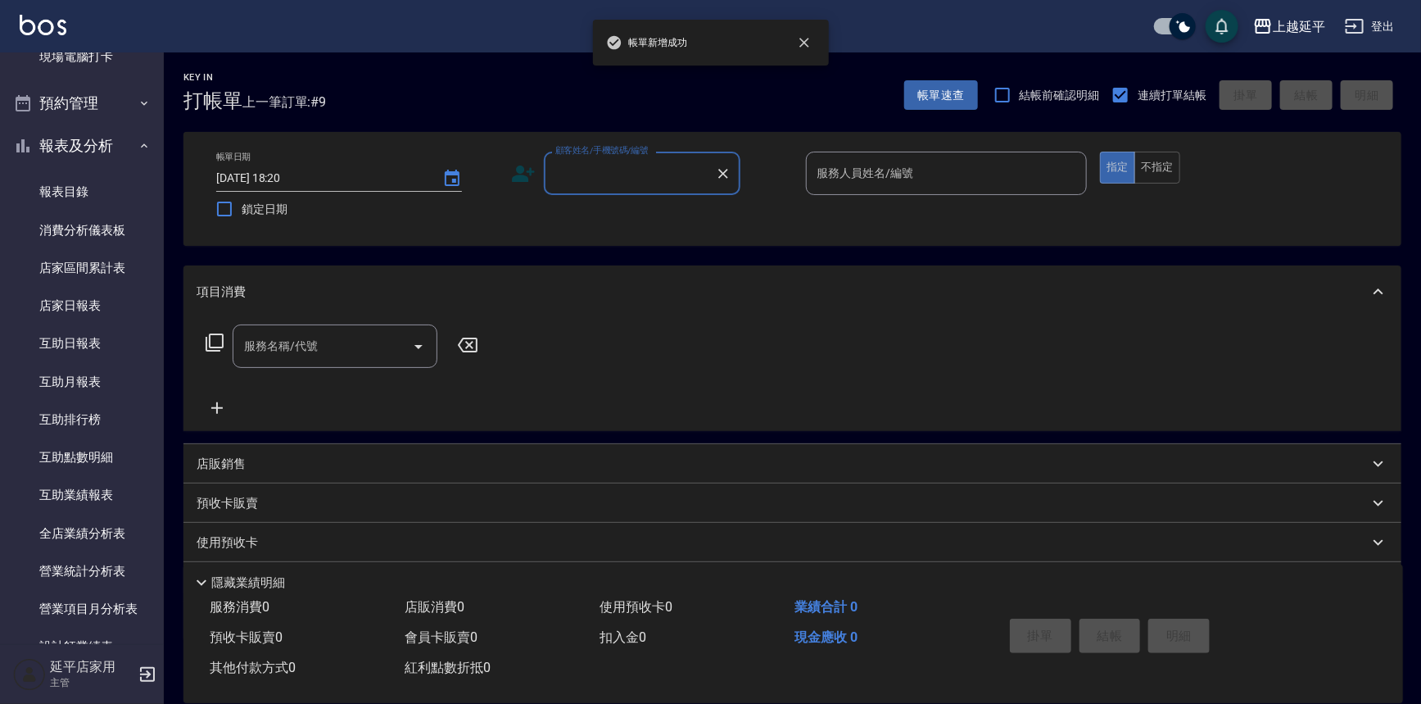
scroll to position [446, 0]
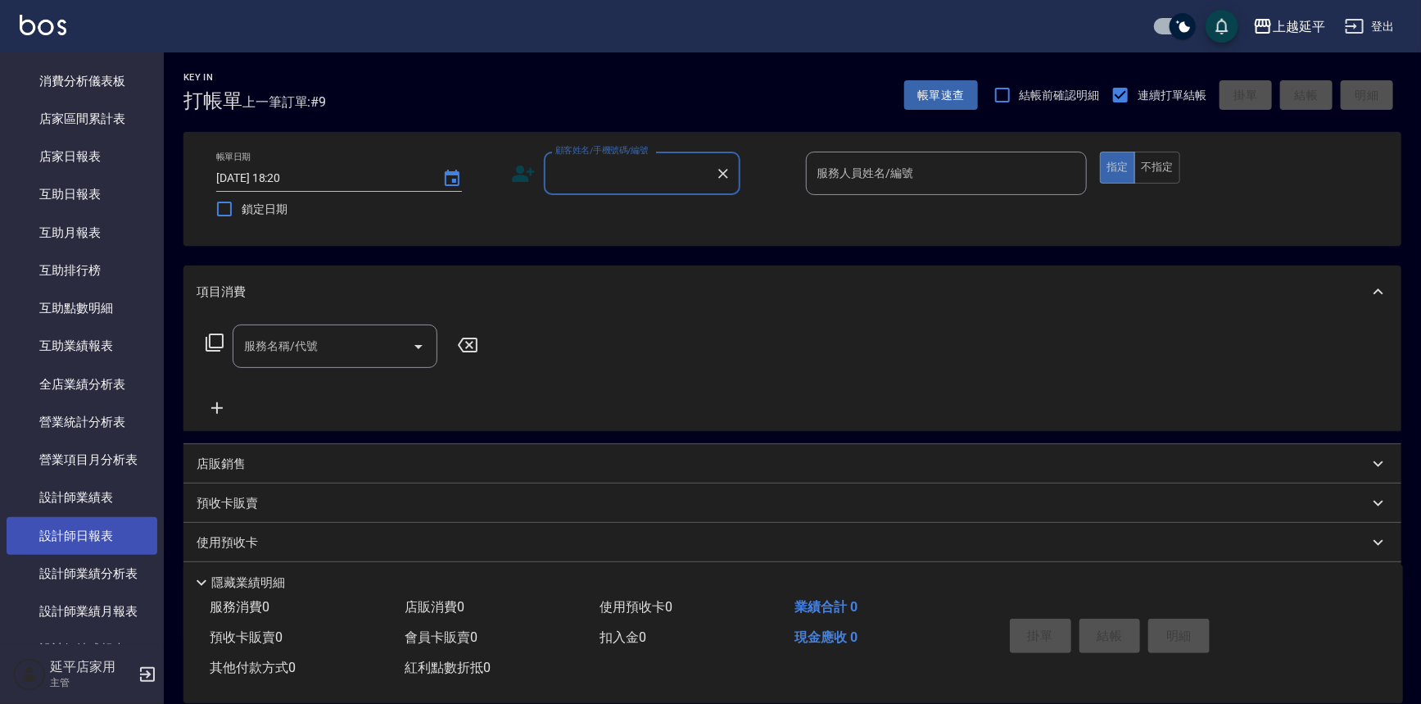
click at [103, 524] on link "設計師日報表" at bounding box center [82, 536] width 151 height 38
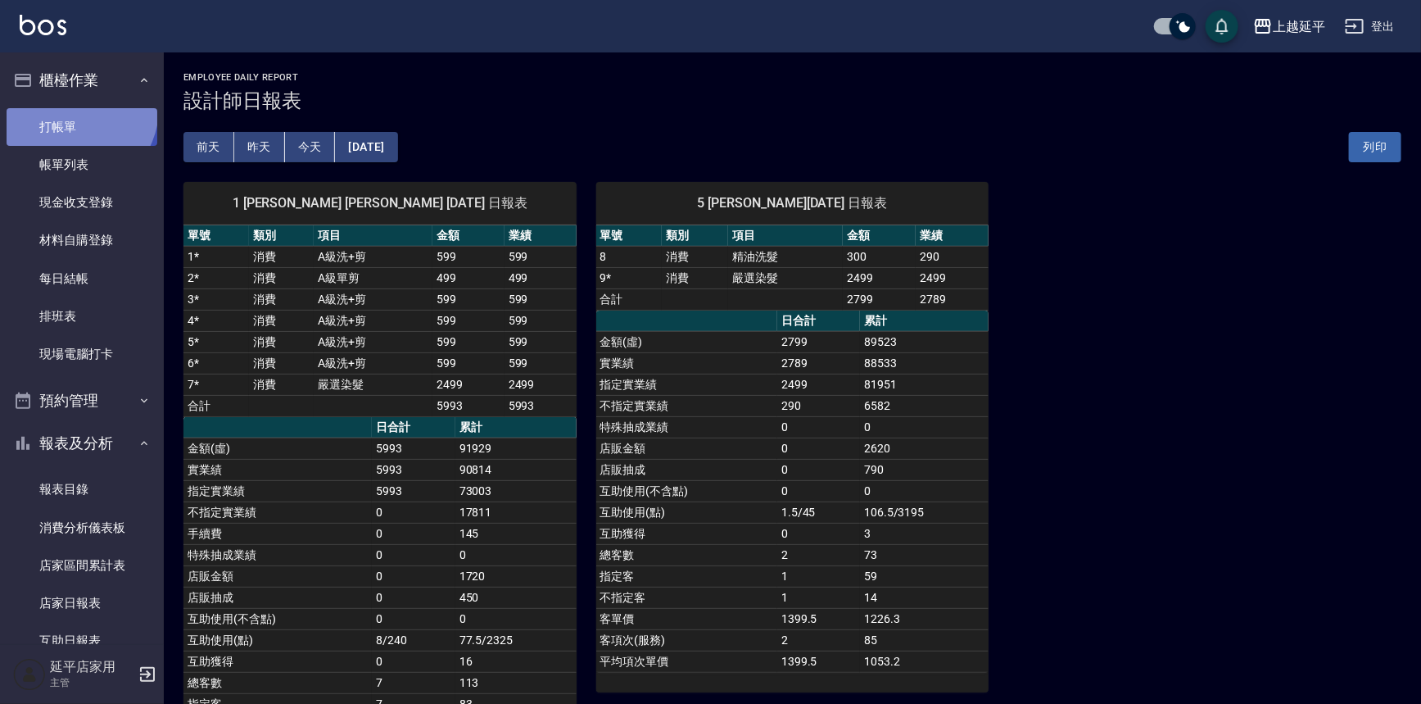
click at [72, 108] on link "打帳單" at bounding box center [82, 127] width 151 height 38
